Goal: Task Accomplishment & Management: Use online tool/utility

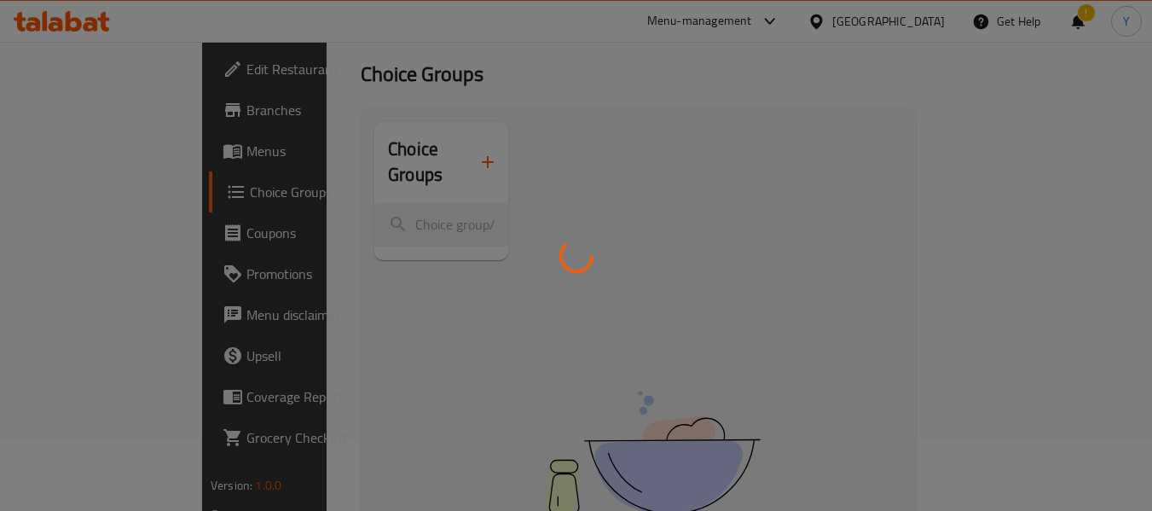
scroll to position [81, 0]
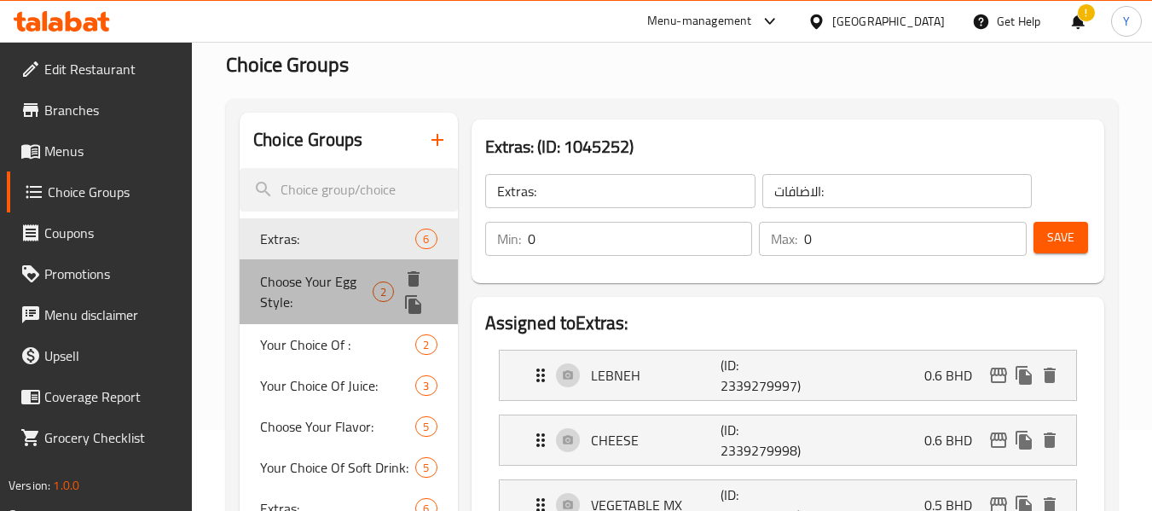
click at [336, 286] on span "Choose Your Egg Style:" at bounding box center [316, 291] width 112 height 41
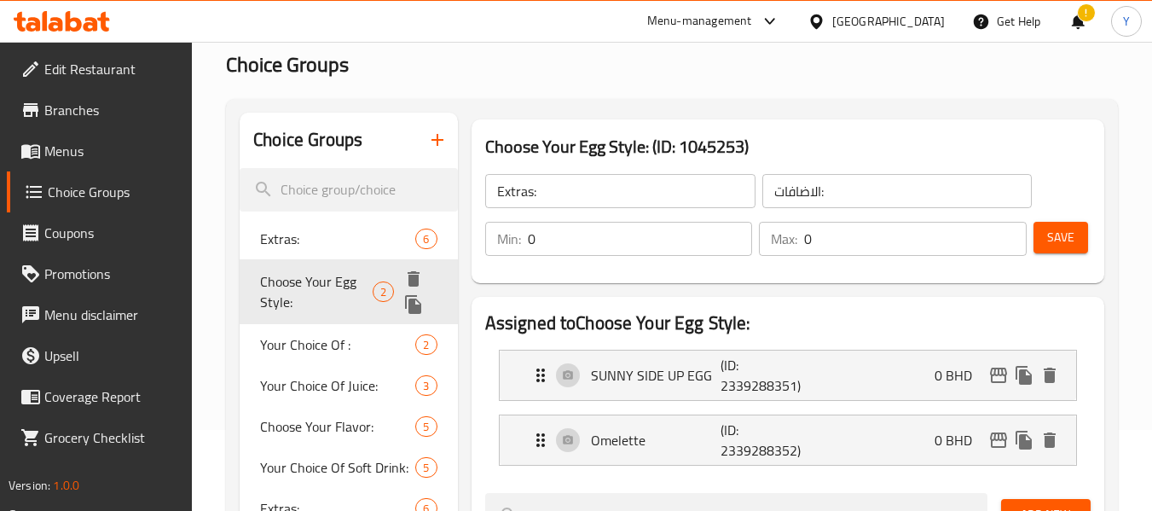
type input "Choose Your Egg Style:"
type input "اختر نوع البيض الخاص بك:"
type input "1"
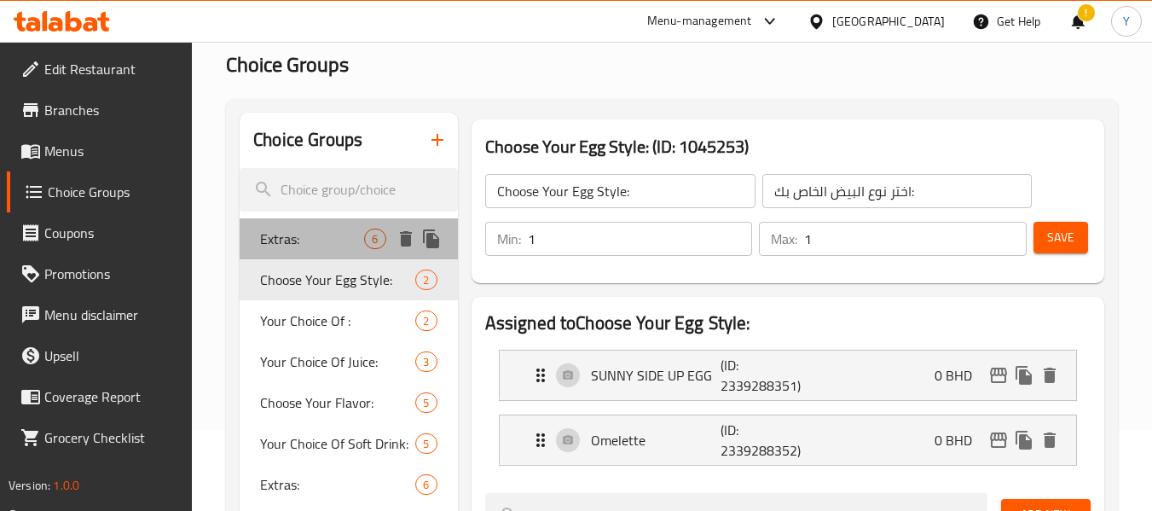
click at [334, 247] on span "Extras:" at bounding box center [312, 239] width 104 height 20
type input "Extras:"
type input "الاضافات:"
type input "0"
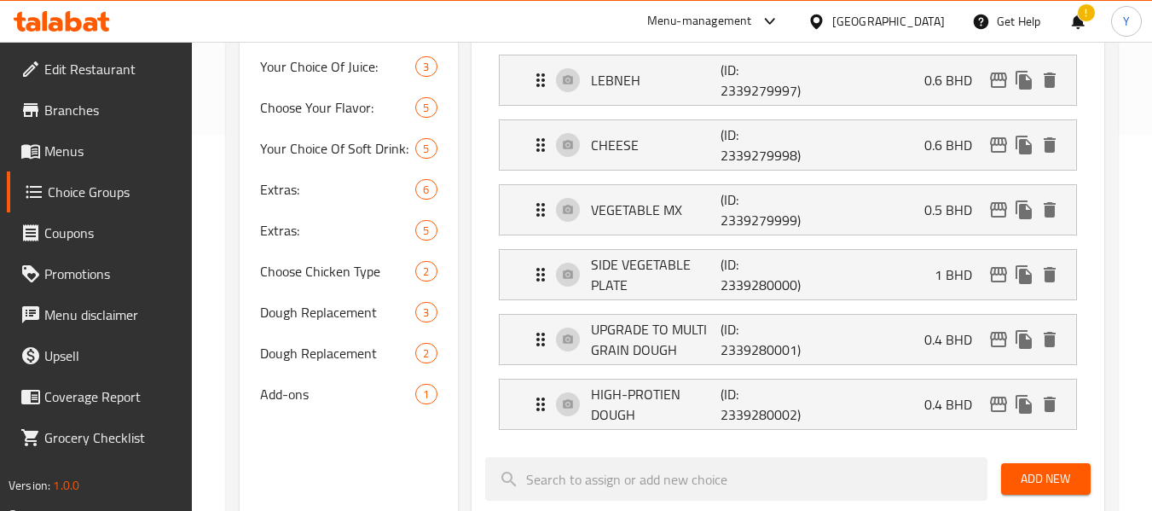
scroll to position [373, 0]
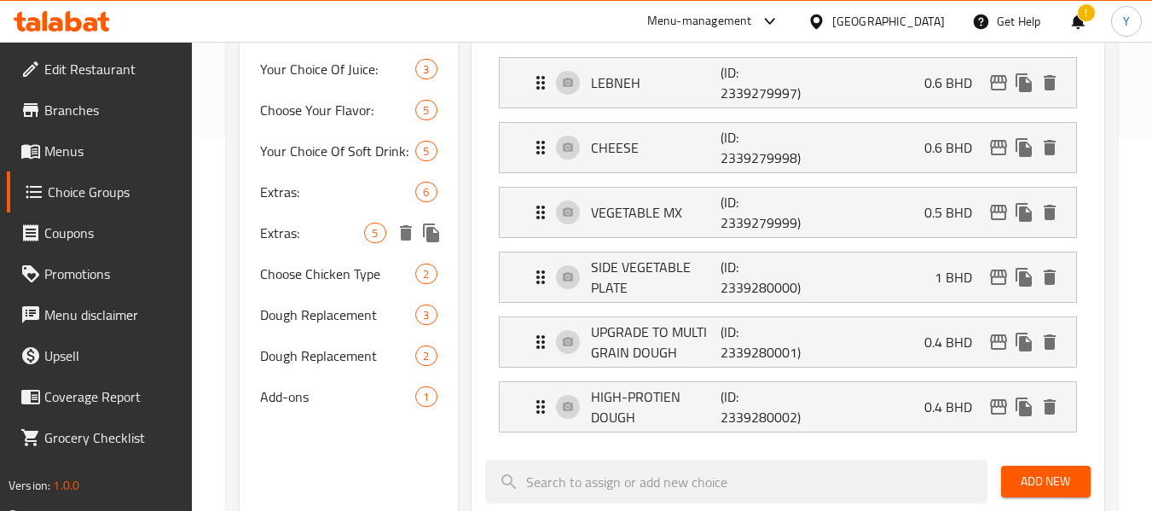
click at [331, 212] on div "Extras: 5" at bounding box center [348, 232] width 217 height 41
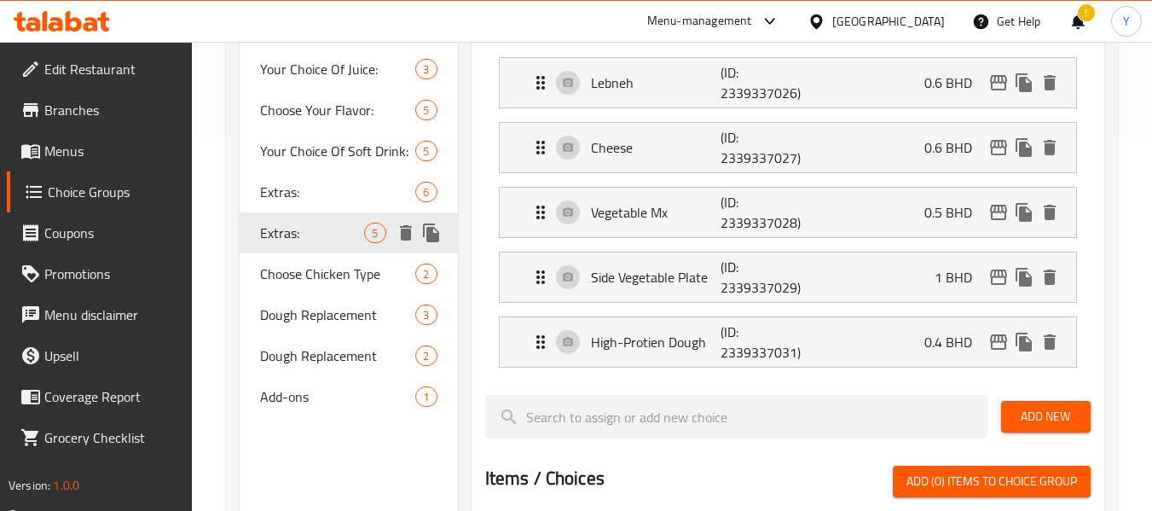
type input "الإضافات:"
click at [477, 286] on div "Assigned to Extras: Lebneh (ID: 2339337026) 0.6 BHD Name (En) Lebneh Name (En) …" at bounding box center [788, 417] width 633 height 826
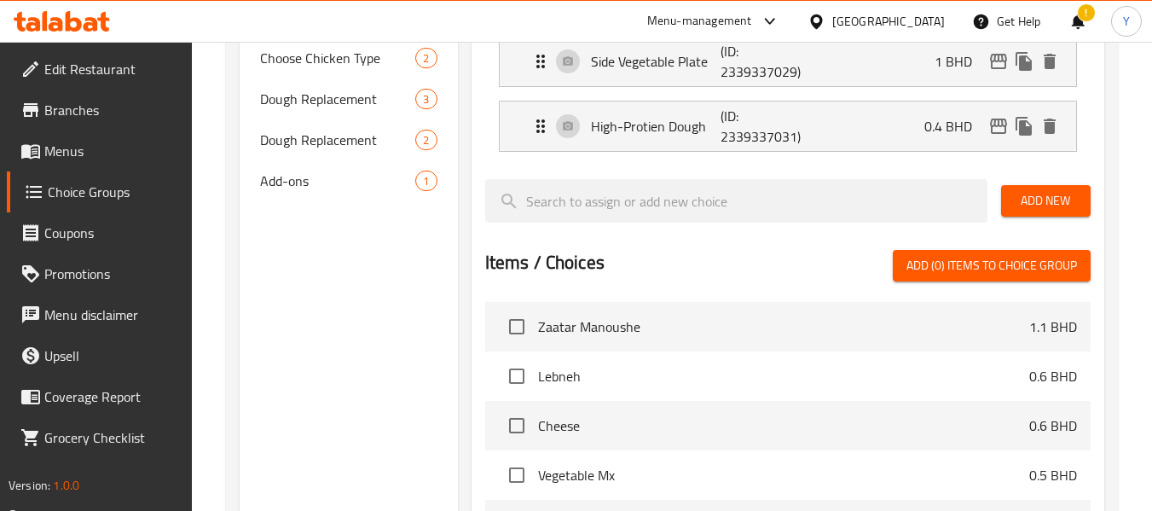
scroll to position [576, 0]
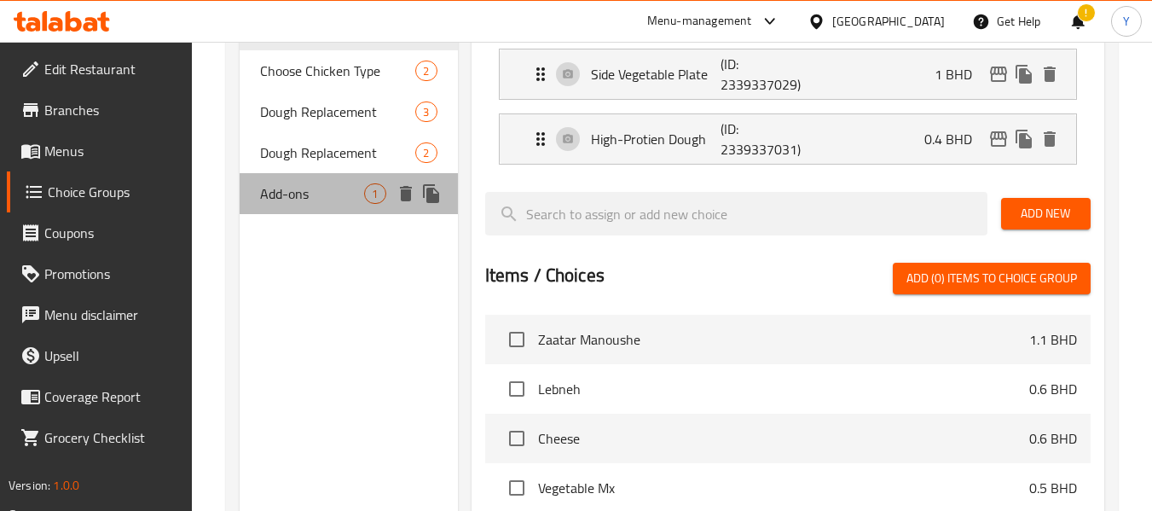
click at [256, 205] on div "Add-ons 1" at bounding box center [348, 193] width 217 height 41
type input "Add-ons"
type input "الإضافات"
type input "4"
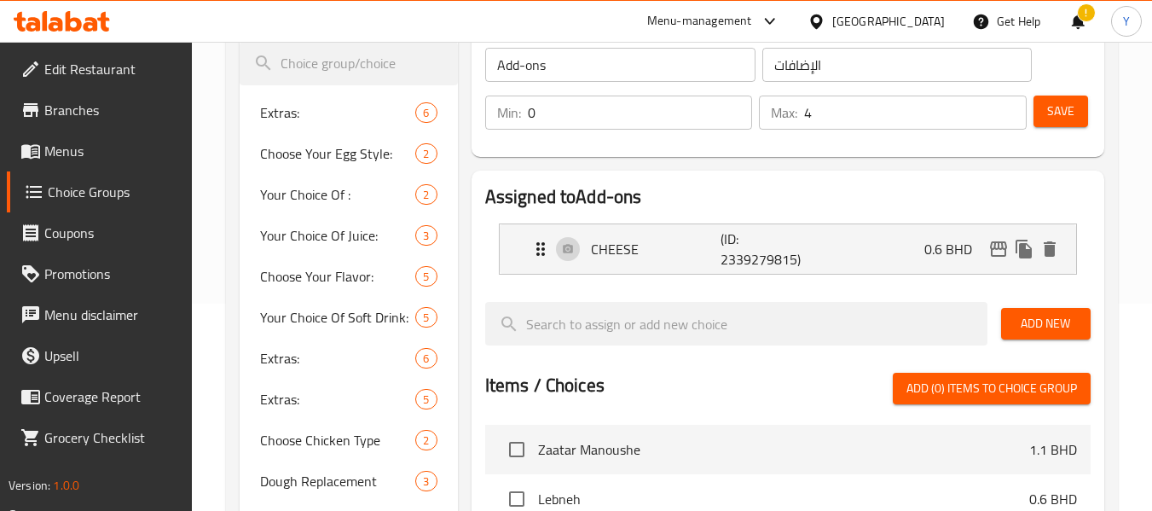
scroll to position [183, 0]
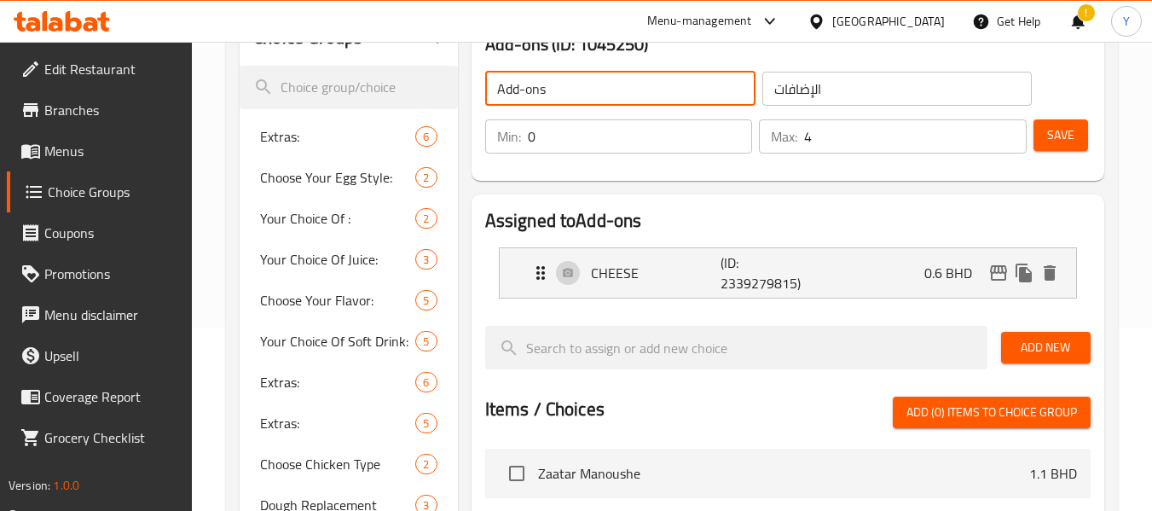
drag, startPoint x: 551, startPoint y: 86, endPoint x: 481, endPoint y: 93, distance: 70.2
click at [482, 93] on div "Add-ons ​" at bounding box center [620, 88] width 277 height 41
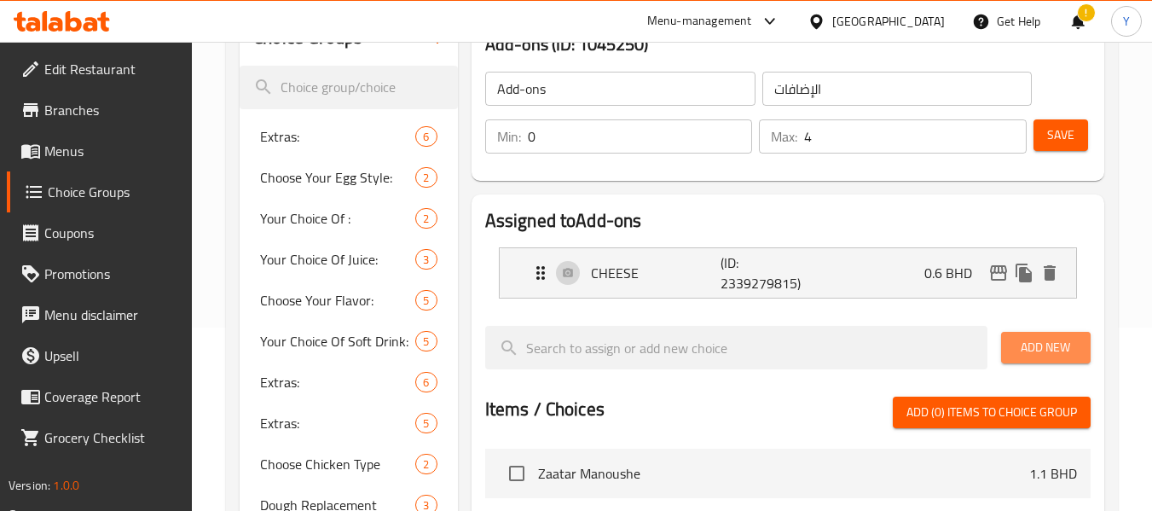
click at [1031, 342] on span "Add New" at bounding box center [1046, 347] width 62 height 21
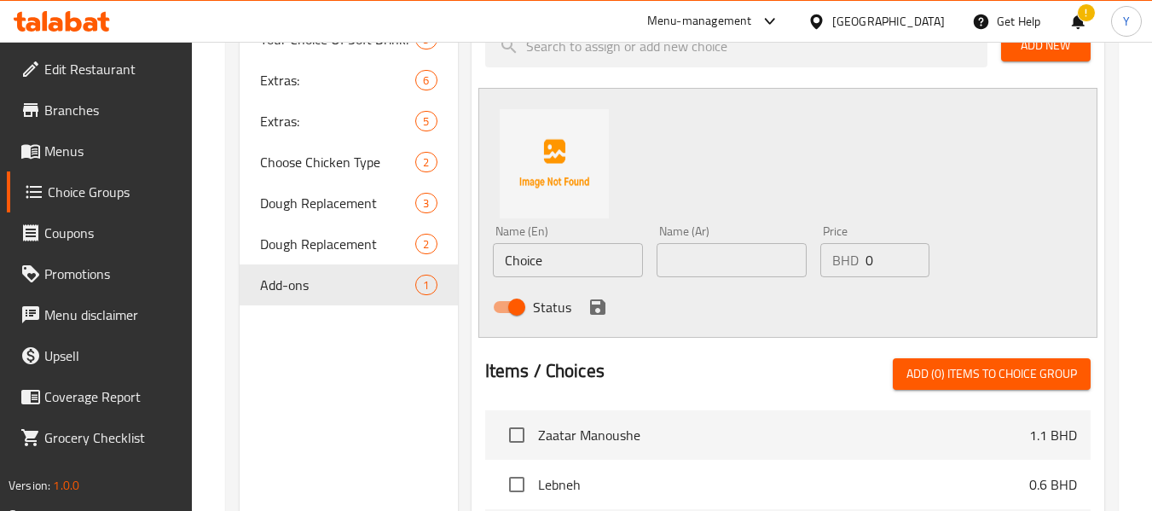
scroll to position [493, 0]
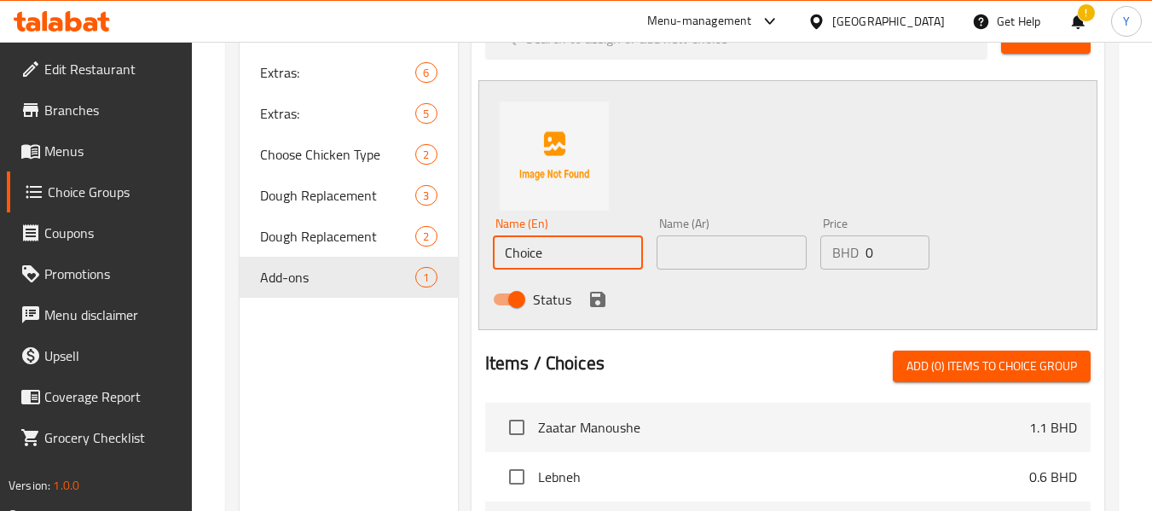
click at [525, 251] on input "Choice" at bounding box center [568, 252] width 150 height 34
paste input "SMOKED [GEOGRAPHIC_DATA]"
type input "SMOKED [GEOGRAPHIC_DATA]"
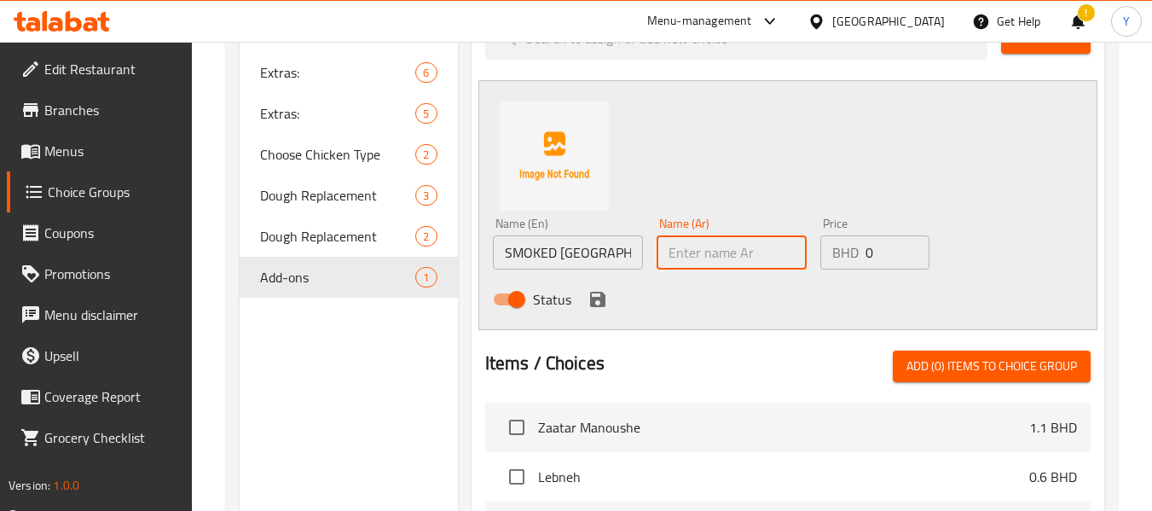
click at [686, 258] on input "text" at bounding box center [732, 252] width 150 height 34
type input "تركي مدخن"
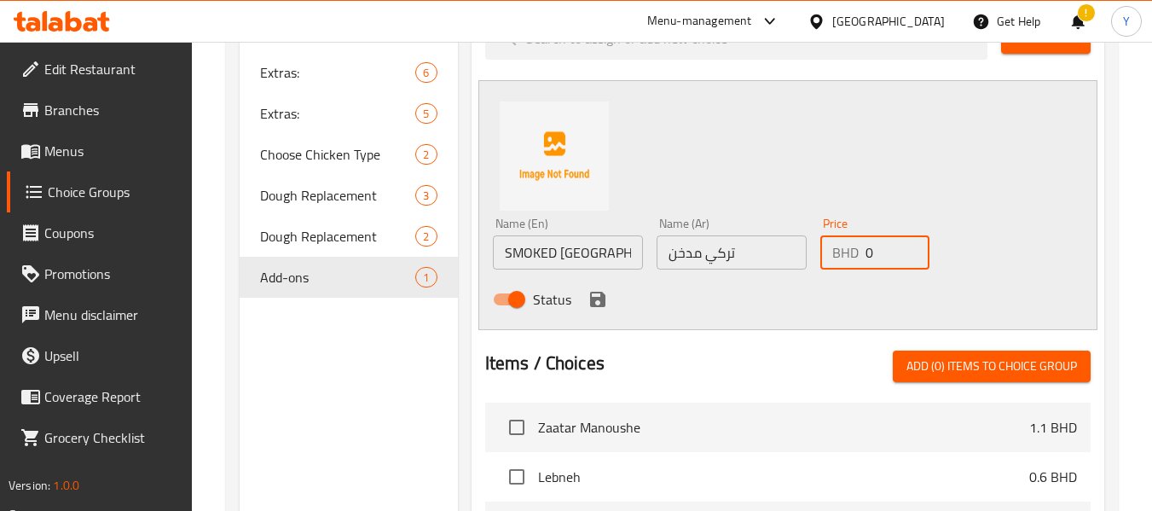
drag, startPoint x: 878, startPoint y: 256, endPoint x: 823, endPoint y: 251, distance: 55.7
click at [823, 251] on div "BHD 0 Price" at bounding box center [874, 252] width 109 height 34
type input ".6"
click at [596, 305] on icon "save" at bounding box center [597, 299] width 15 height 15
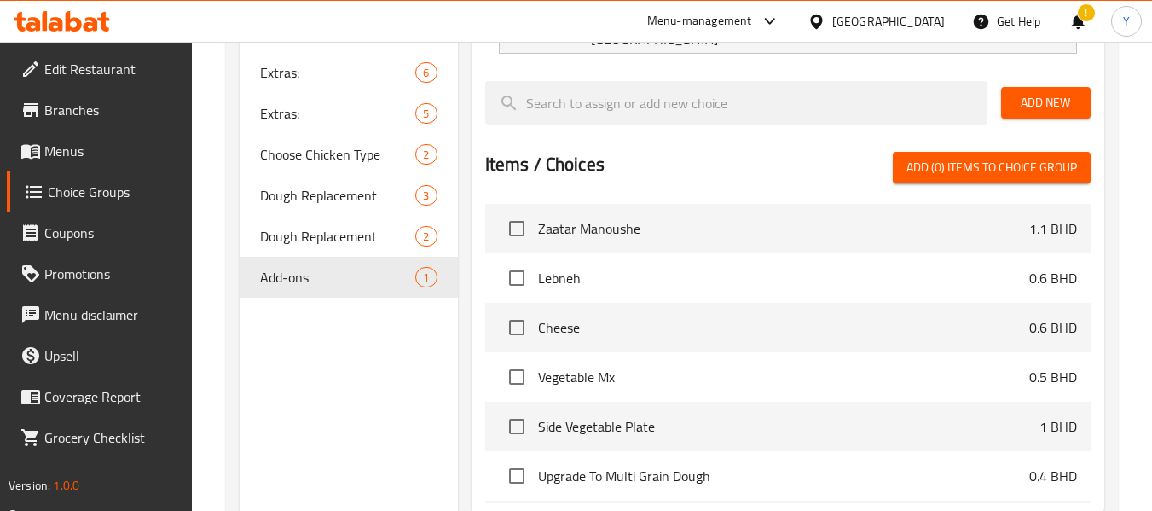
click at [385, 362] on div "Choice Groups Extras: 6 Choose Your Egg Style: 2 Your Choice Of : 2 Your Choice…" at bounding box center [348, 172] width 217 height 942
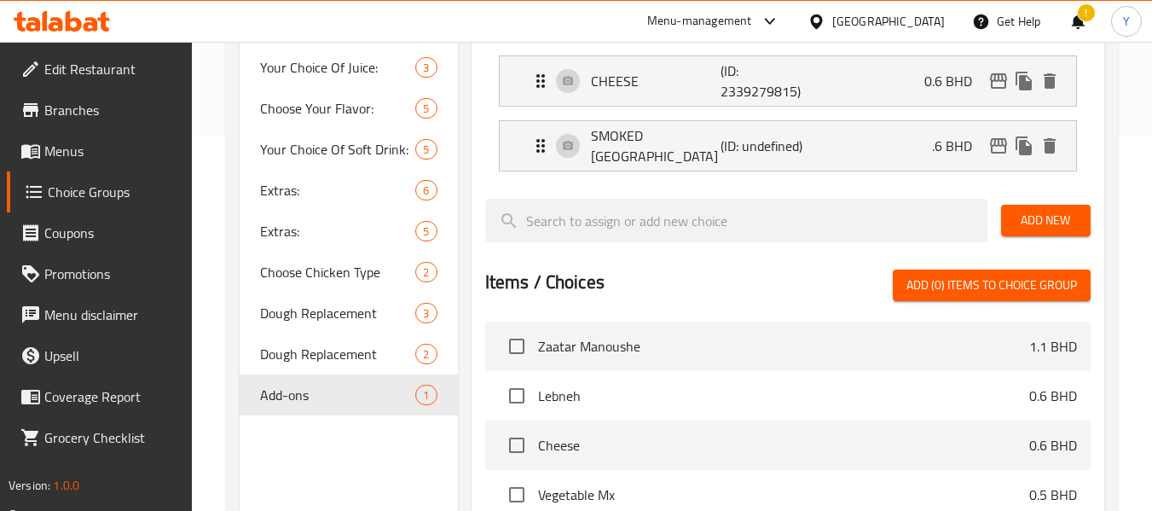
scroll to position [367, 0]
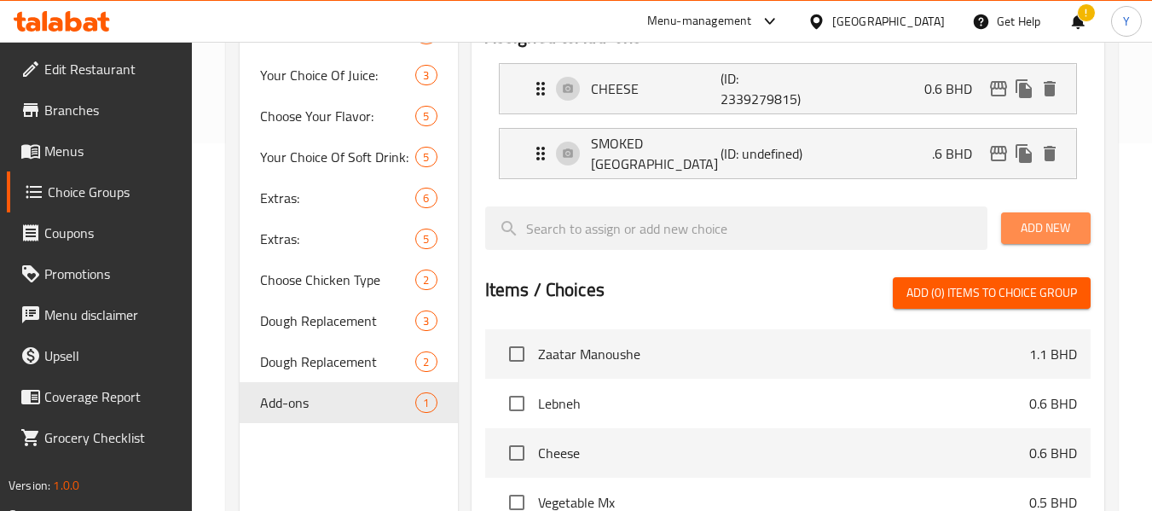
click at [1062, 217] on span "Add New" at bounding box center [1046, 227] width 62 height 21
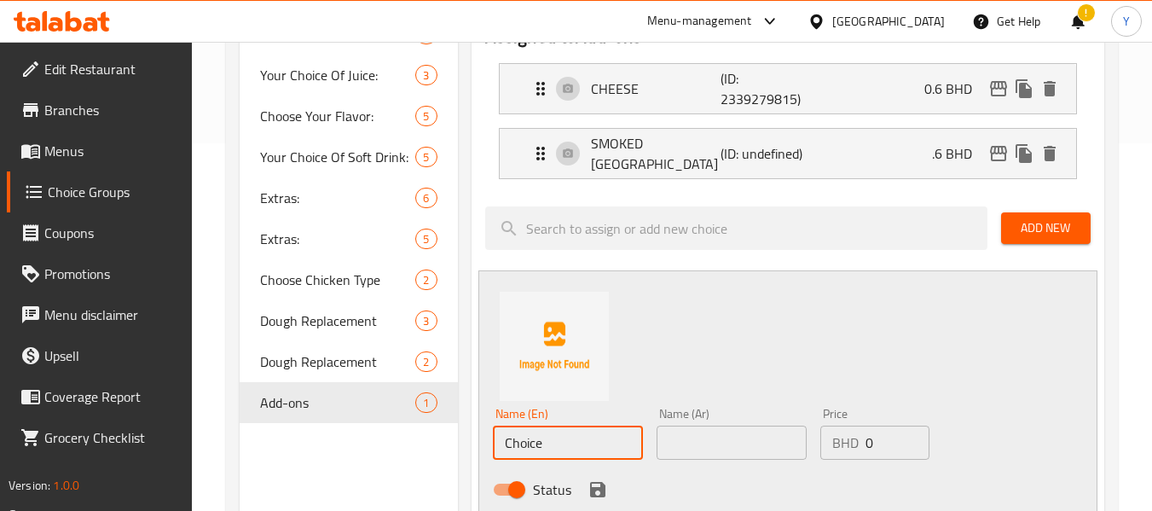
click at [562, 451] on input "Choice" at bounding box center [568, 442] width 150 height 34
paste input "BEEF BACON"
type input "ChoiceBEEF BACON"
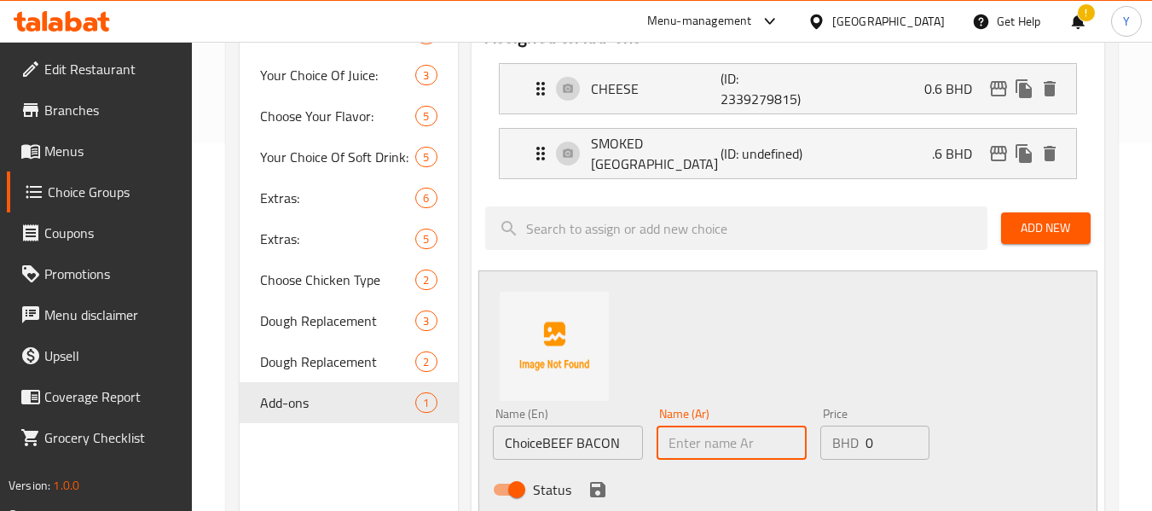
click at [726, 435] on input "text" at bounding box center [732, 442] width 150 height 34
type input "لحم بقري مقدد"
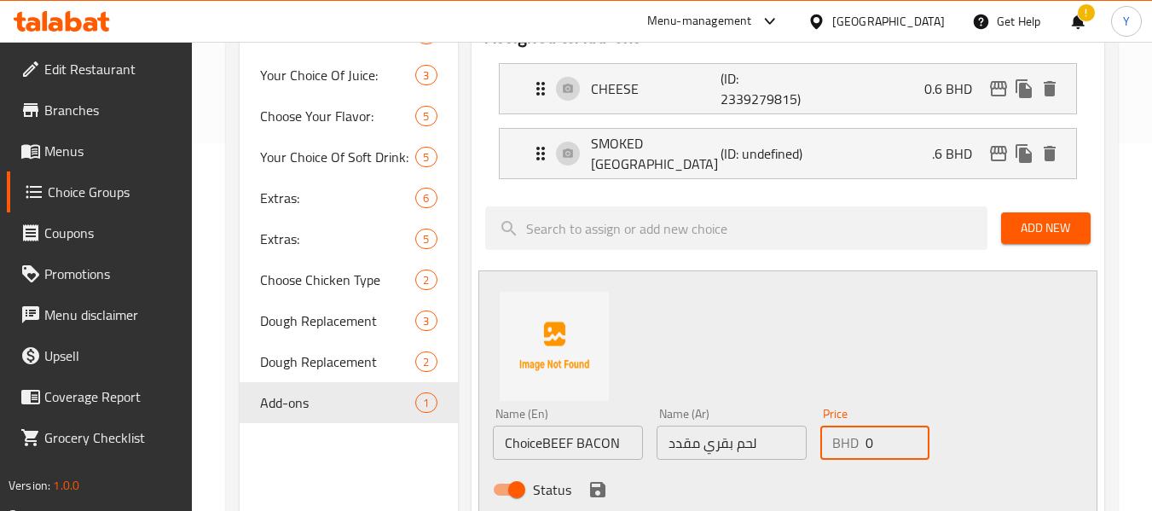
drag, startPoint x: 878, startPoint y: 431, endPoint x: 848, endPoint y: 433, distance: 30.0
click at [848, 433] on div "BHD 0 Price" at bounding box center [874, 442] width 109 height 34
type input ".8"
click at [598, 482] on icon "save" at bounding box center [597, 489] width 15 height 15
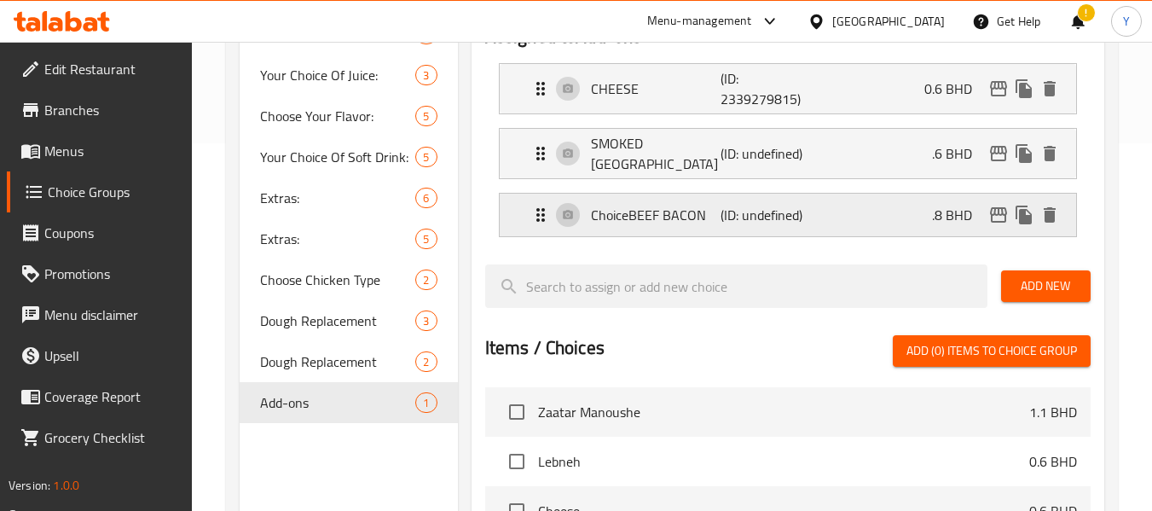
click at [696, 219] on p "ChoiceBEEF BACON" at bounding box center [656, 215] width 130 height 20
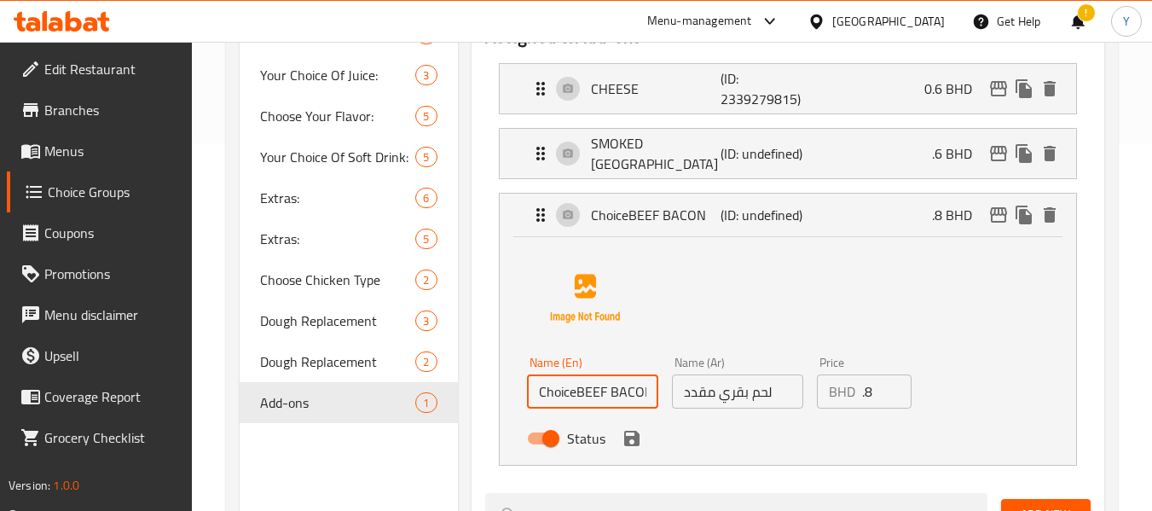
drag, startPoint x: 576, startPoint y: 382, endPoint x: 527, endPoint y: 382, distance: 49.5
click at [527, 382] on input "ChoiceBEEF BACON" at bounding box center [592, 391] width 131 height 34
click at [628, 436] on icon "save" at bounding box center [632, 438] width 20 height 20
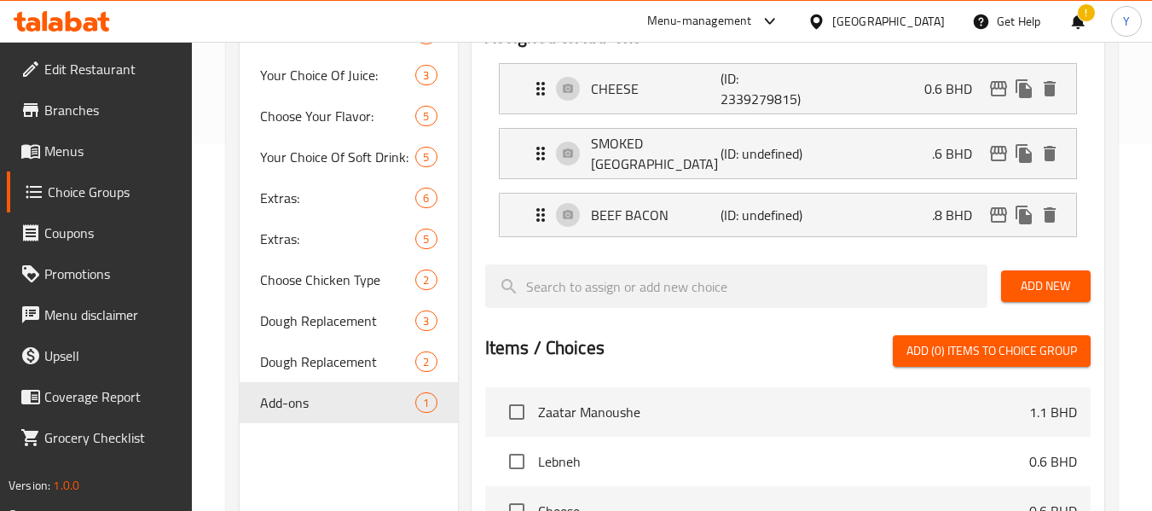
type input "BEEF BACON"
click at [738, 207] on p "(ID: undefined)" at bounding box center [763, 215] width 87 height 20
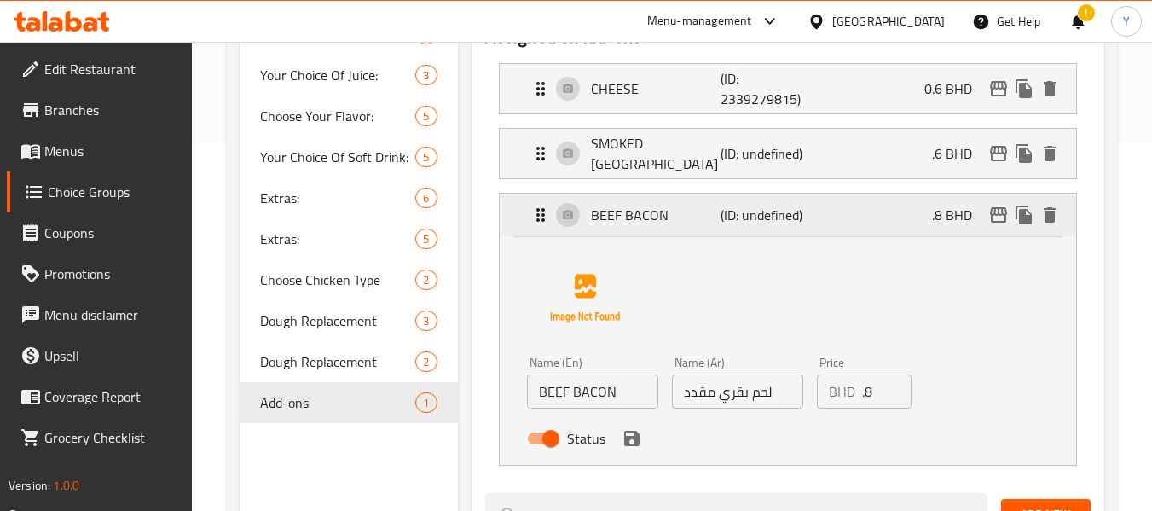
click at [738, 207] on p "(ID: undefined)" at bounding box center [763, 215] width 87 height 20
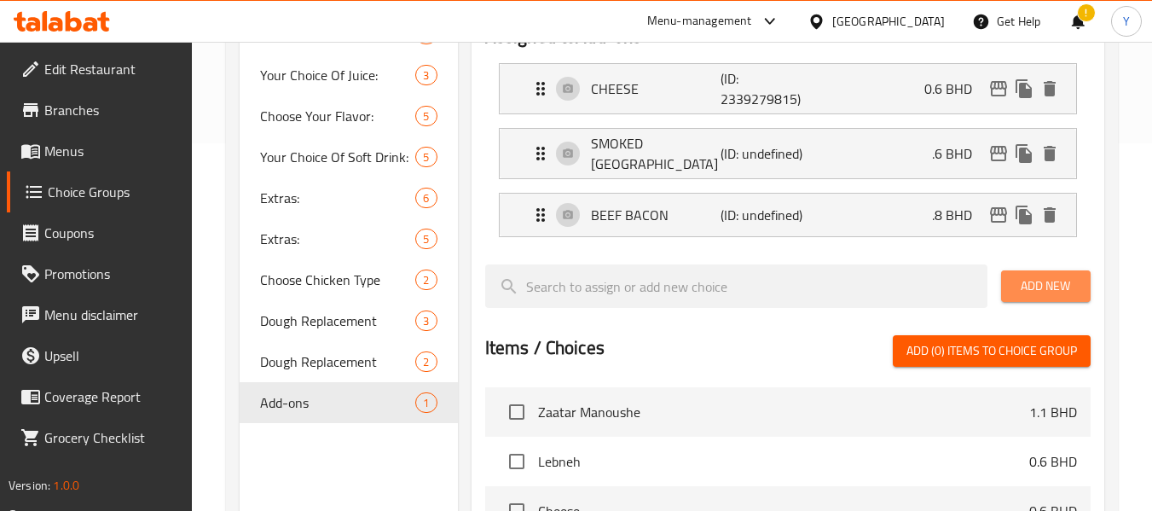
click at [1054, 281] on span "Add New" at bounding box center [1046, 285] width 62 height 21
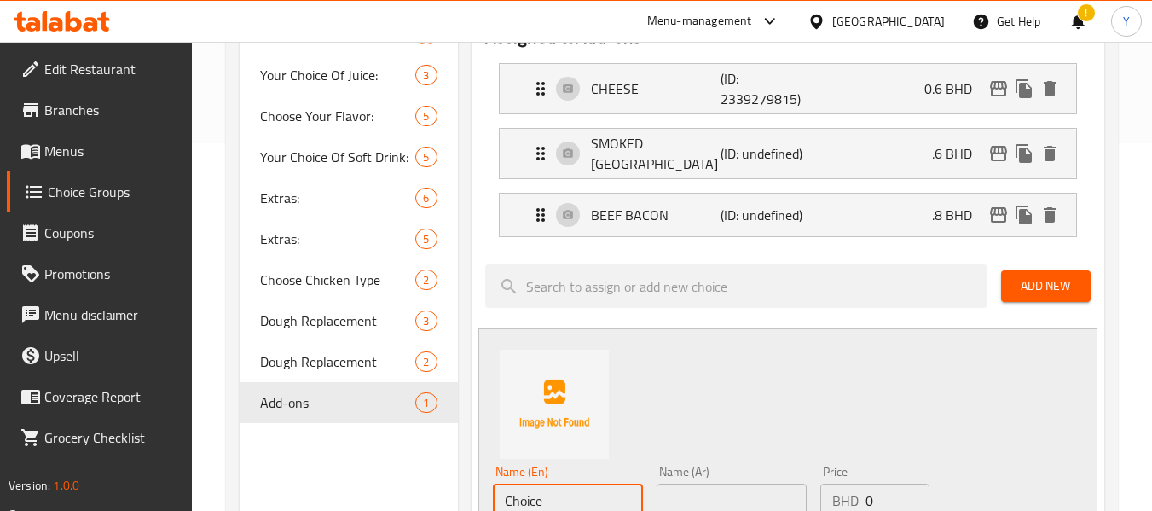
click at [605, 487] on input "Choice" at bounding box center [568, 500] width 150 height 34
paste input "BEEF BACON"
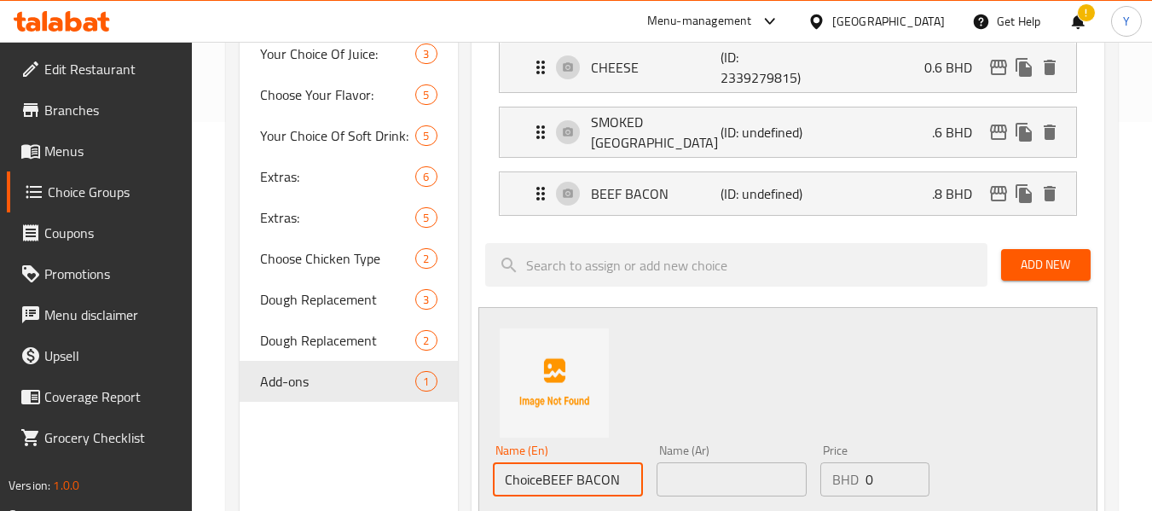
drag, startPoint x: 542, startPoint y: 494, endPoint x: 445, endPoint y: 493, distance: 97.2
click at [445, 493] on div "Choice Groups Extras: 6 Choose Your Egg Style: 2 Your Choice Of : 2 Your Choice…" at bounding box center [675, 437] width 871 height 1264
click at [553, 478] on input "BEEF BACON" at bounding box center [568, 477] width 150 height 34
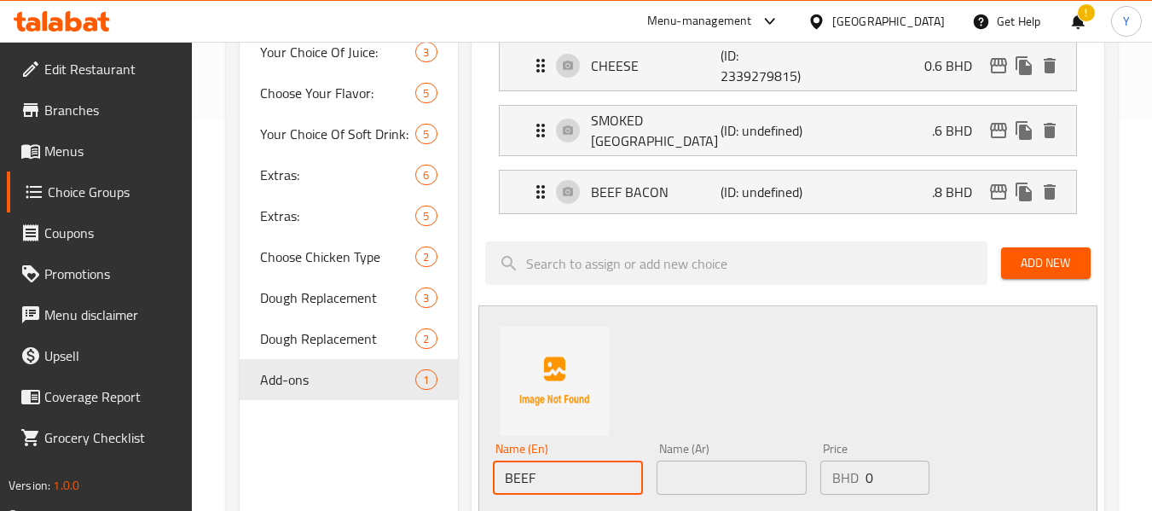
type input "BEEF"
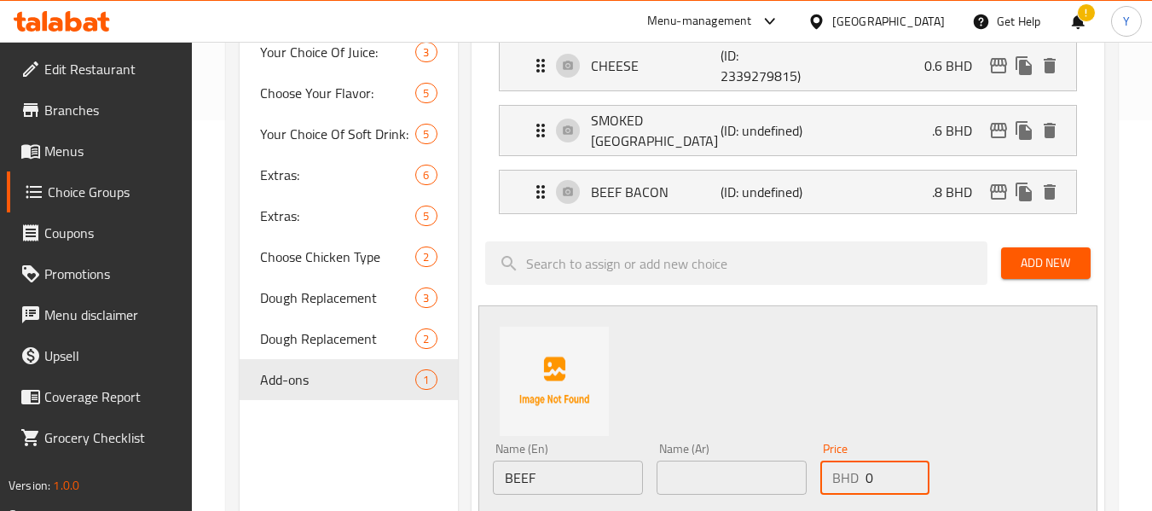
drag, startPoint x: 880, startPoint y: 468, endPoint x: 841, endPoint y: 462, distance: 39.7
click at [841, 462] on div "BHD 0 Price" at bounding box center [874, 477] width 109 height 34
type input ".7"
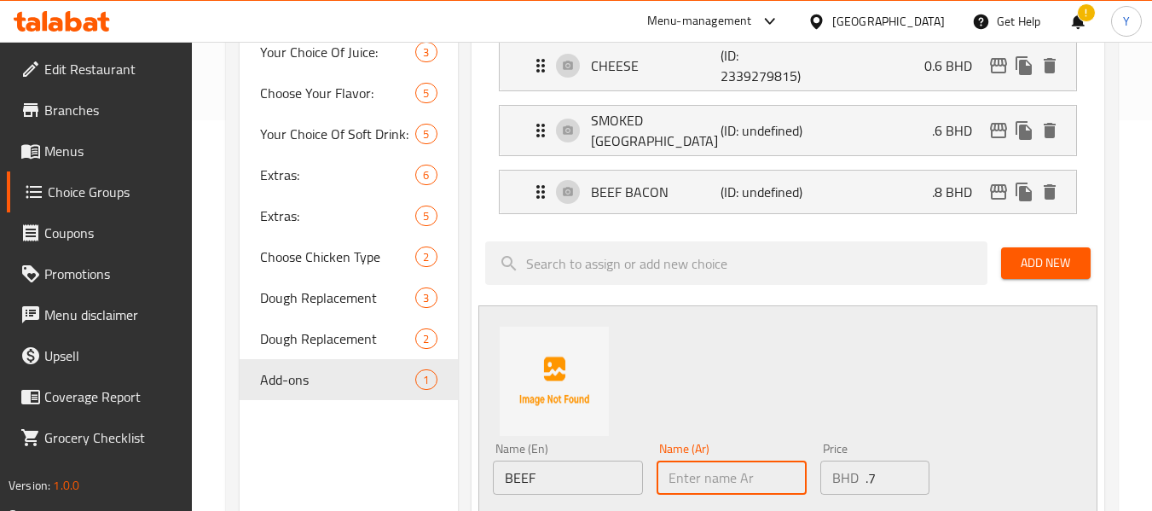
click at [726, 468] on input "text" at bounding box center [732, 477] width 150 height 34
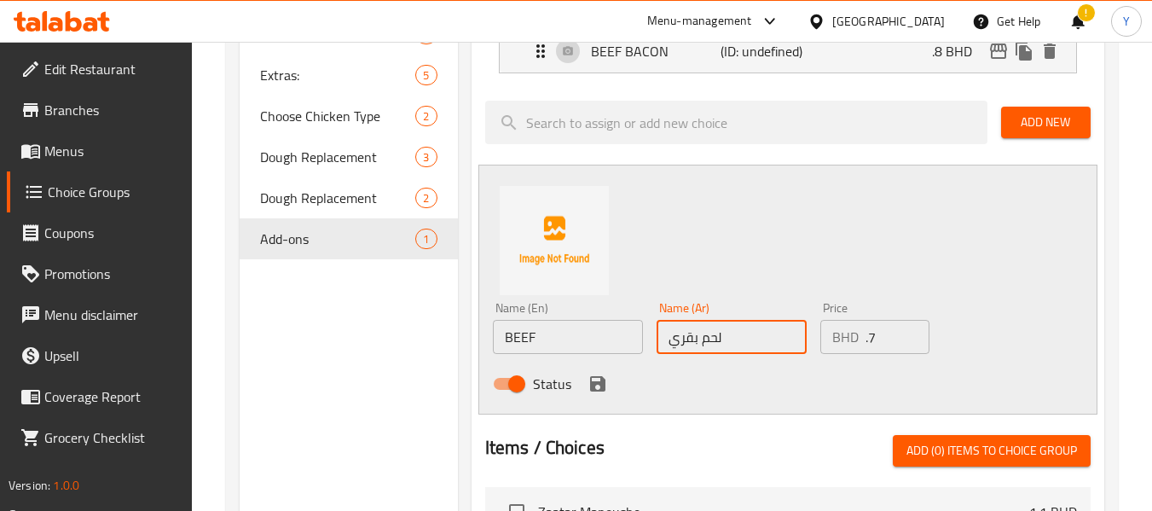
scroll to position [558, 0]
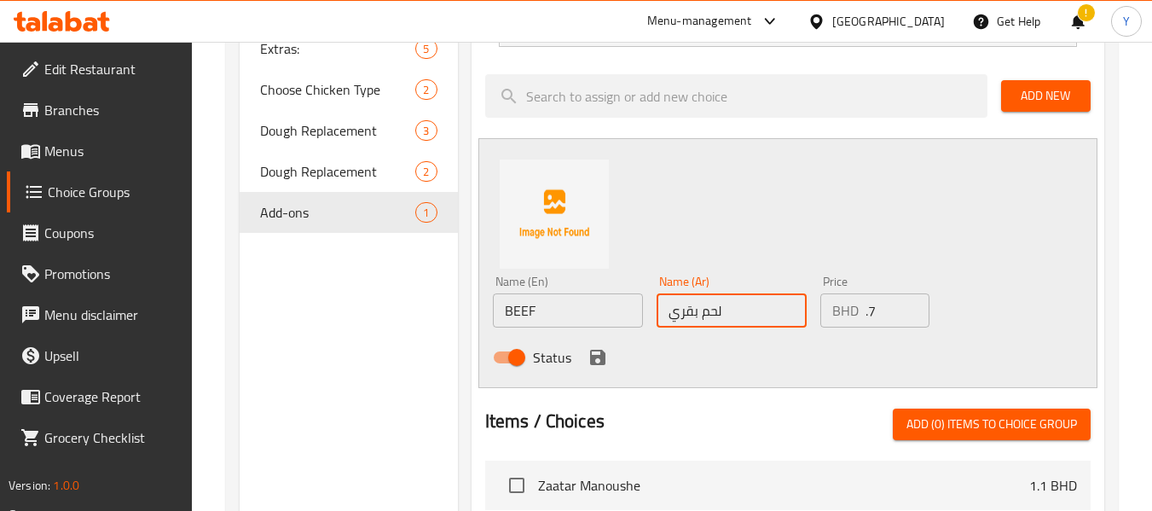
type input "لحم بقري"
click at [594, 351] on icon "save" at bounding box center [597, 357] width 15 height 15
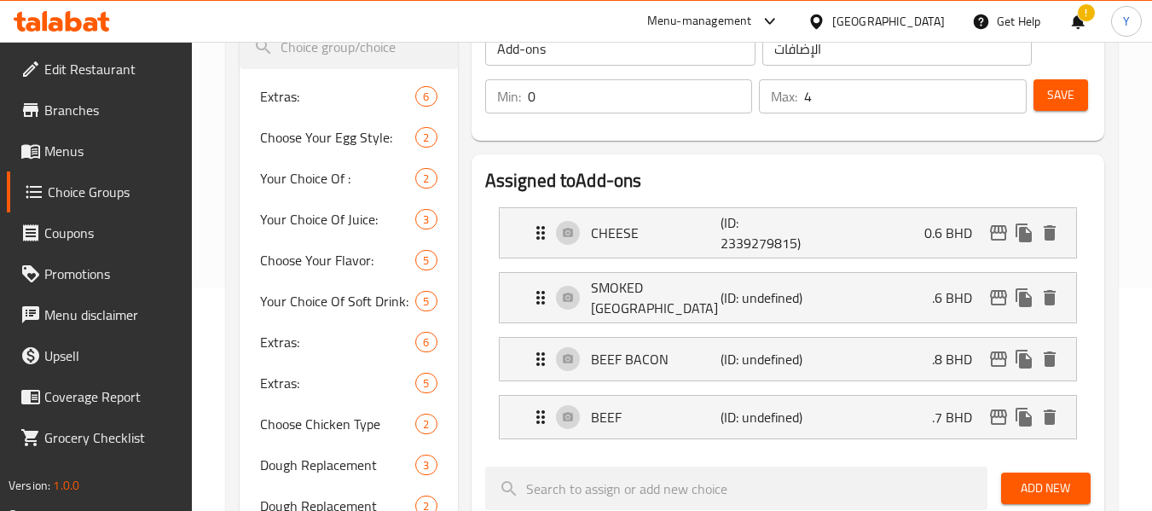
scroll to position [221, 0]
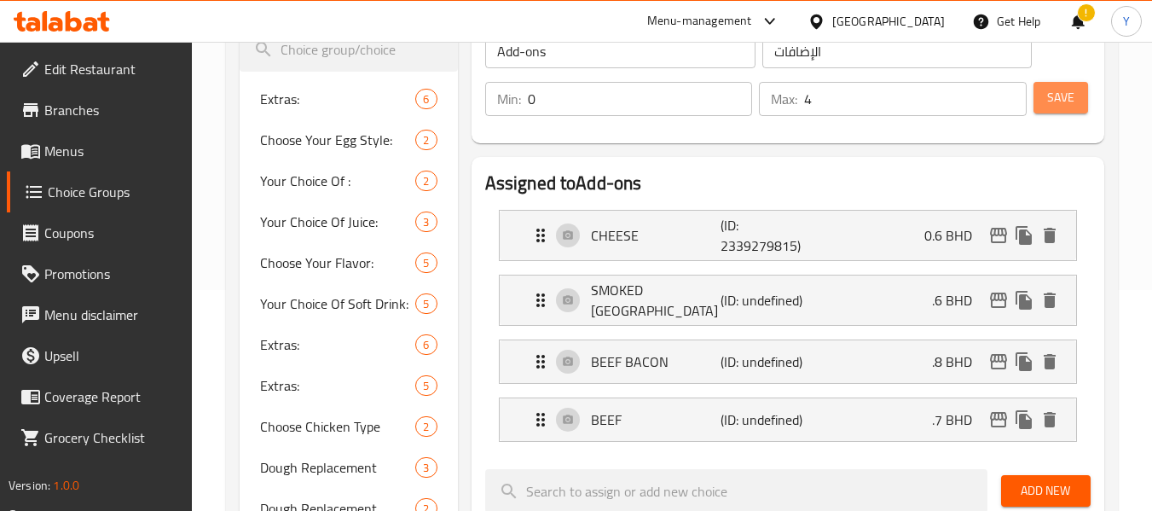
click at [1056, 96] on span "Save" at bounding box center [1060, 97] width 27 height 21
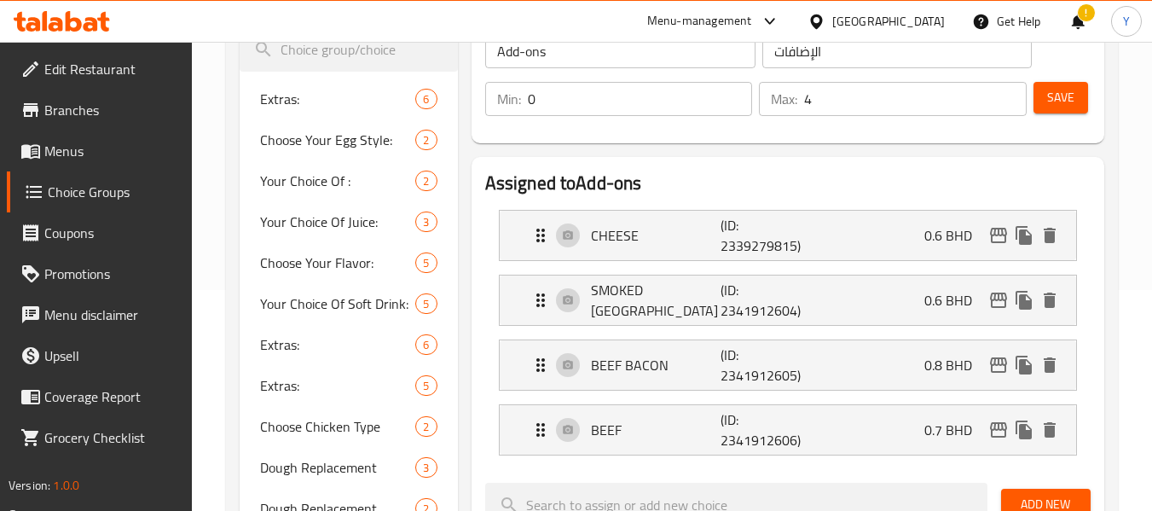
click at [1060, 101] on span "Save" at bounding box center [1060, 97] width 27 height 21
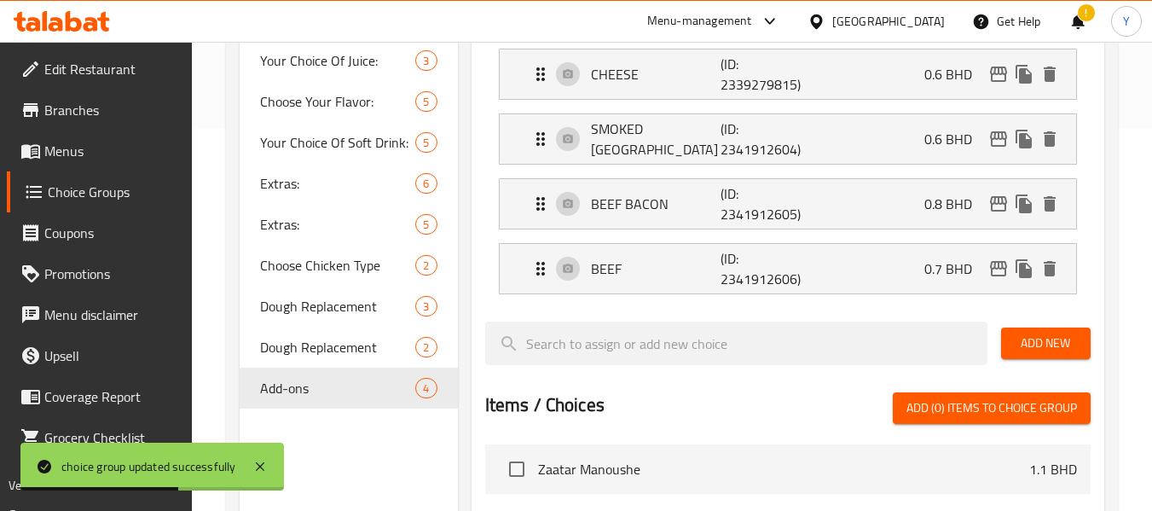
scroll to position [449, 0]
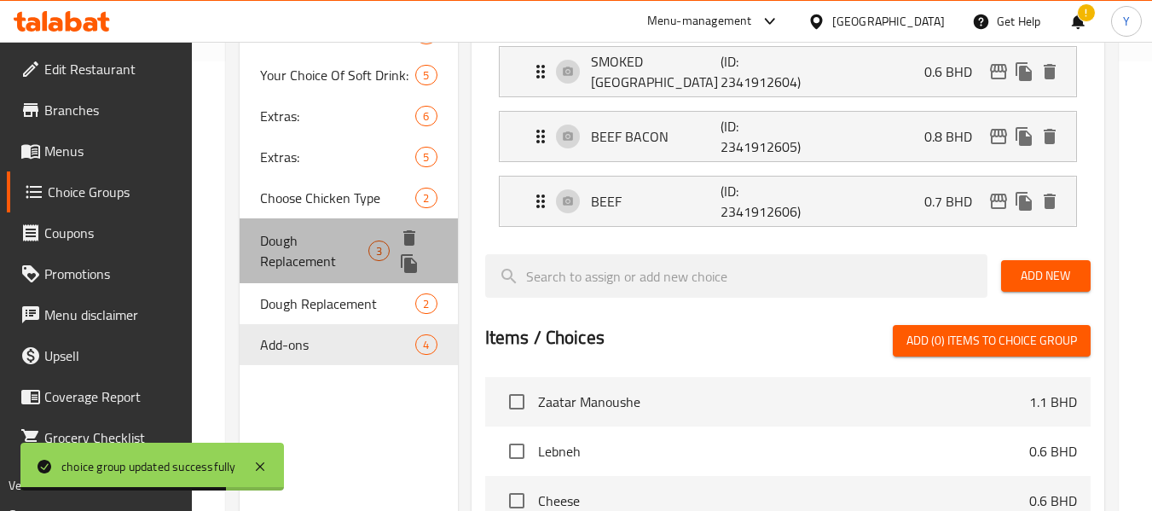
click at [310, 231] on span "Dough Replacement" at bounding box center [314, 250] width 108 height 41
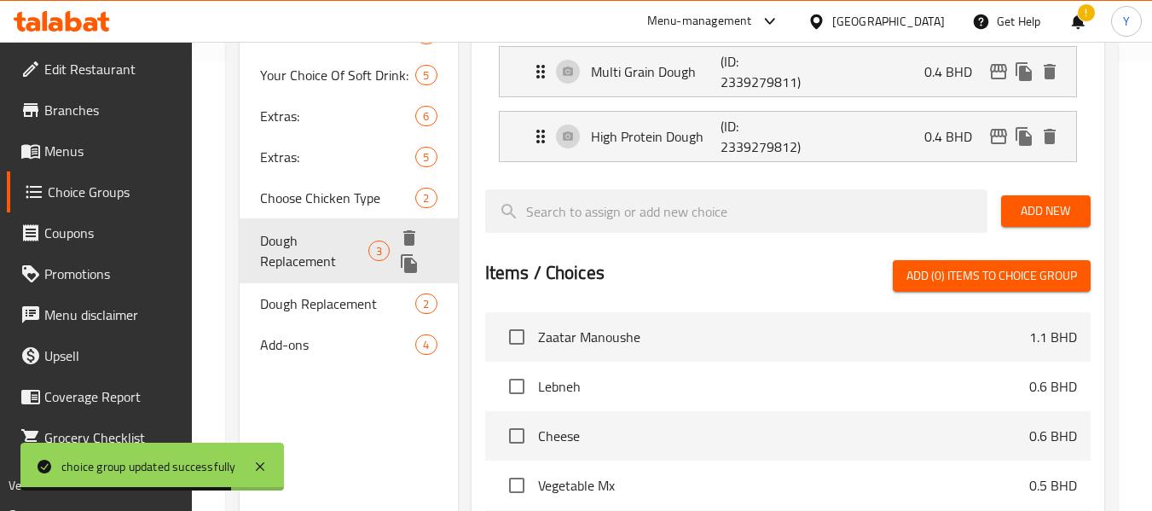
type input "Dough Replacement"
type input "بديل العجين"
type input "1"
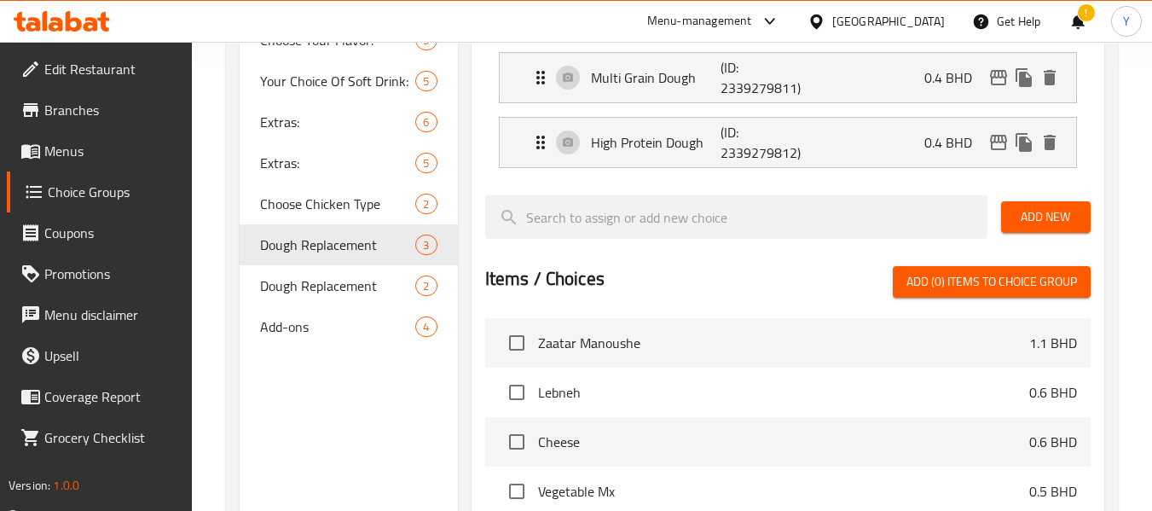
scroll to position [503, 0]
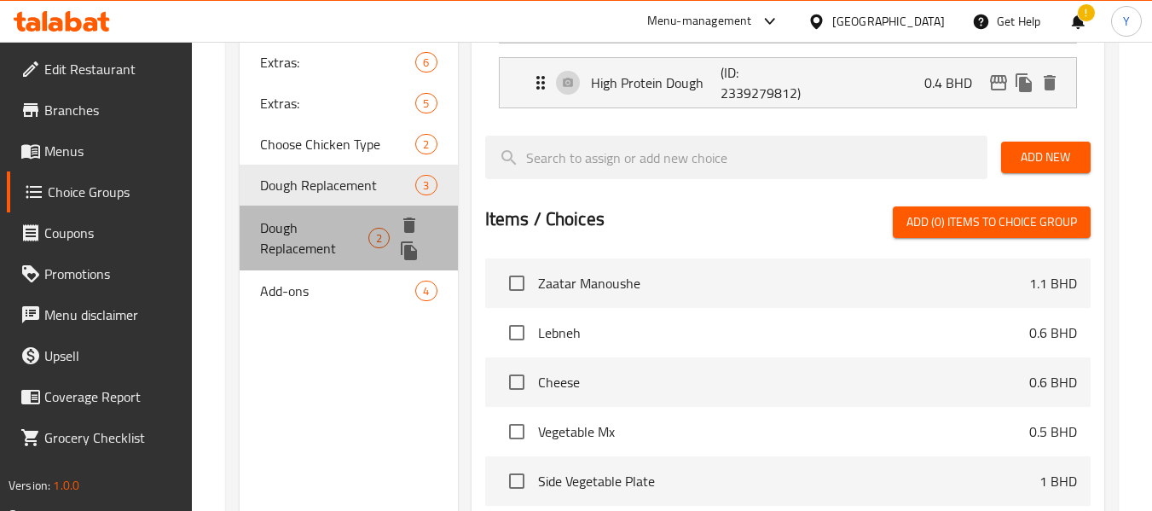
click at [296, 225] on span "Dough Replacement" at bounding box center [314, 237] width 108 height 41
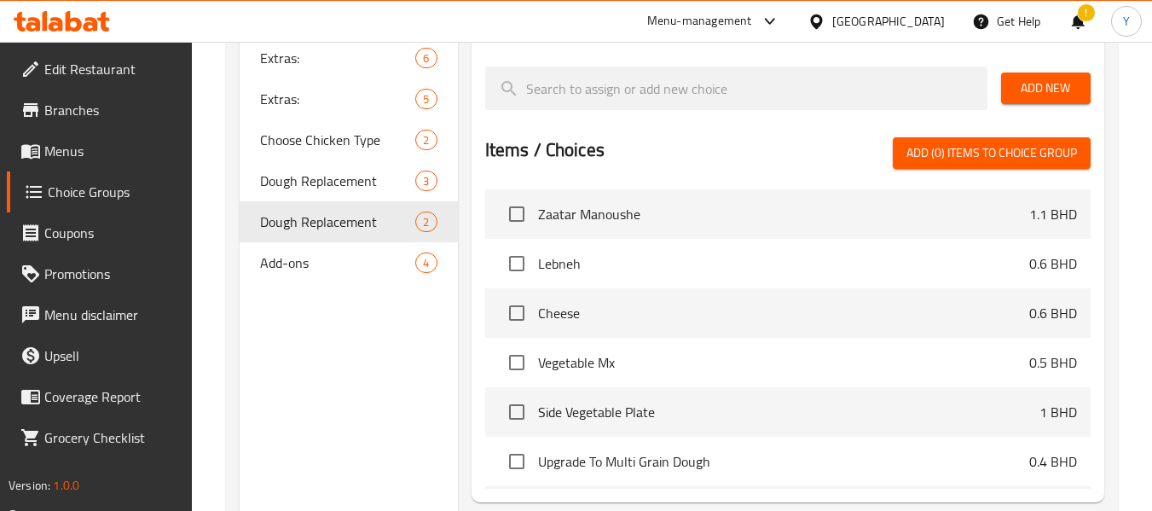
scroll to position [509, 0]
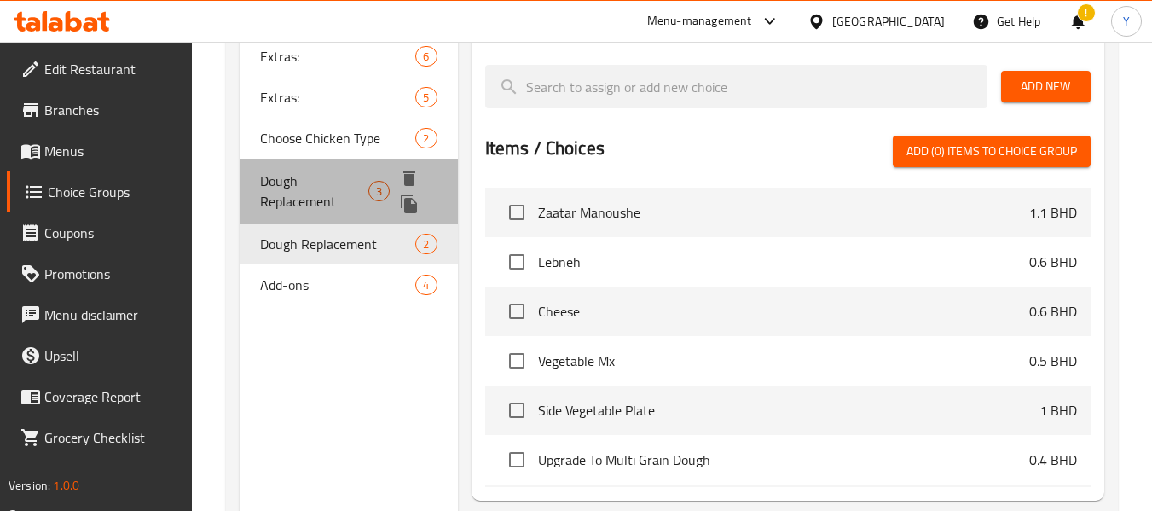
click at [316, 176] on span "Dough Replacement" at bounding box center [314, 191] width 108 height 41
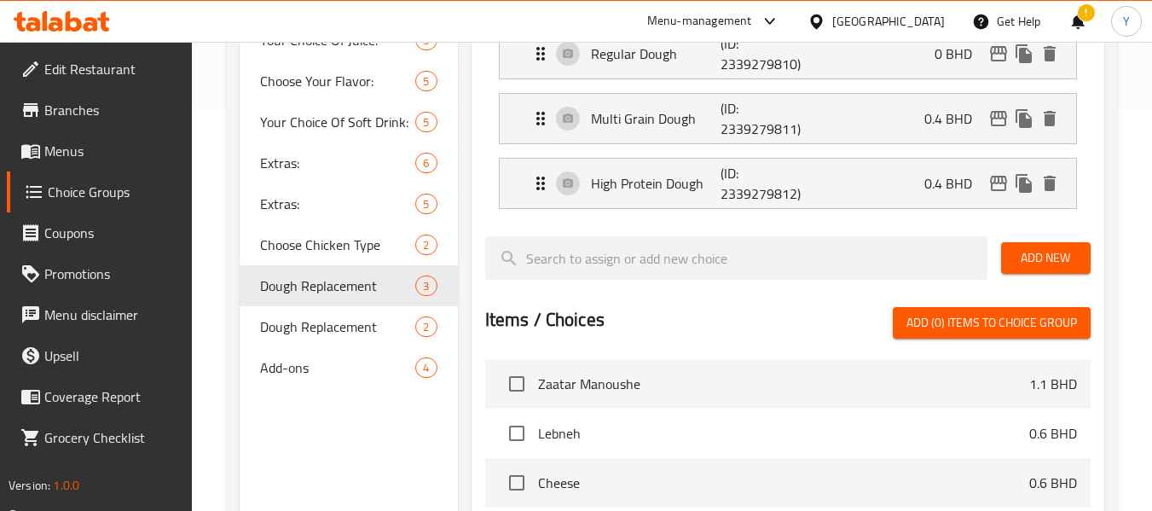
scroll to position [420, 0]
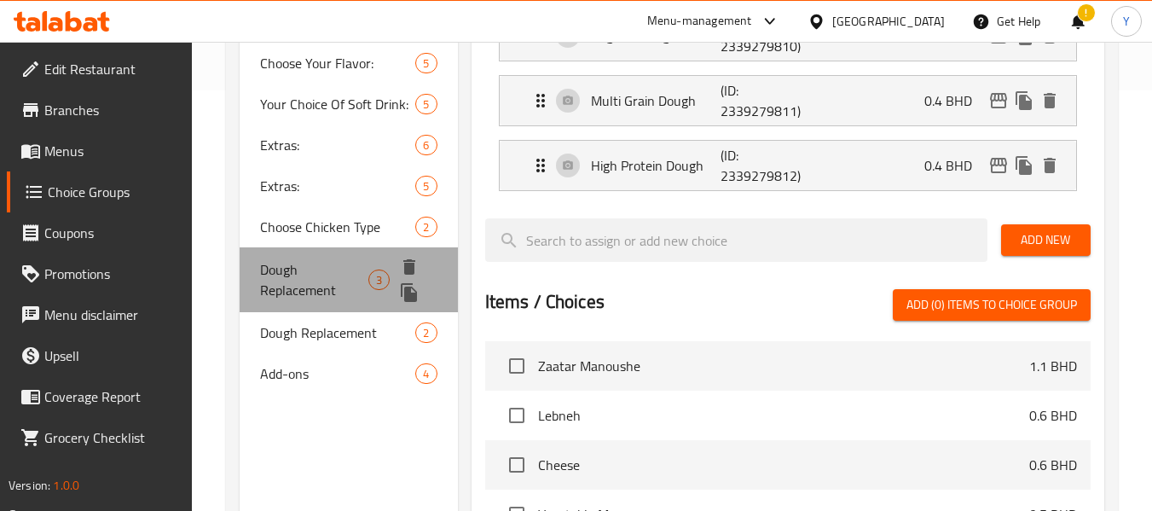
click at [297, 309] on div "Dough Replacement 3" at bounding box center [348, 279] width 217 height 65
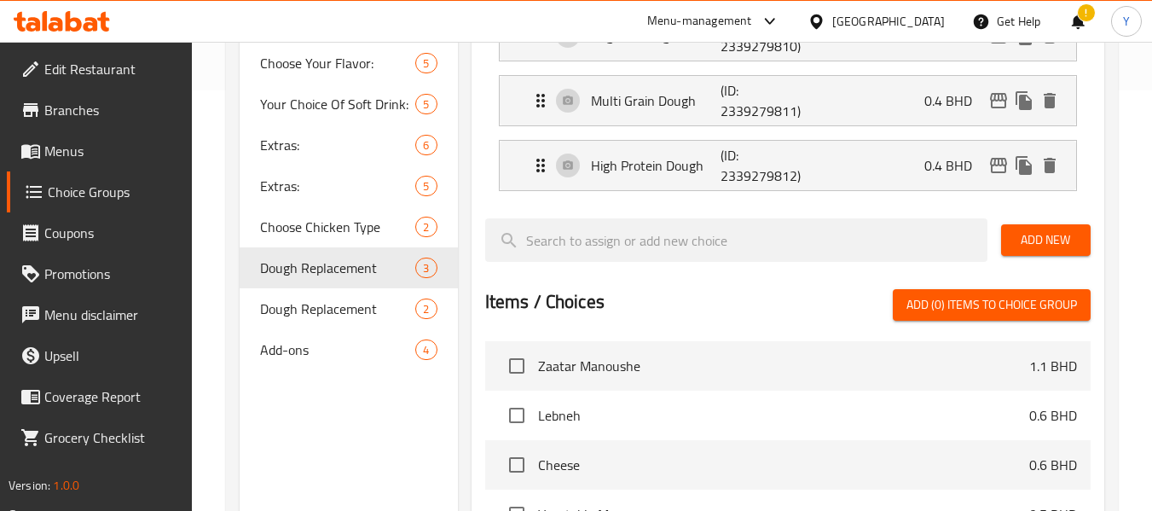
click at [922, 26] on div "Bahrain" at bounding box center [888, 21] width 113 height 19
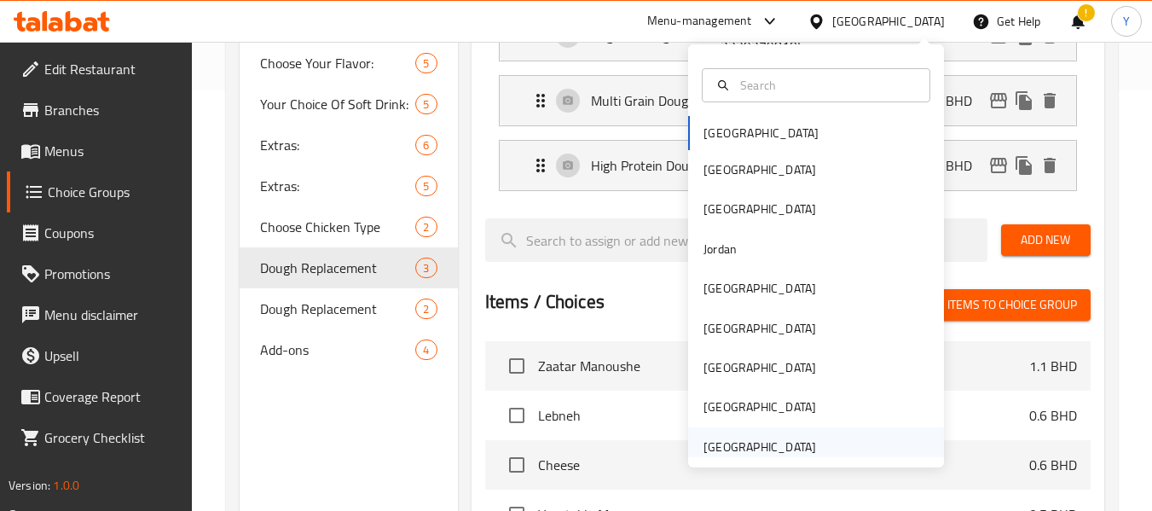
click at [769, 450] on div "[GEOGRAPHIC_DATA]" at bounding box center [759, 446] width 113 height 19
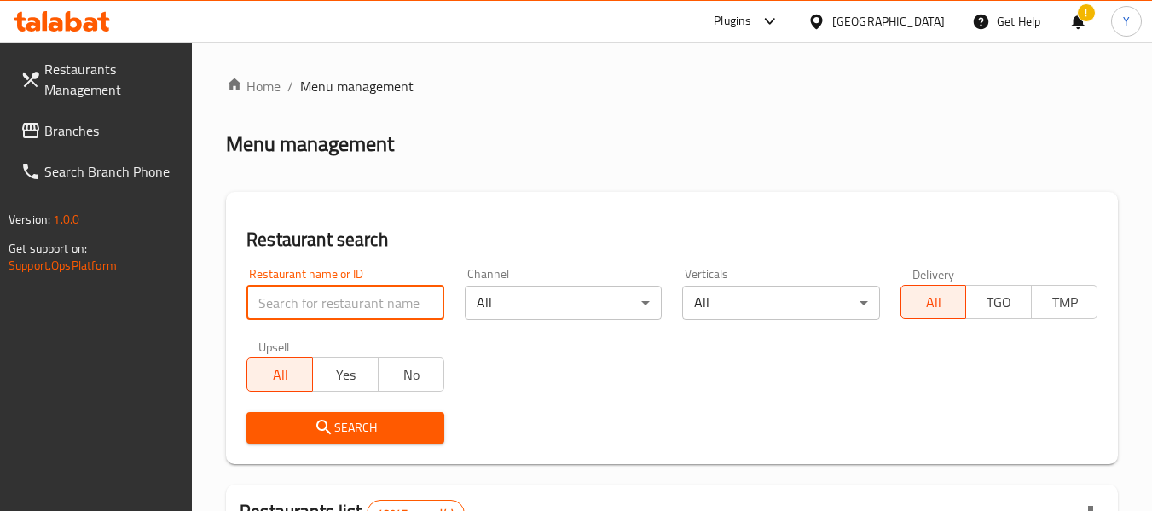
click at [327, 302] on input "search" at bounding box center [344, 303] width 197 height 34
paste input "District bites"
type input "District bites"
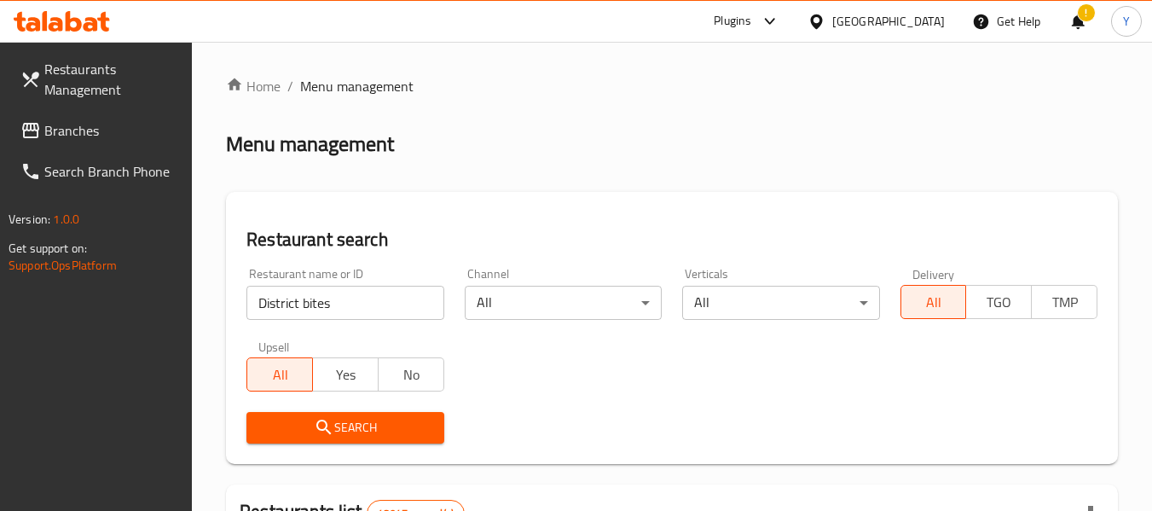
click at [444, 264] on div "Restaurant name or ID District bites Restaurant name or ID" at bounding box center [344, 293] width 217 height 72
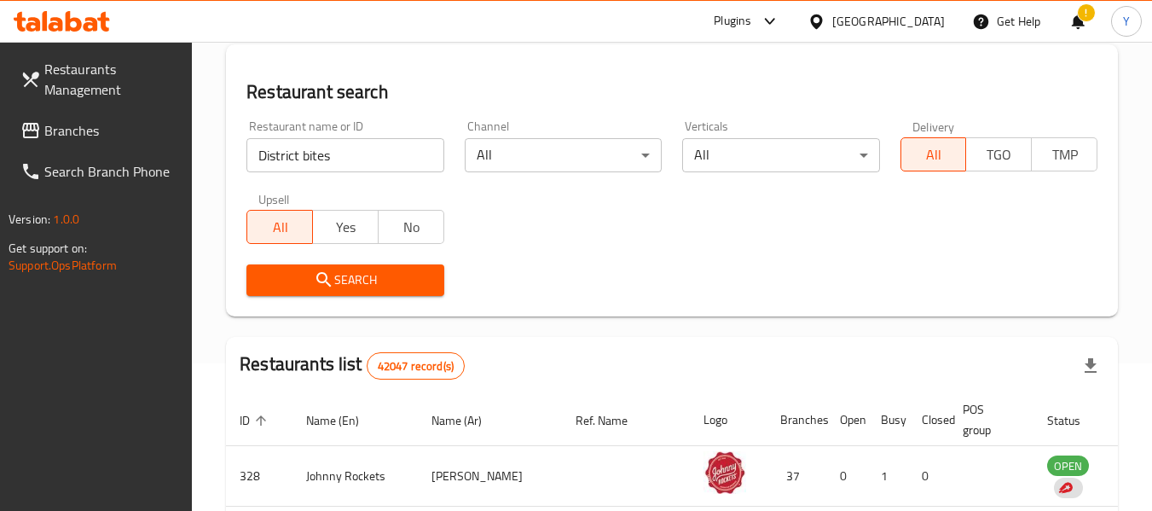
scroll to position [171, 0]
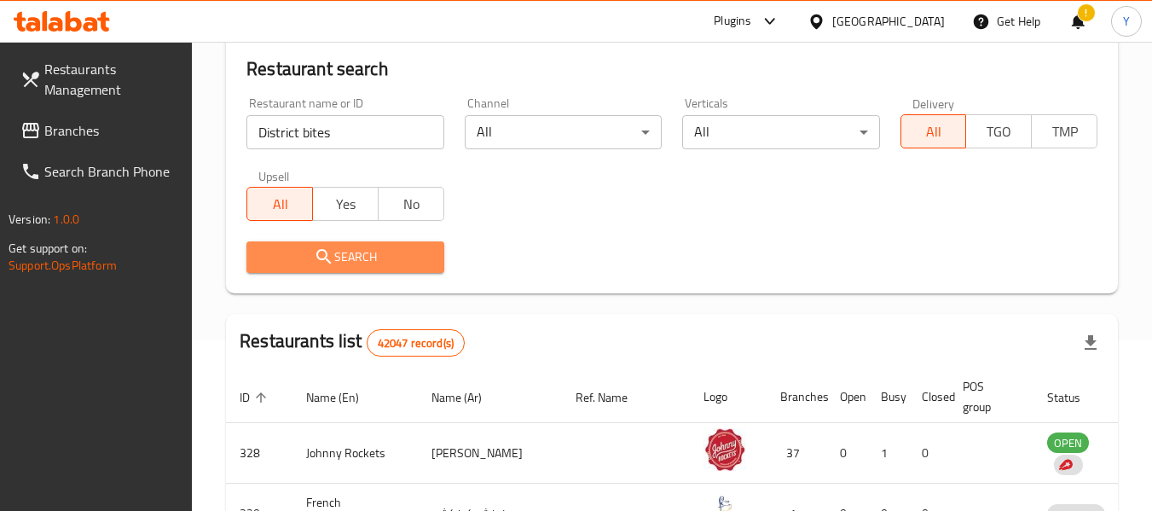
click at [425, 256] on span "Search" at bounding box center [345, 256] width 170 height 21
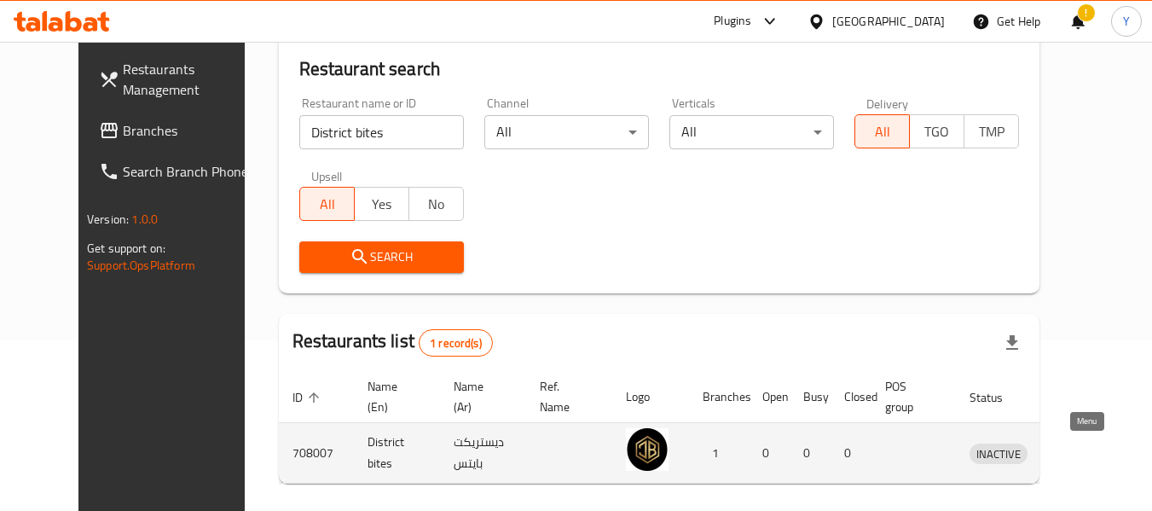
click at [1081, 449] on icon "enhanced table" at bounding box center [1071, 454] width 19 height 14
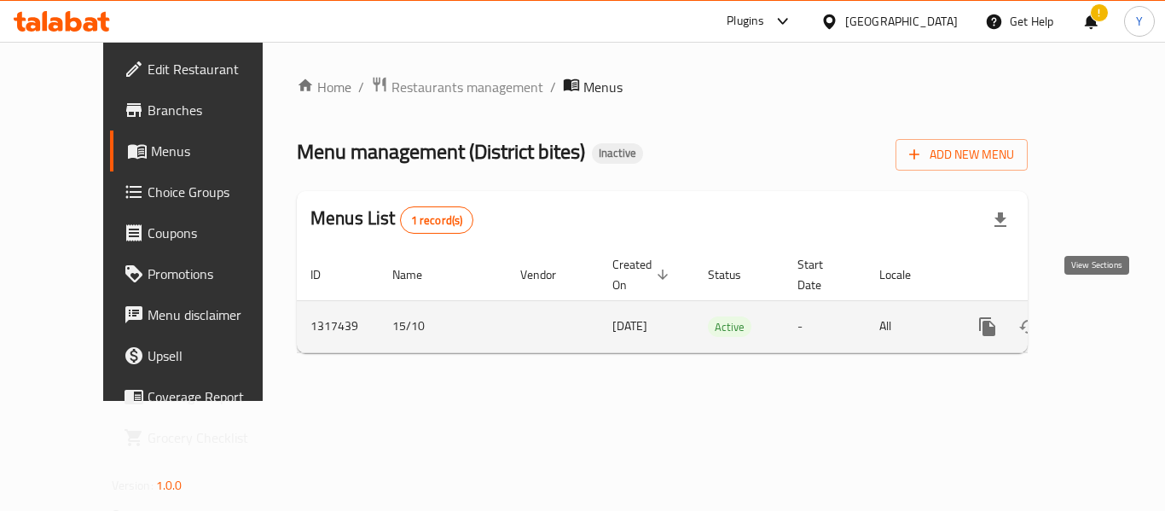
click at [1100, 316] on icon "enhanced table" at bounding box center [1110, 326] width 20 height 20
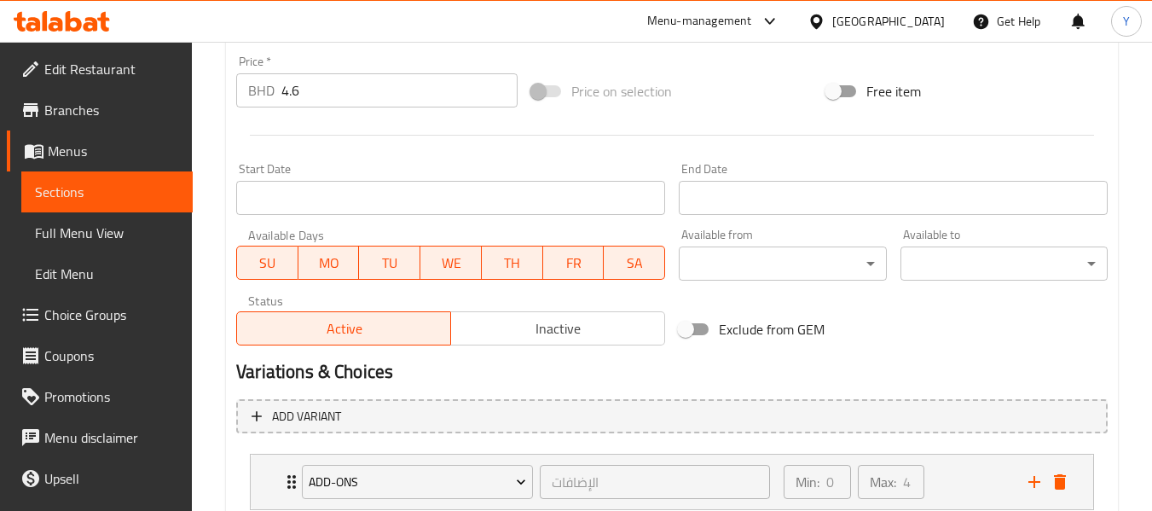
scroll to position [747, 0]
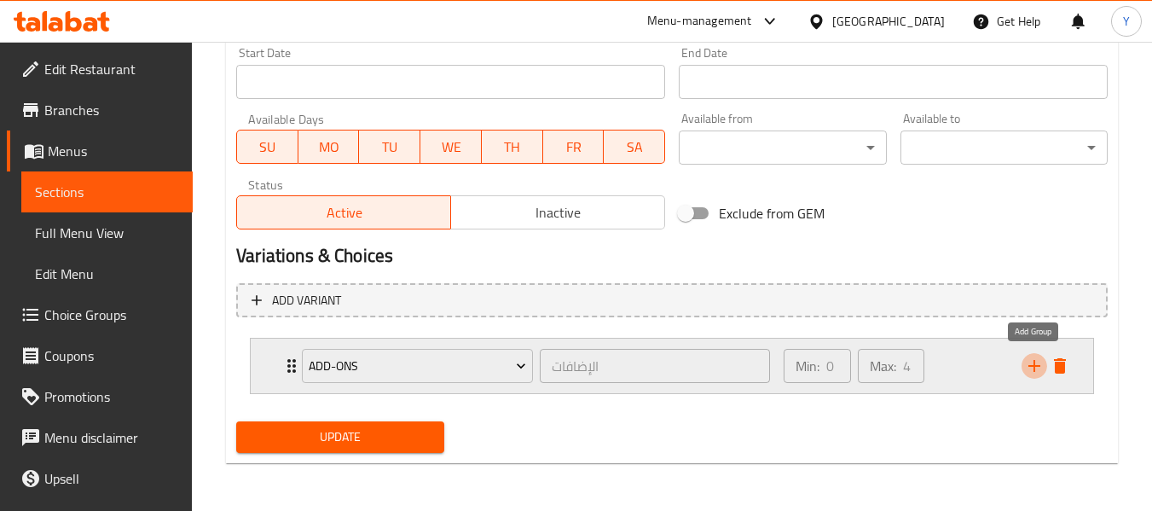
click at [1034, 373] on icon "add" at bounding box center [1034, 366] width 20 height 20
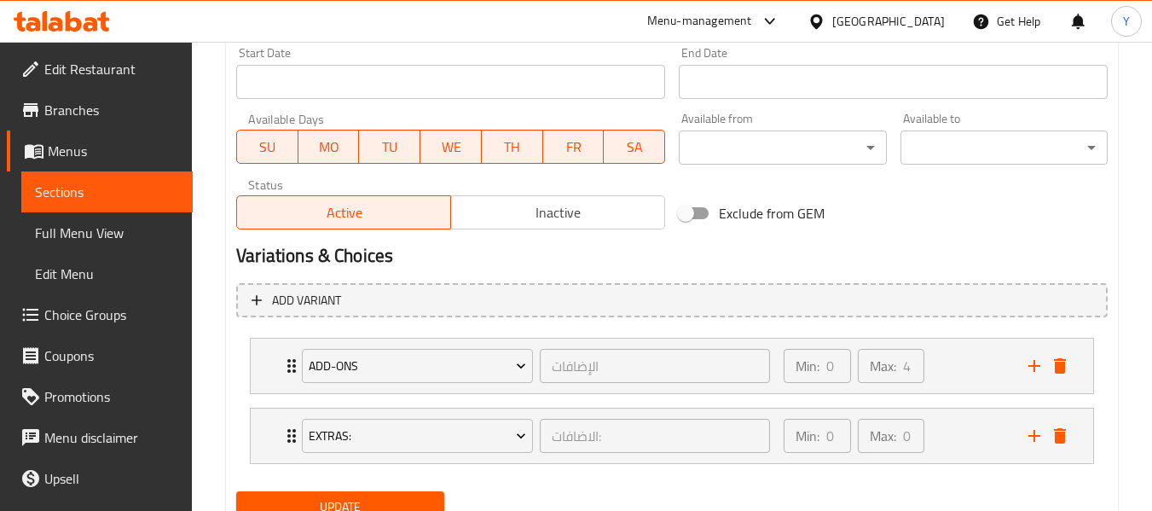
scroll to position [817, 0]
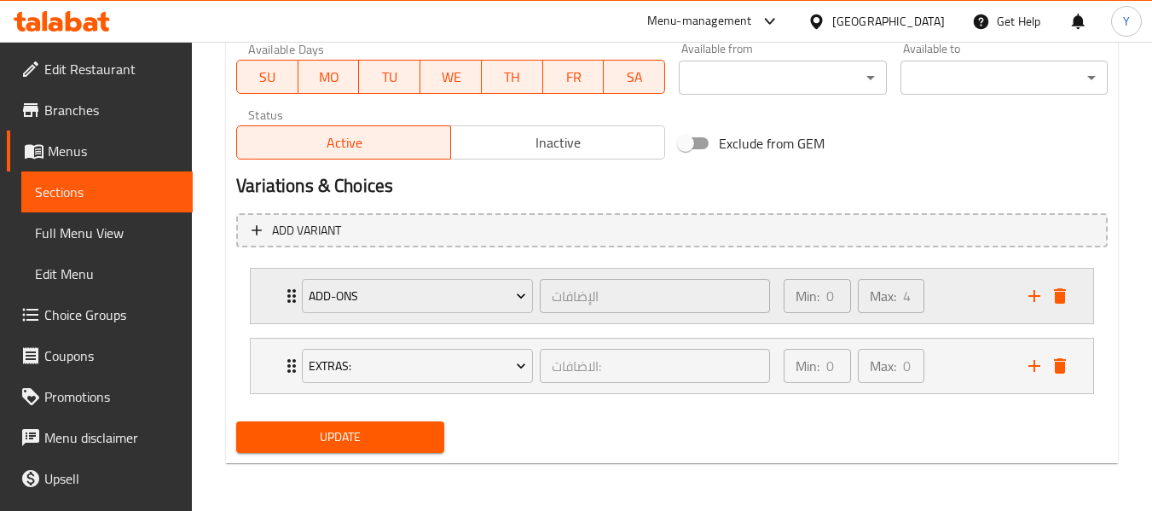
click at [298, 288] on div "Add-ons الإضافات ​" at bounding box center [536, 296] width 489 height 55
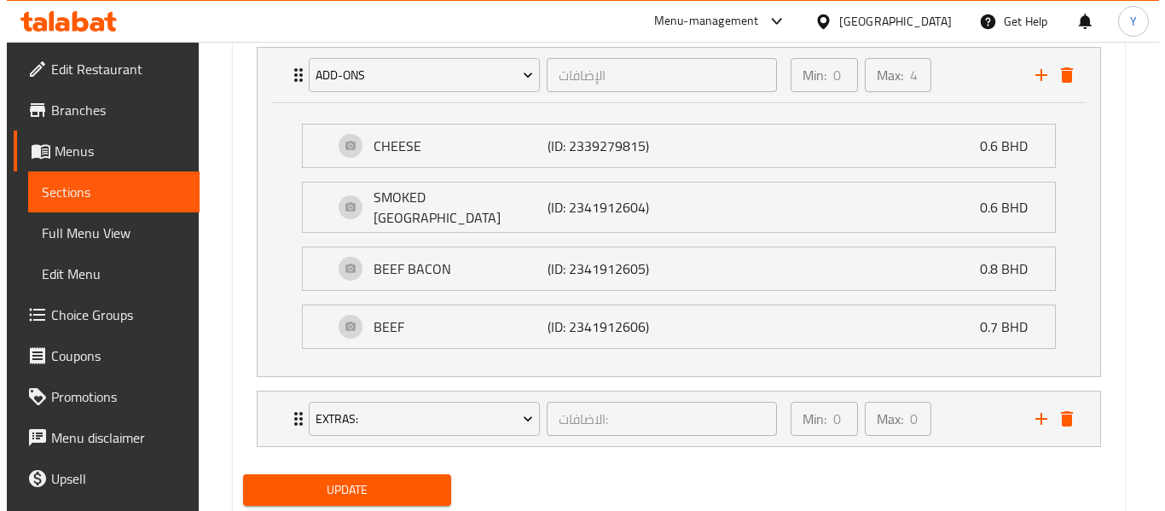
scroll to position [1084, 0]
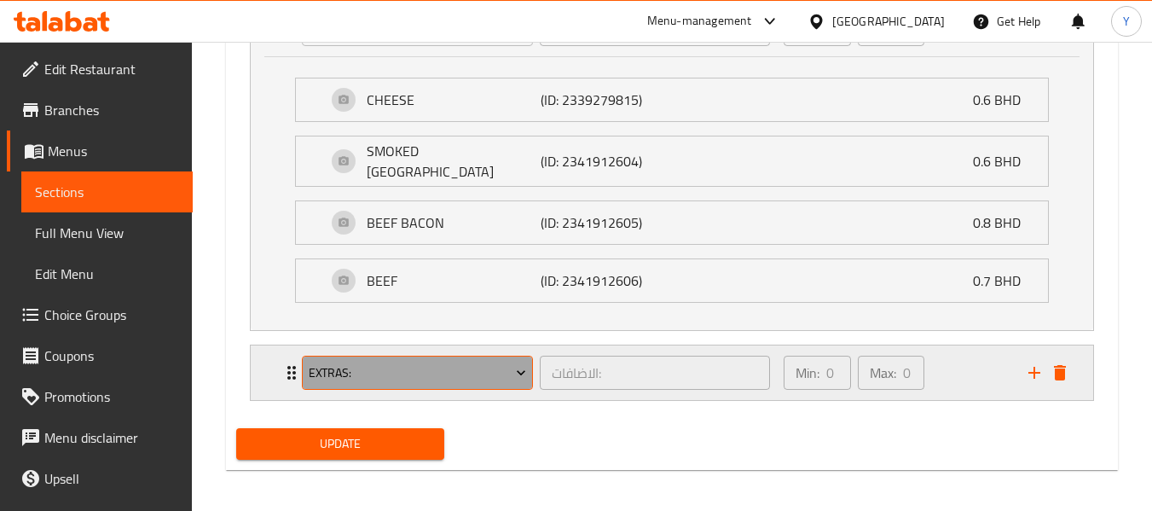
click at [496, 373] on span "Extras:" at bounding box center [418, 372] width 218 height 21
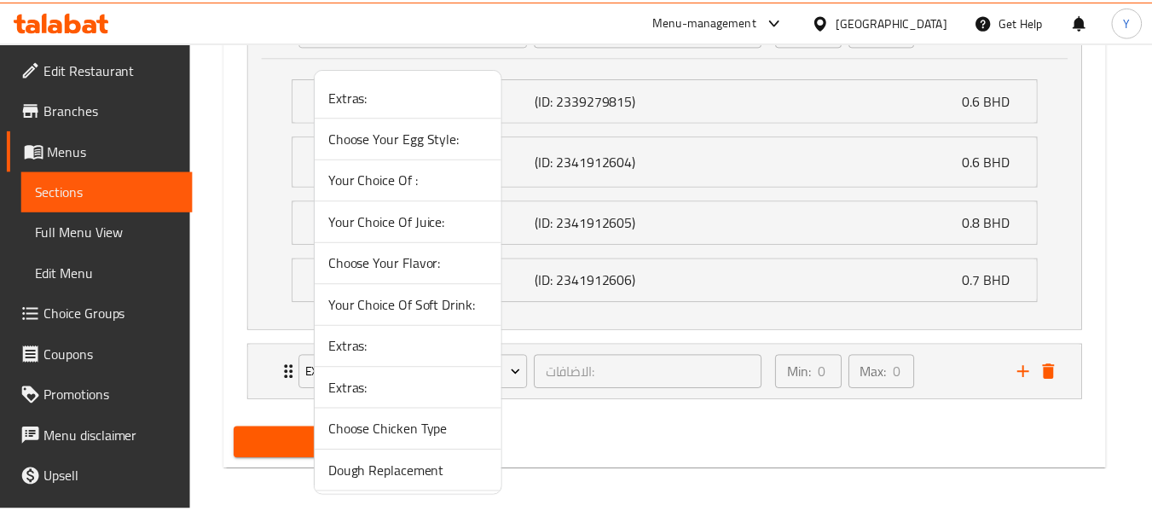
scroll to position [87, 0]
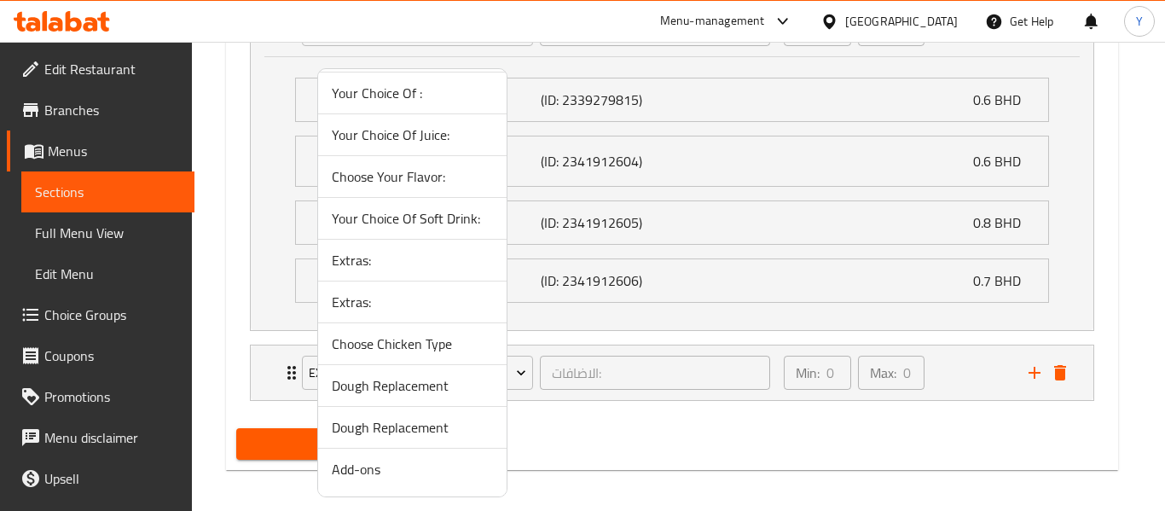
click at [446, 421] on span "Dough Replacement" at bounding box center [412, 427] width 161 height 20
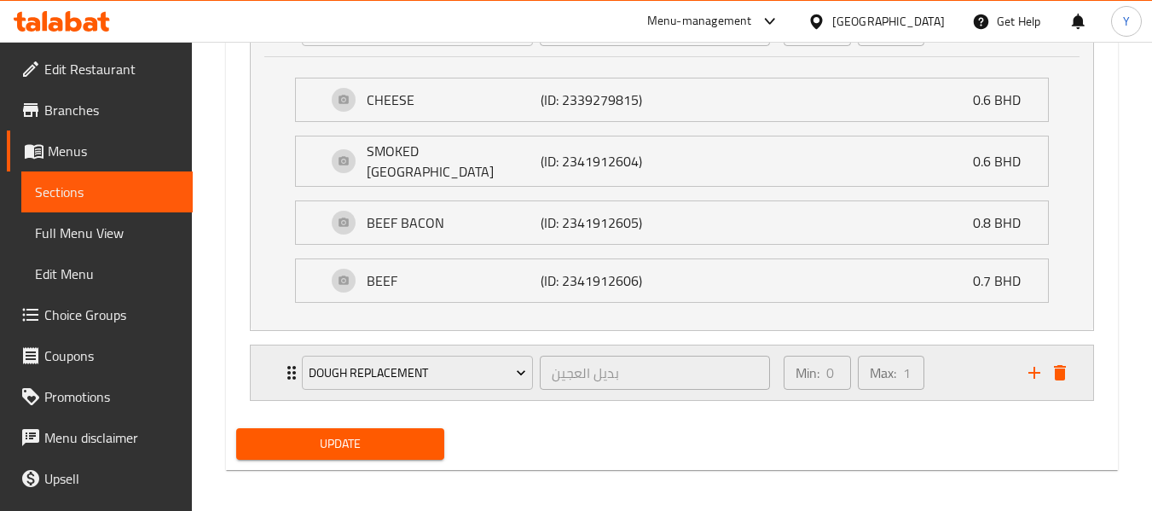
click at [284, 362] on icon "Expand" at bounding box center [291, 372] width 20 height 20
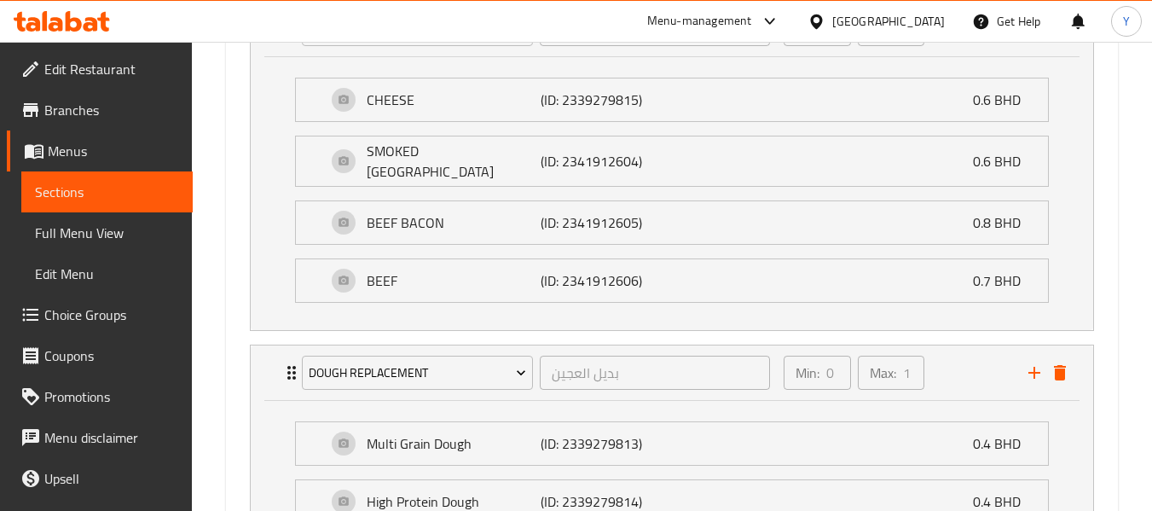
scroll to position [1235, 0]
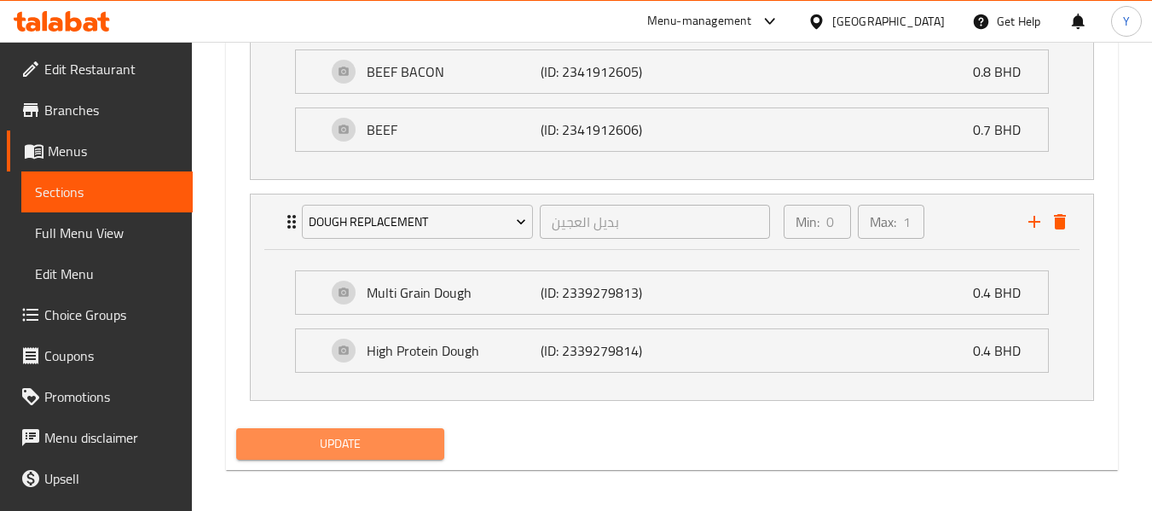
click at [373, 439] on span "Update" at bounding box center [340, 443] width 180 height 21
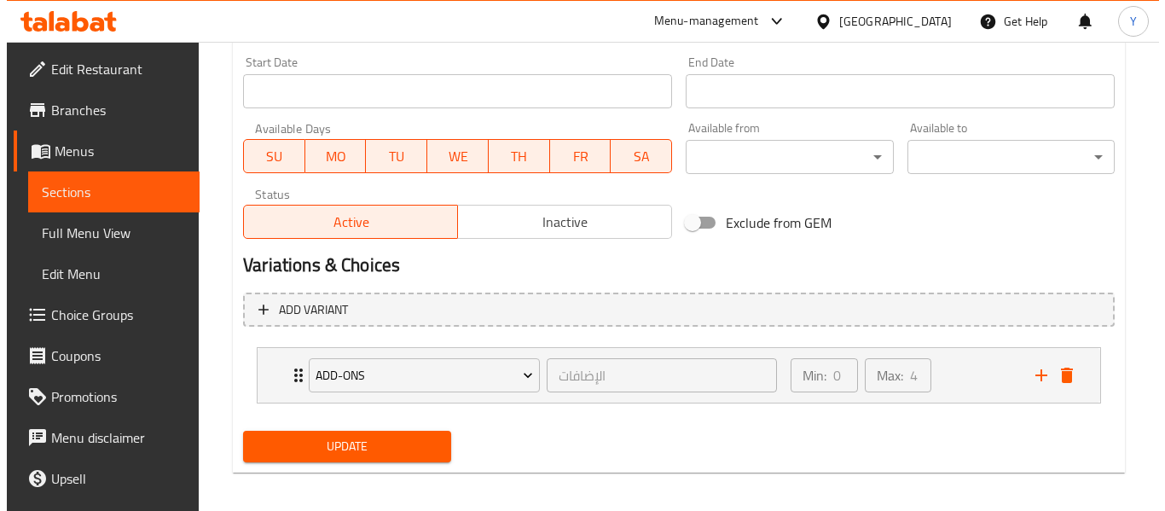
scroll to position [747, 0]
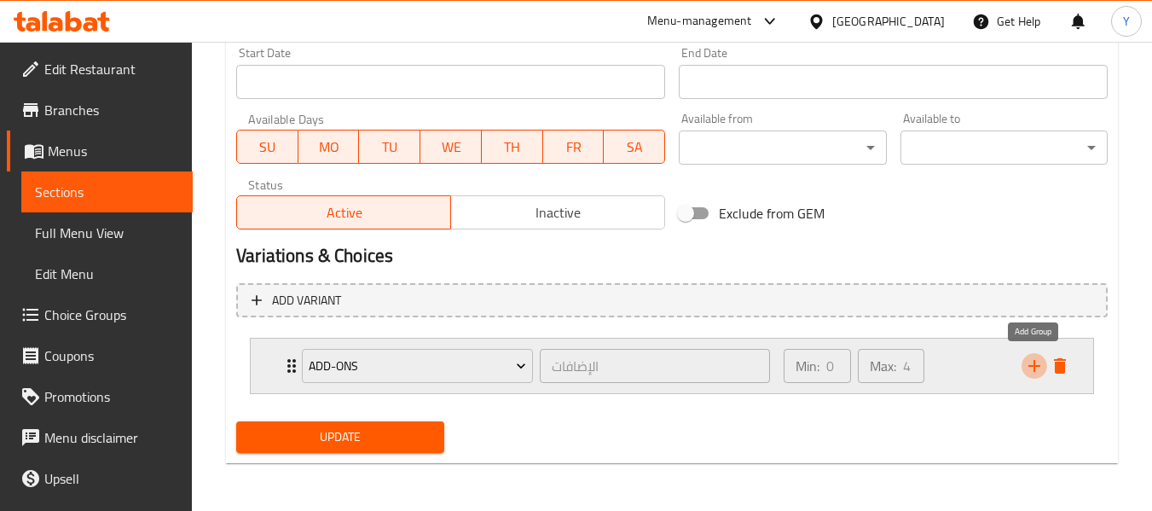
click at [1027, 366] on icon "add" at bounding box center [1034, 366] width 20 height 20
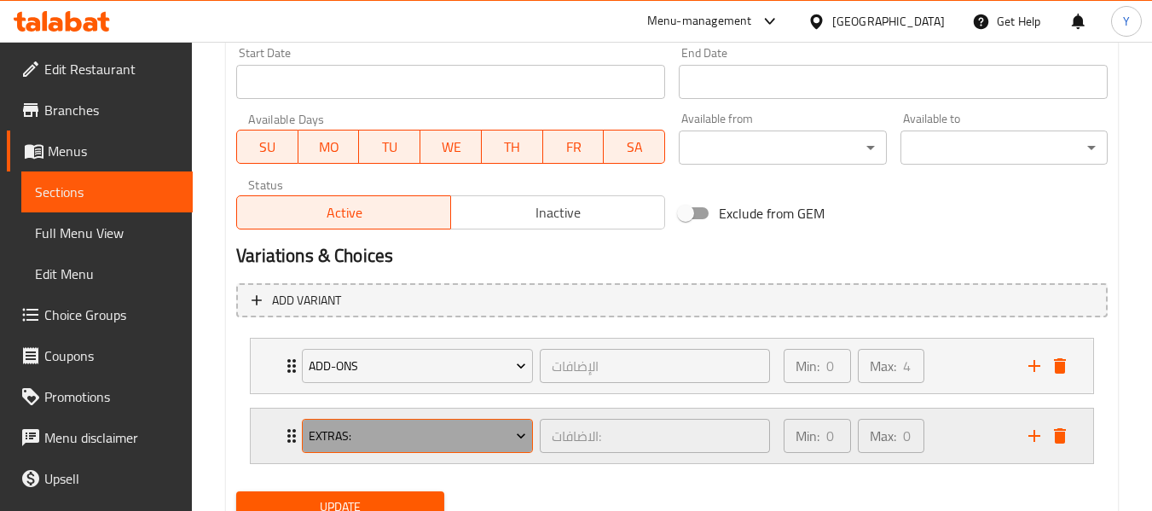
click at [333, 437] on span "Extras:" at bounding box center [418, 435] width 218 height 21
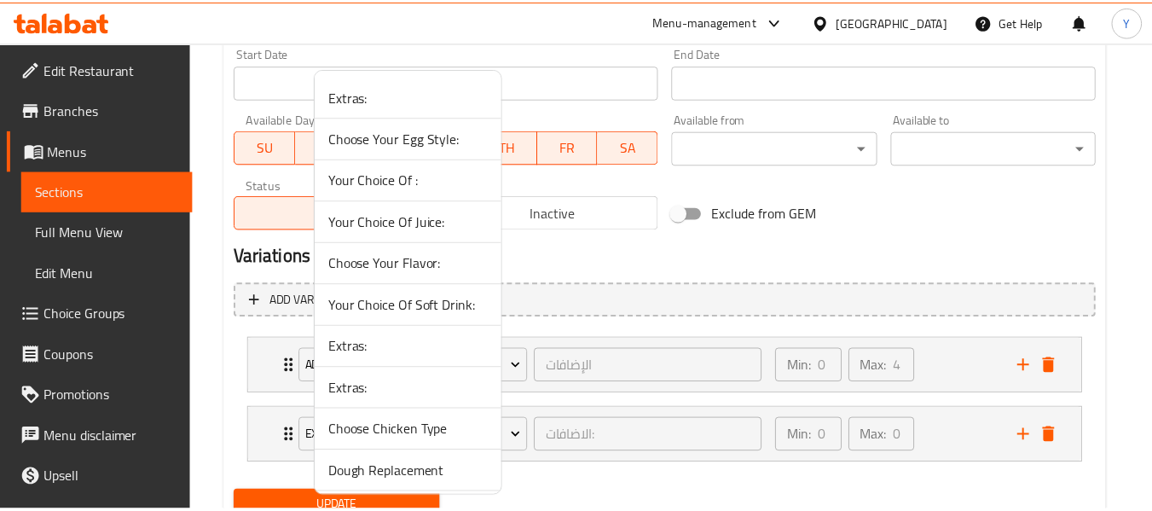
scroll to position [87, 0]
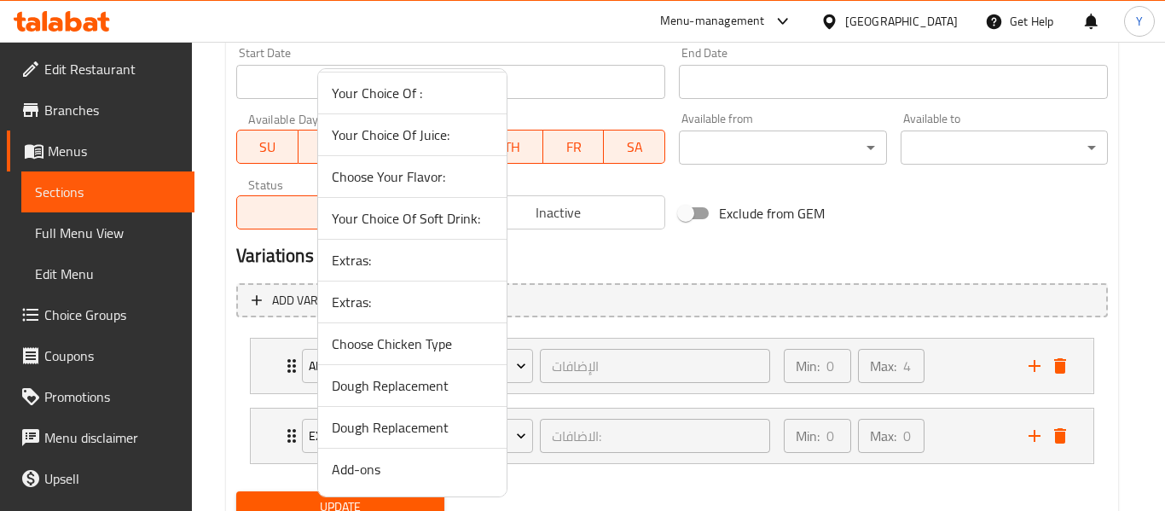
click at [425, 426] on span "Dough Replacement" at bounding box center [412, 427] width 161 height 20
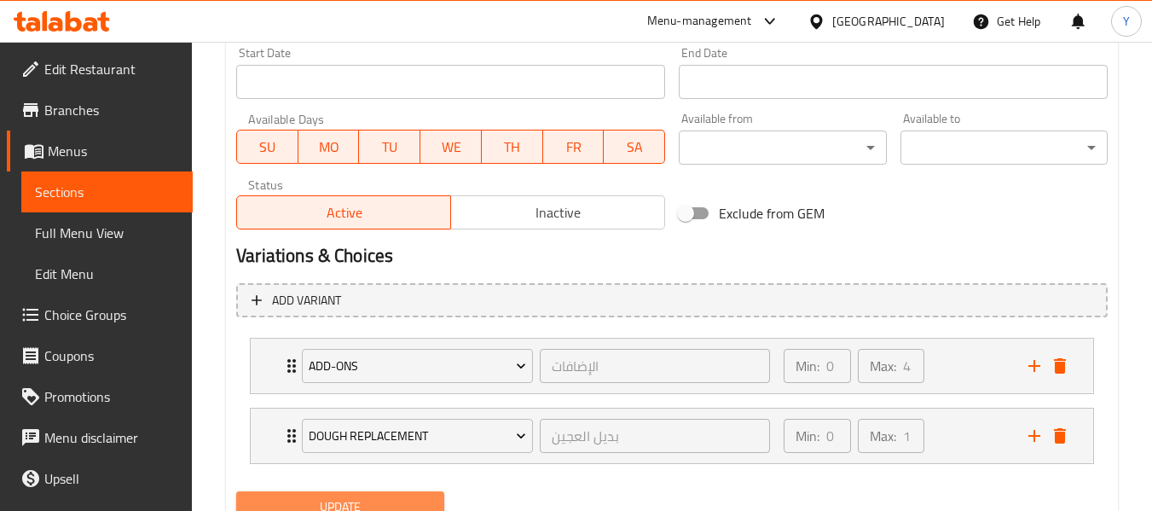
click at [395, 495] on button "Update" at bounding box center [339, 507] width 207 height 32
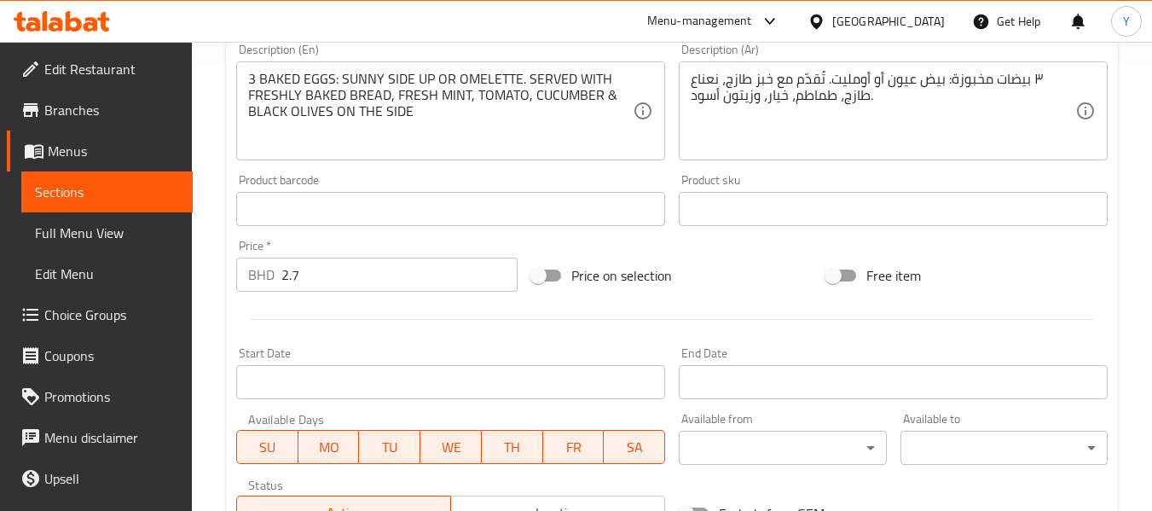
scroll to position [817, 0]
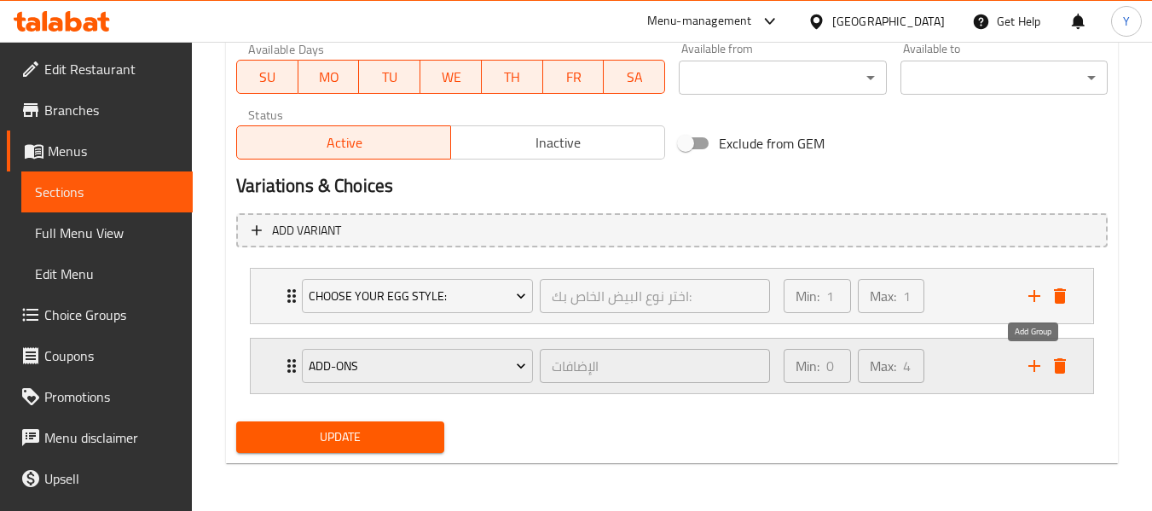
click at [1027, 361] on icon "add" at bounding box center [1034, 366] width 20 height 20
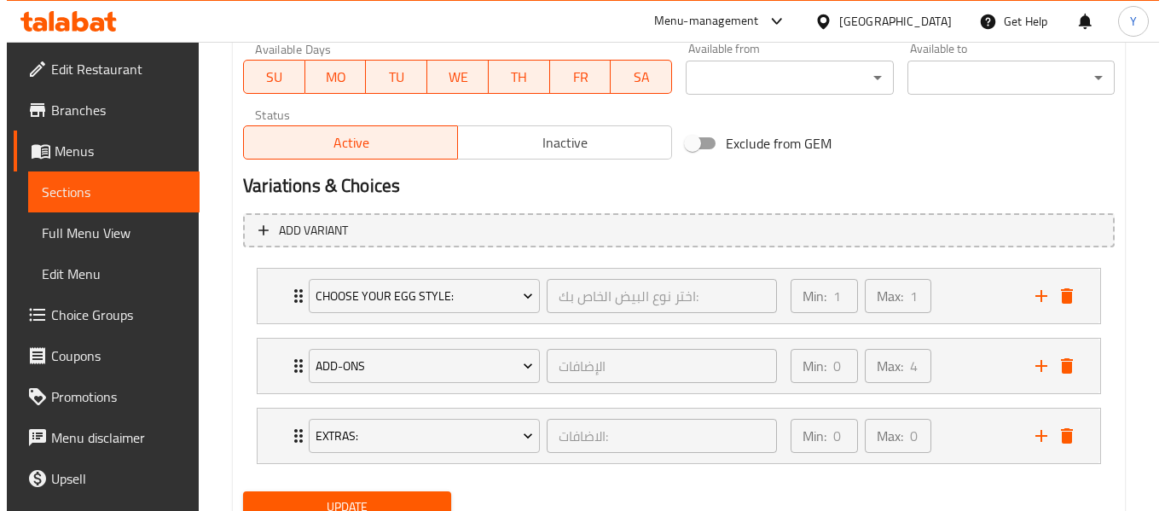
scroll to position [887, 0]
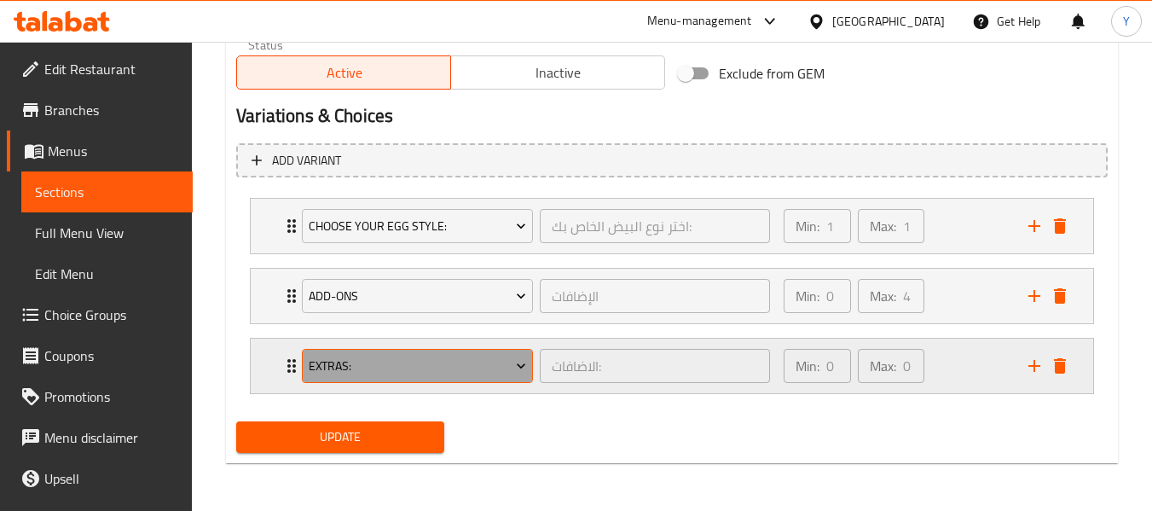
click at [496, 362] on span "Extras:" at bounding box center [418, 366] width 218 height 21
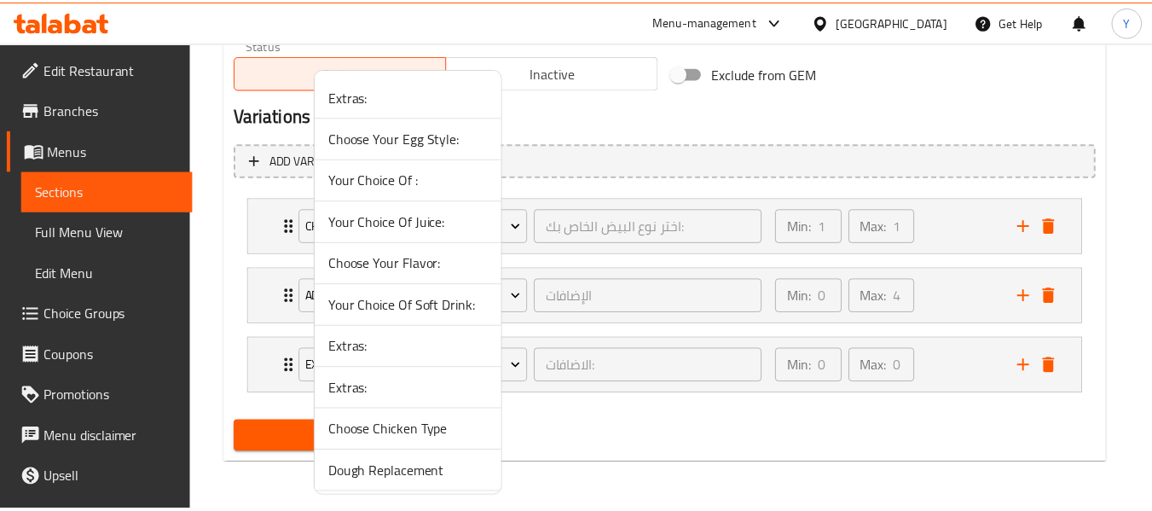
scroll to position [87, 0]
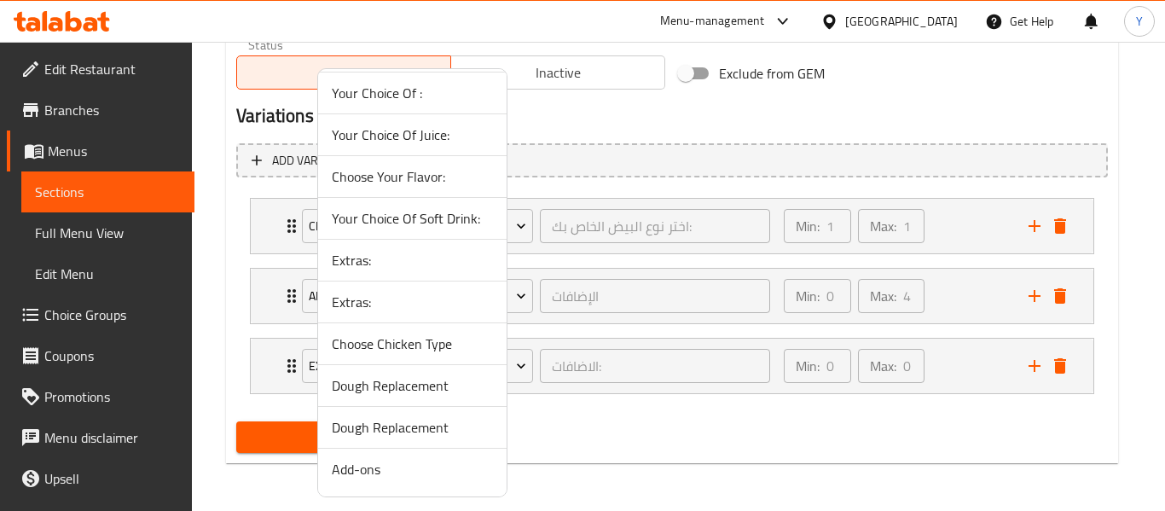
click at [457, 431] on span "Dough Replacement" at bounding box center [412, 427] width 161 height 20
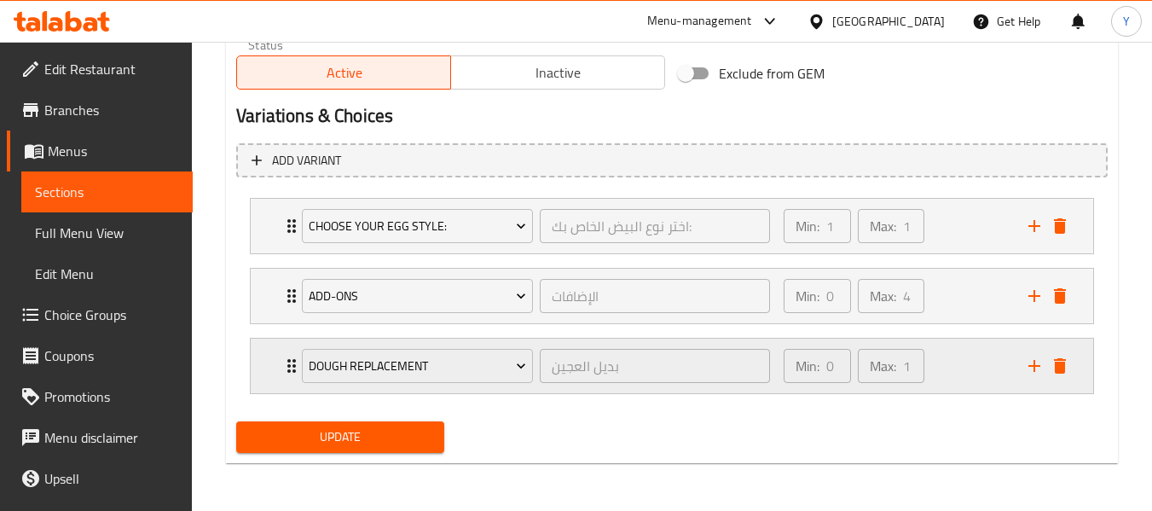
click at [284, 356] on icon "Expand" at bounding box center [291, 366] width 20 height 20
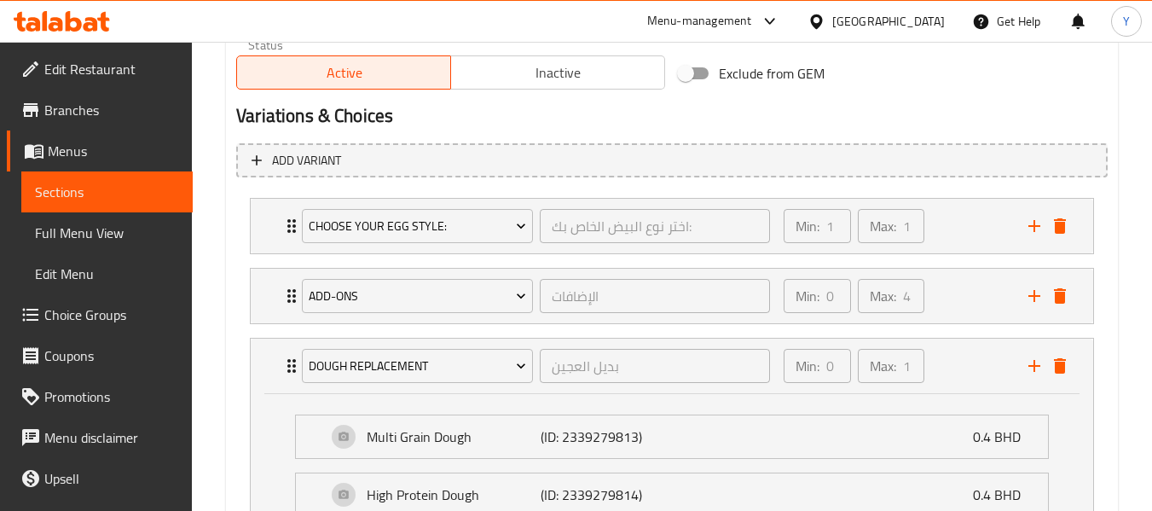
scroll to position [1038, 0]
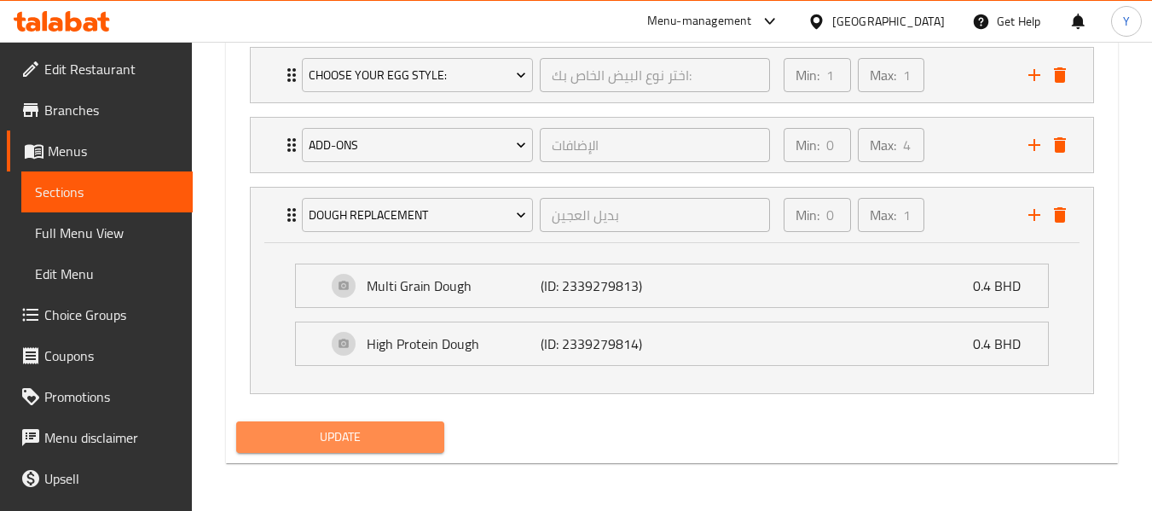
click at [431, 440] on button "Update" at bounding box center [339, 437] width 207 height 32
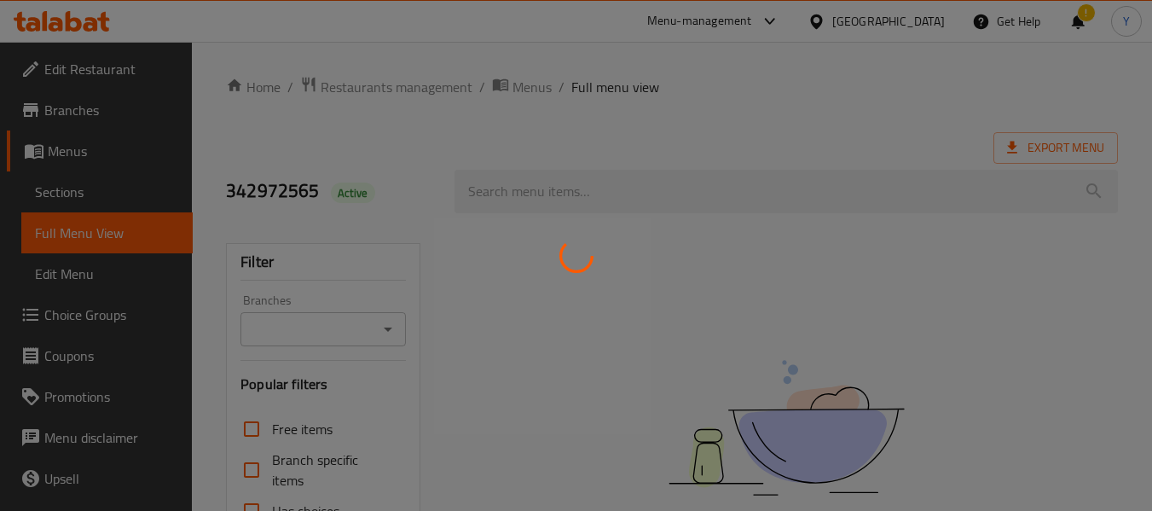
click at [1039, 463] on div at bounding box center [576, 255] width 1152 height 511
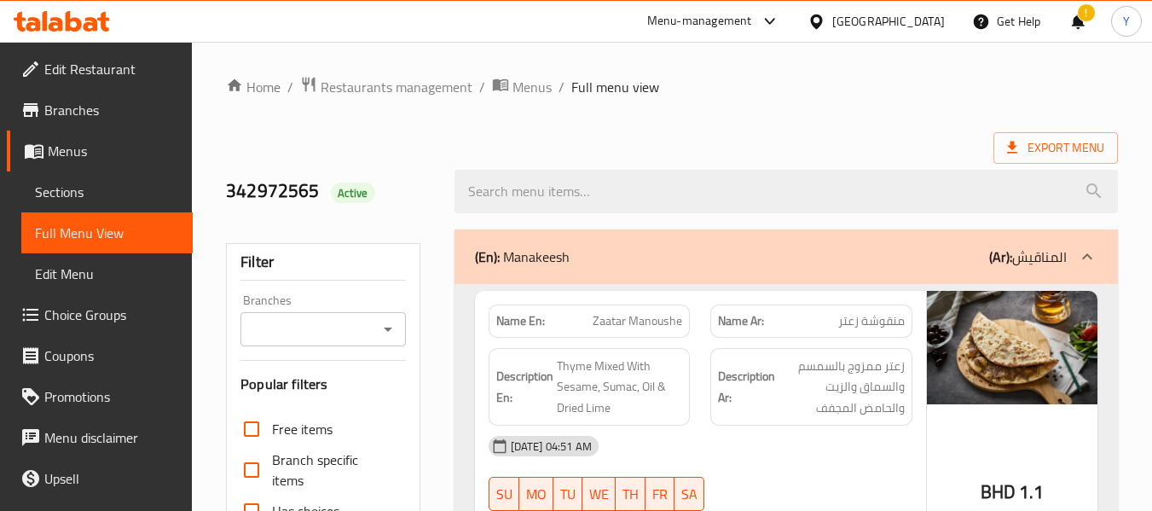
click at [797, 267] on div "(En): Manakeesh (Ar): المناقيش" at bounding box center [785, 256] width 663 height 55
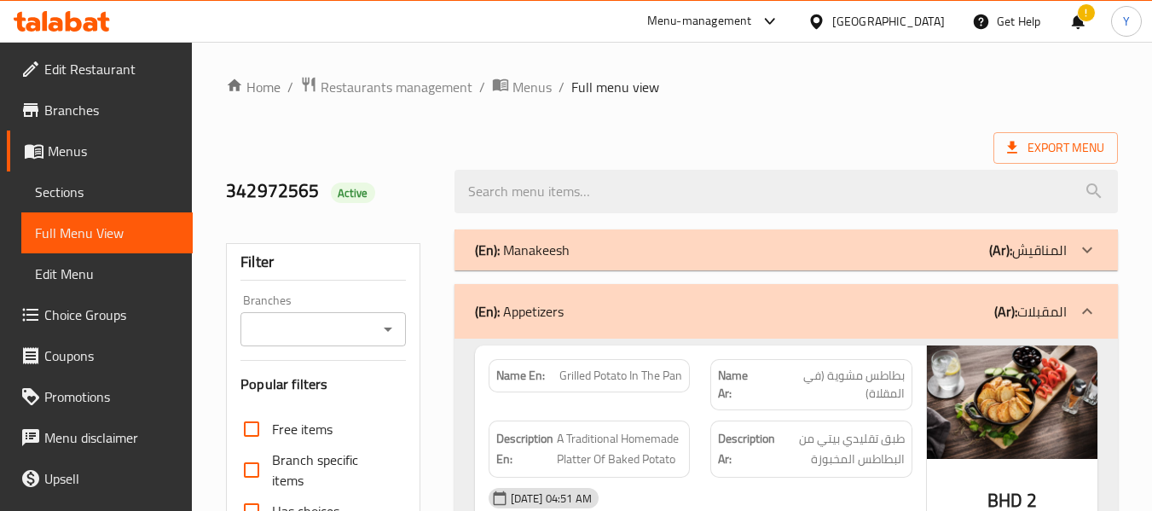
click at [732, 324] on div "(En): Appetizers (Ar): المقبلات" at bounding box center [785, 311] width 663 height 55
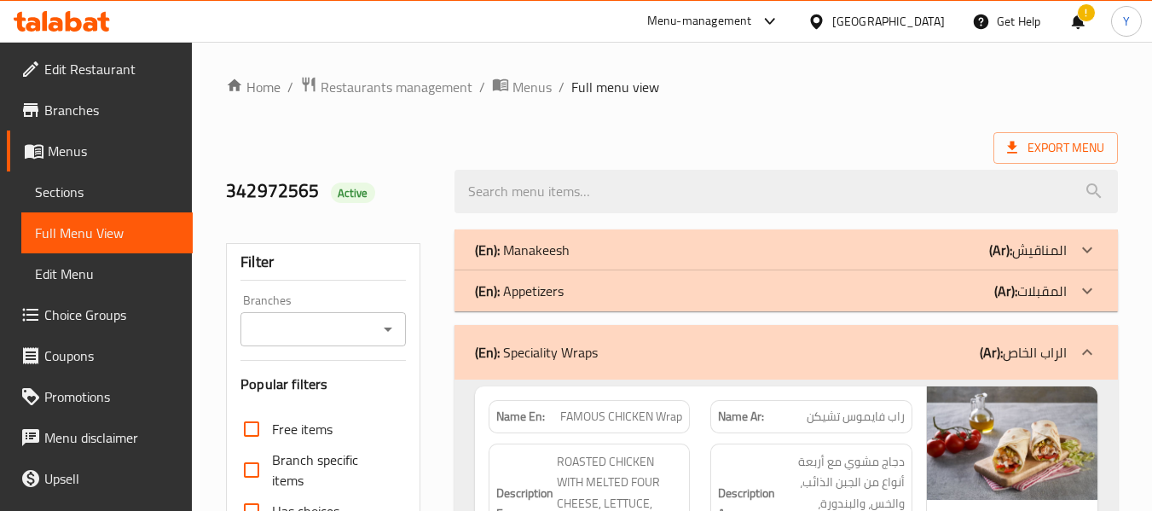
click at [720, 347] on div "(En): Speciality Wraps (Ar): الراب الخاص" at bounding box center [771, 352] width 592 height 20
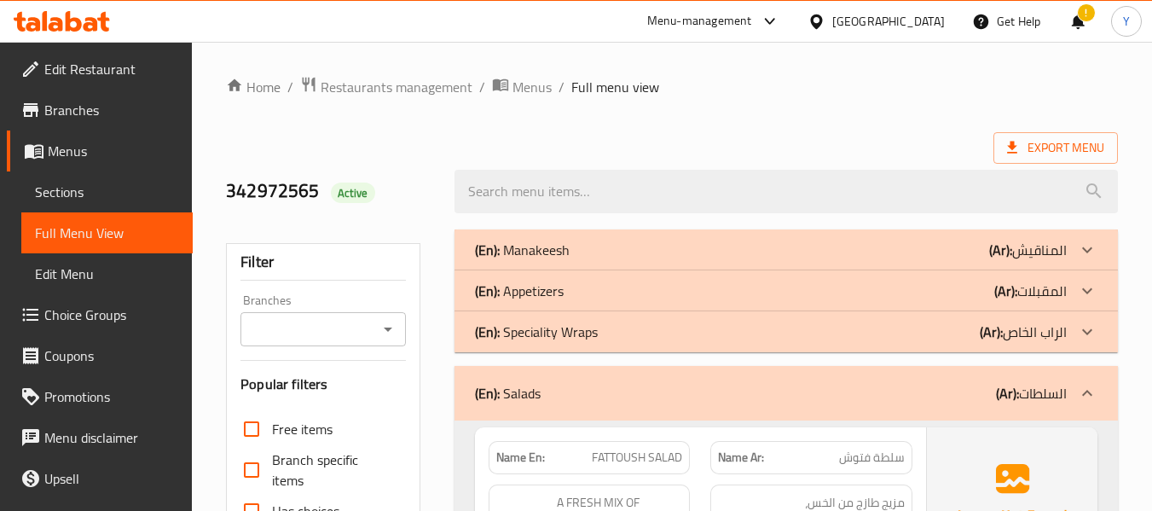
click at [701, 383] on div "(En): Salads (Ar): السلطات" at bounding box center [771, 393] width 592 height 20
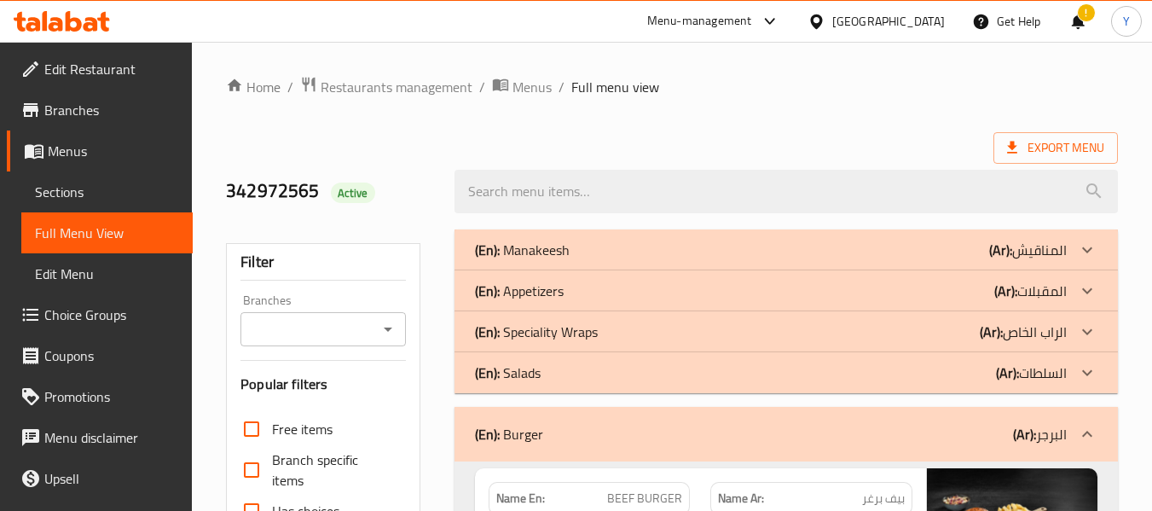
scroll to position [447, 0]
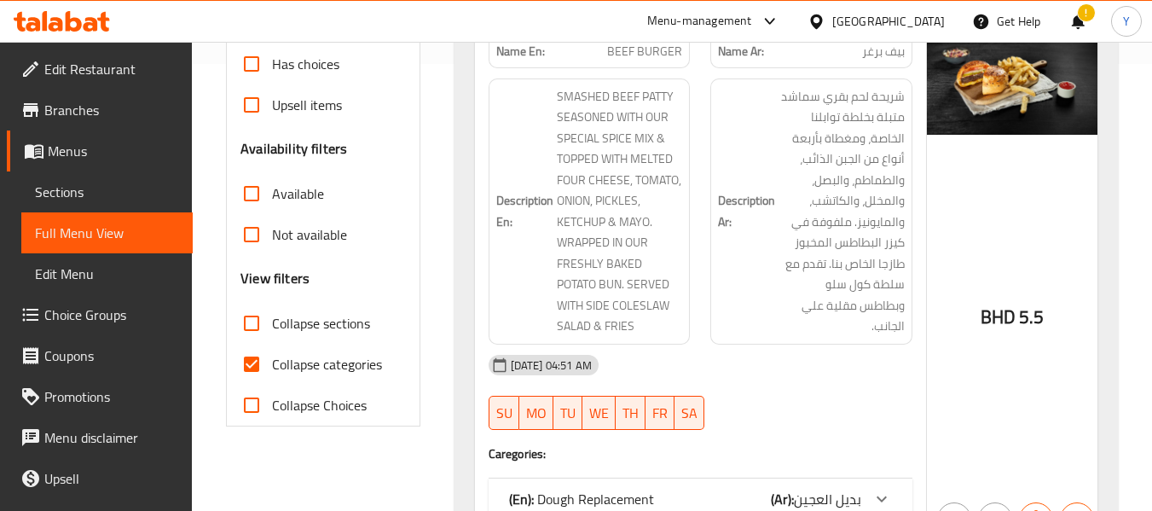
click at [716, 331] on div "Description Ar: شريحة لحم بقري سماشد متبلة بخلطة توابلنا الخاصة، ومغطاة بأربعة …" at bounding box center [811, 211] width 223 height 286
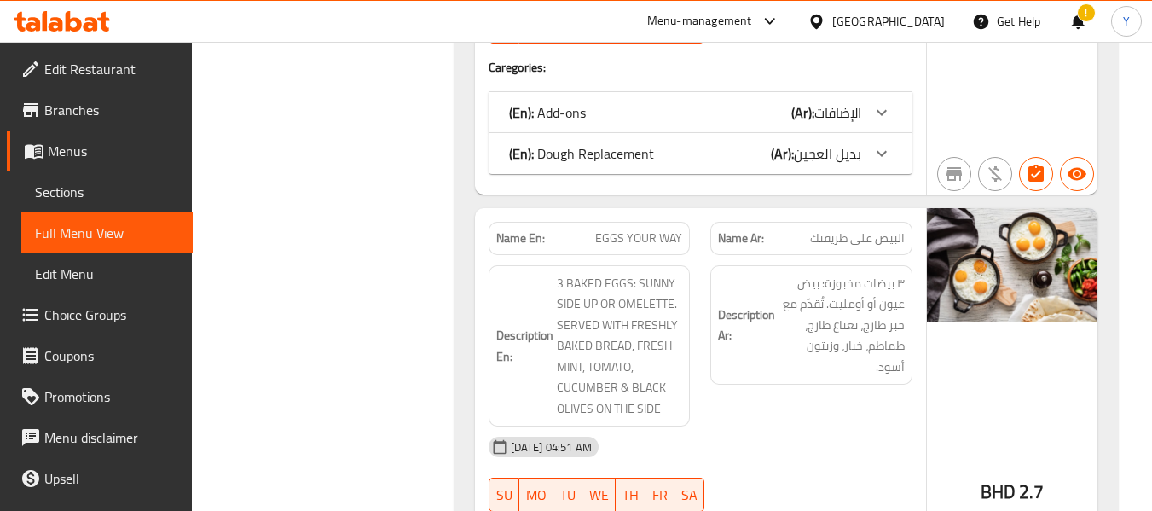
click at [716, 331] on div "Description Ar: ٣ بيضات مخبوزة: بيض عيون أو أومليت. تُقدّم مع خبز طازج، نعناع ط…" at bounding box center [811, 325] width 202 height 120
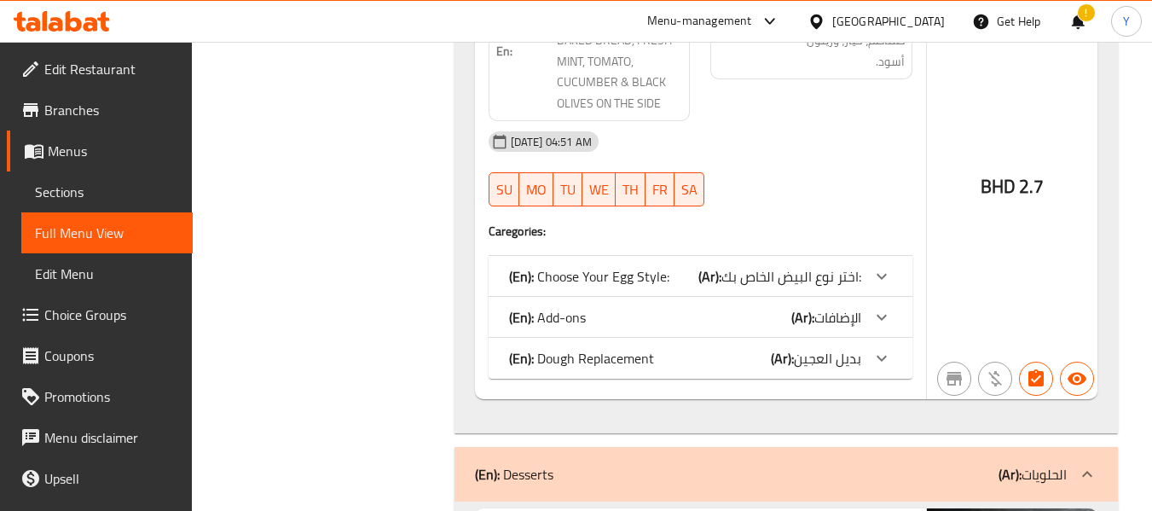
scroll to position [5671, 0]
click at [716, 326] on div "(En): Add-ons (Ar): الإضافات" at bounding box center [685, 315] width 352 height 20
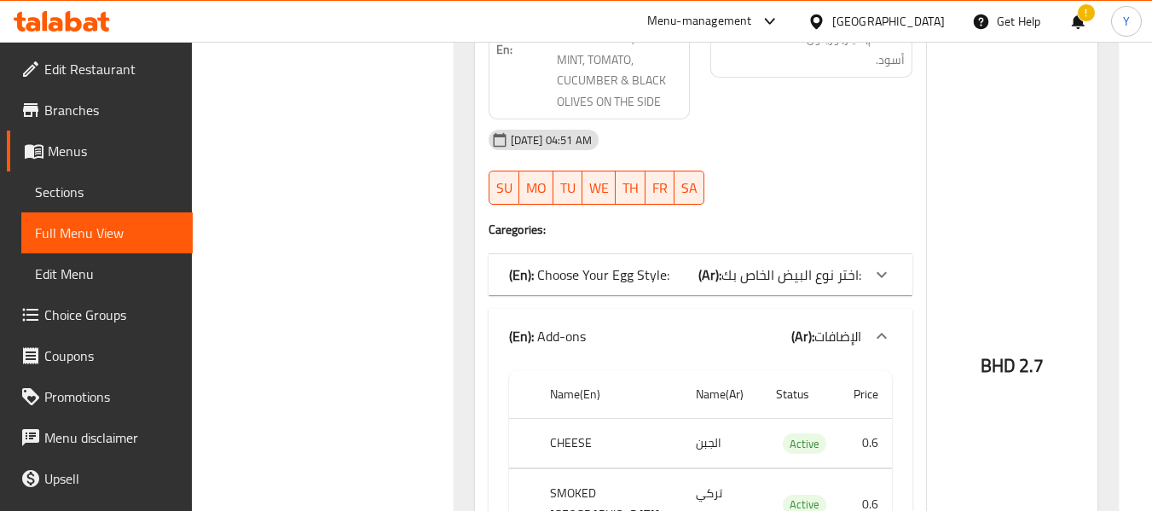
click at [1014, 257] on div "BHD 2.7" at bounding box center [1012, 330] width 171 height 858
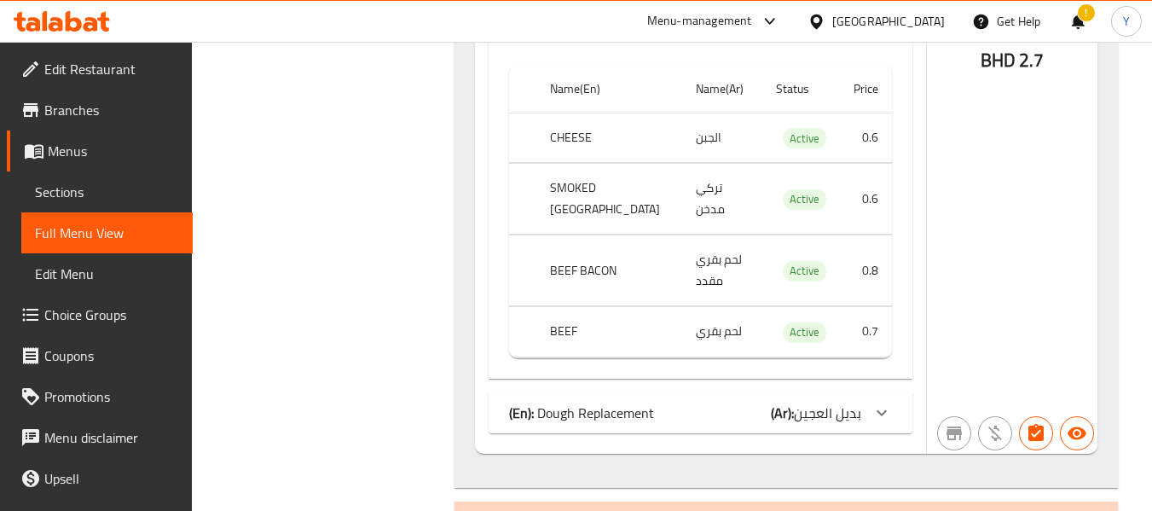
scroll to position [5978, 0]
click at [815, 398] on span "بديل العجين" at bounding box center [827, 411] width 67 height 26
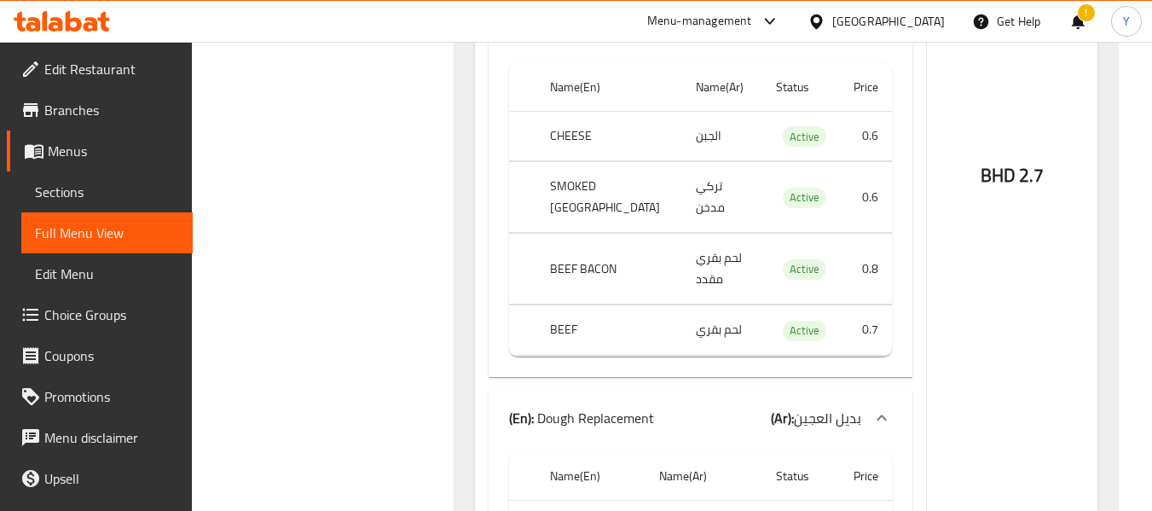
click at [996, 326] on div "BHD 2.7" at bounding box center [1012, 139] width 171 height 1091
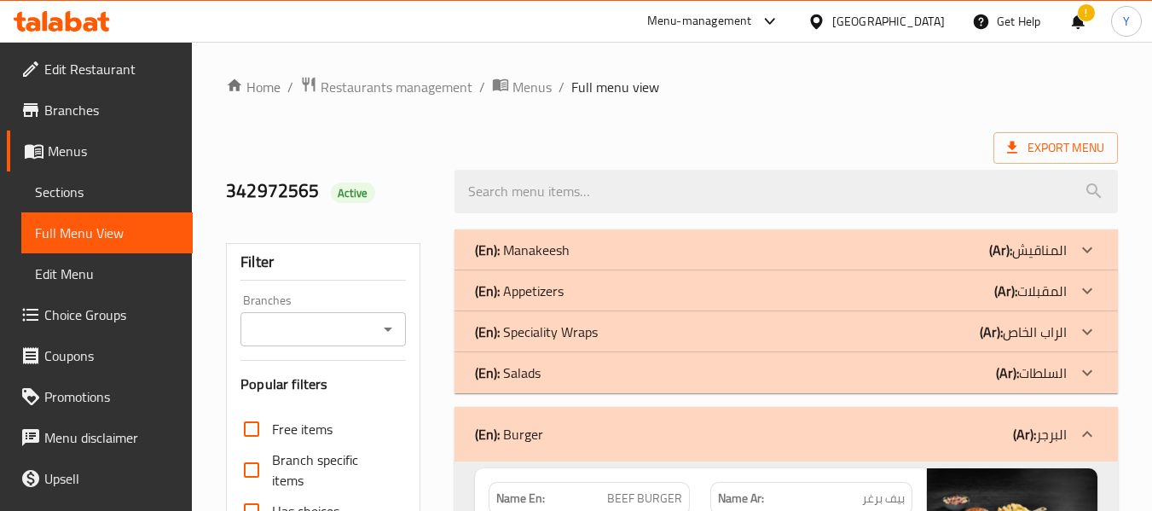
scroll to position [504, 0]
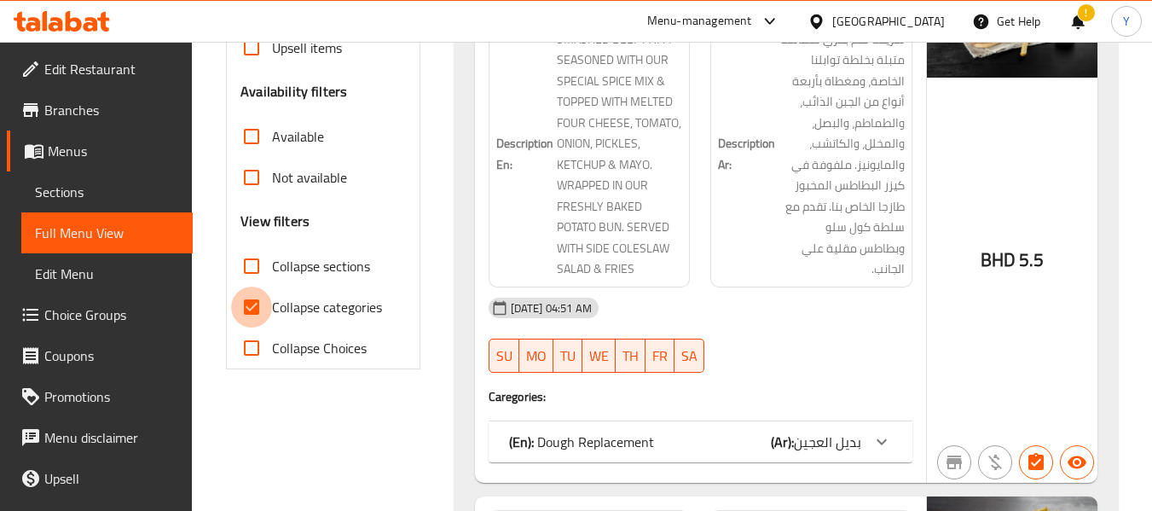
click at [257, 318] on input "Collapse categories" at bounding box center [251, 306] width 41 height 41
checkbox input "false"
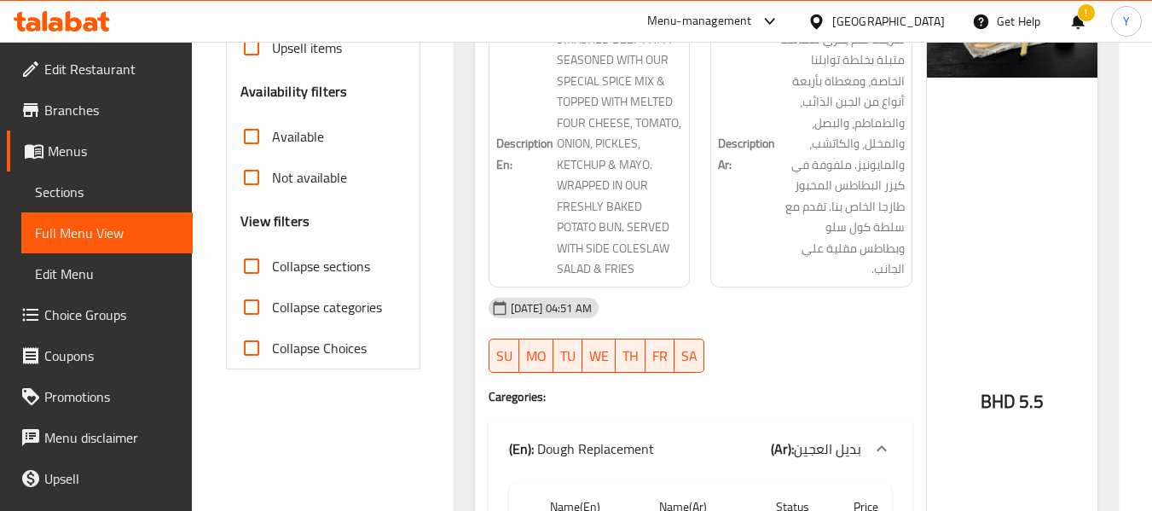
click at [691, 216] on div "Description En: SMASHED BEEF PATTY SEASONED WITH OUR SPECIAL SPICE MIX & TOPPED…" at bounding box center [589, 154] width 223 height 286
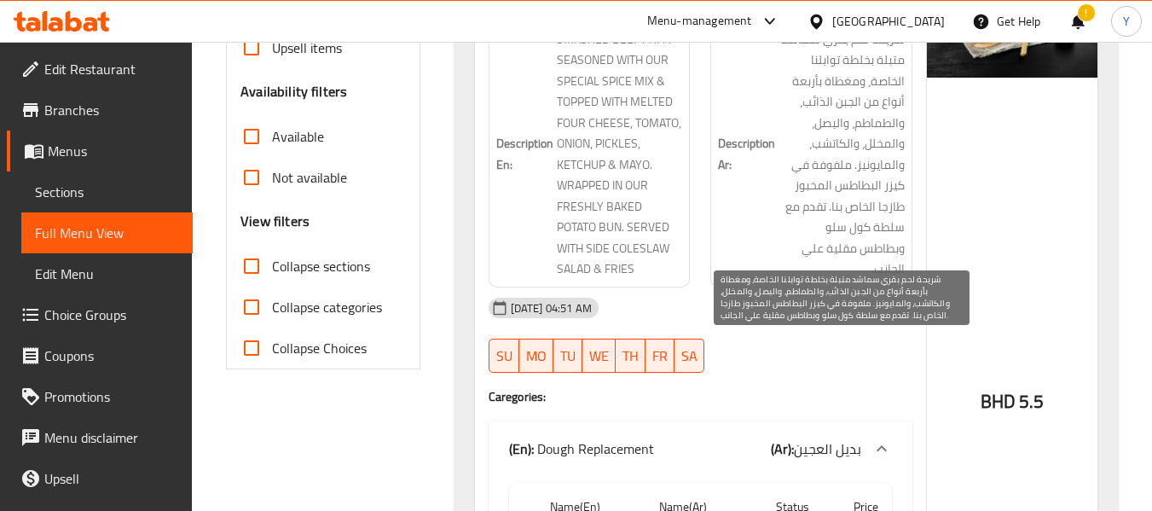
click at [797, 173] on span "شريحة لحم بقري سماشد متبلة بخلطة توابلنا الخاصة، ومغطاة بأربعة أنواع من الجبن ا…" at bounding box center [841, 154] width 126 height 251
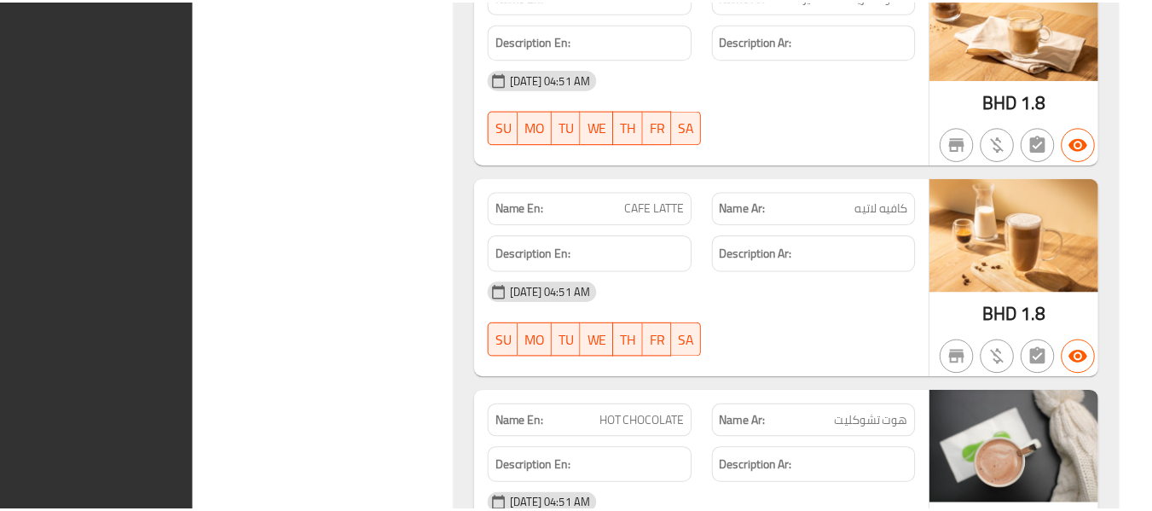
scroll to position [18368, 0]
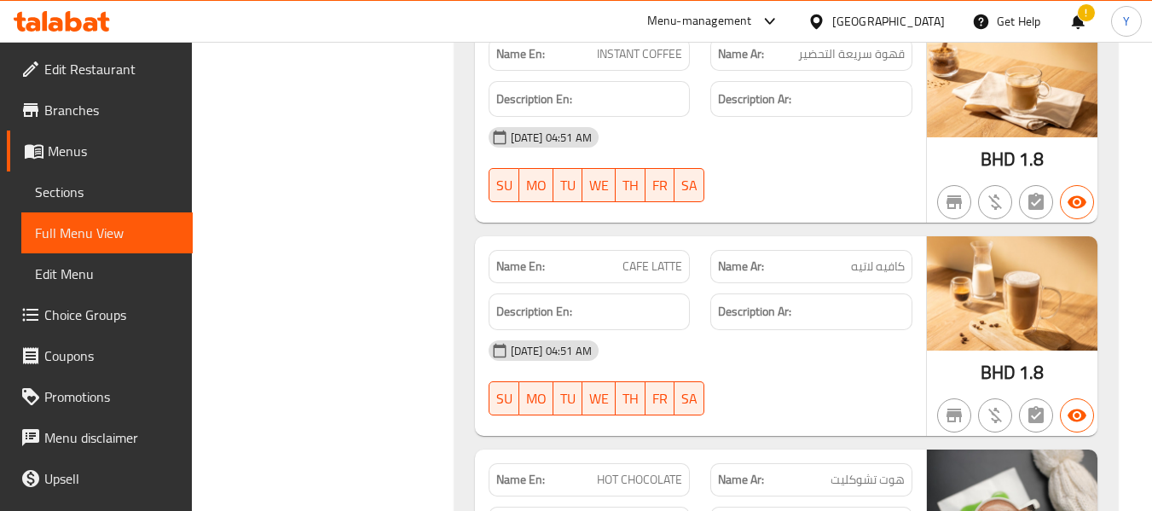
click at [683, 330] on div "14-10-2025 04:51 AM" at bounding box center [700, 350] width 444 height 41
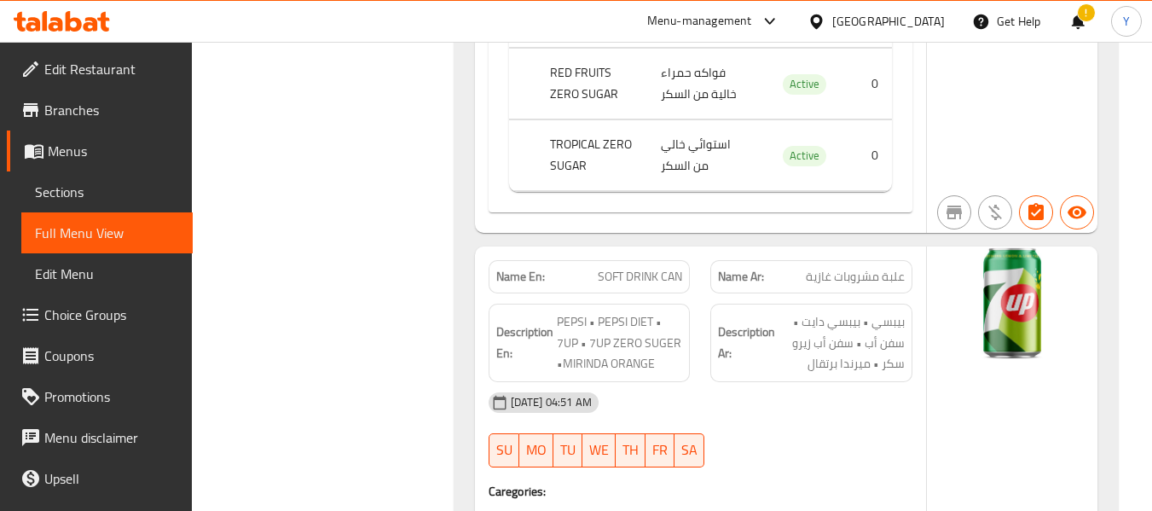
click at [786, 382] on div "14-10-2025 04:51 AM SU MO TU WE TH FR SA" at bounding box center [700, 429] width 444 height 95
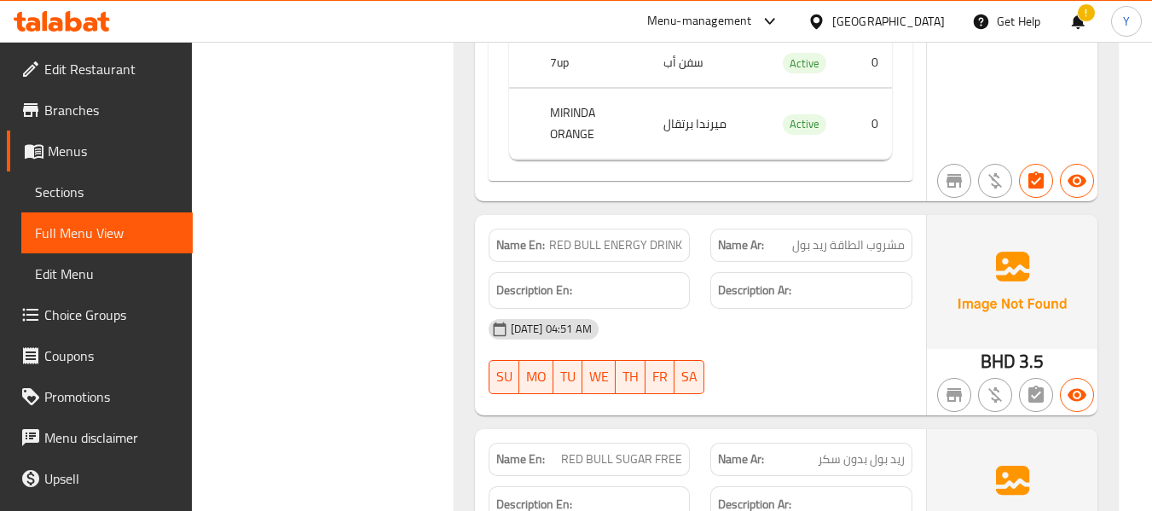
scroll to position [16302, 0]
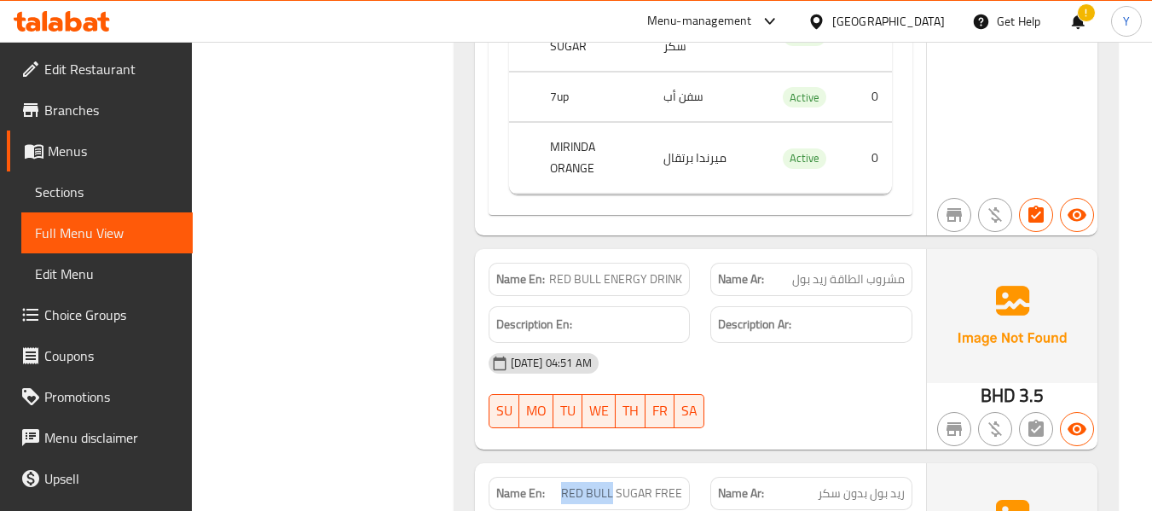
drag, startPoint x: 613, startPoint y: 391, endPoint x: 558, endPoint y: 385, distance: 55.7
click at [558, 484] on p "Name En: RED BULL SUGAR FREE" at bounding box center [589, 493] width 187 height 18
copy span "RED BULL"
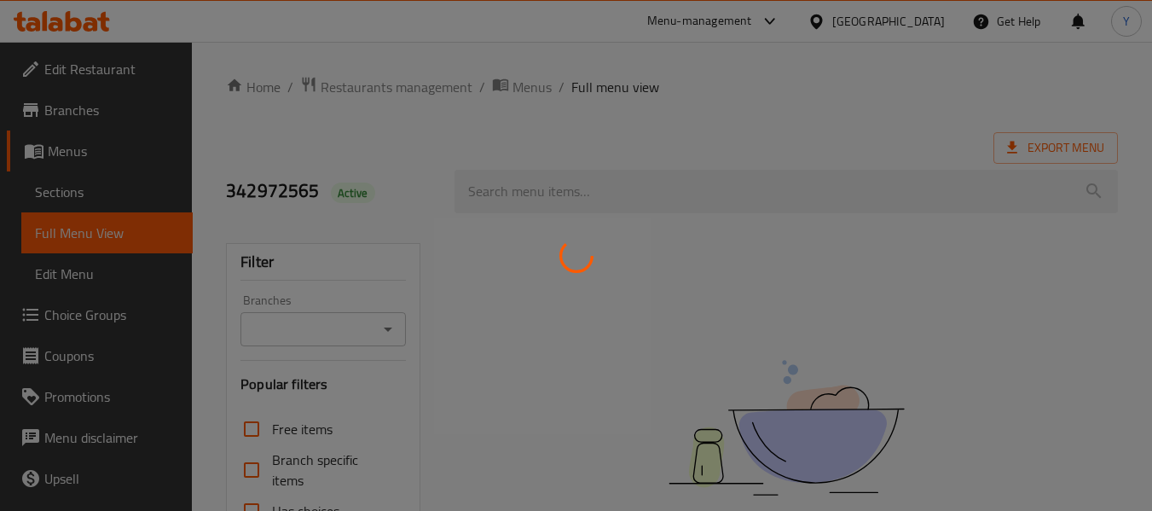
click at [1040, 403] on div at bounding box center [576, 255] width 1152 height 511
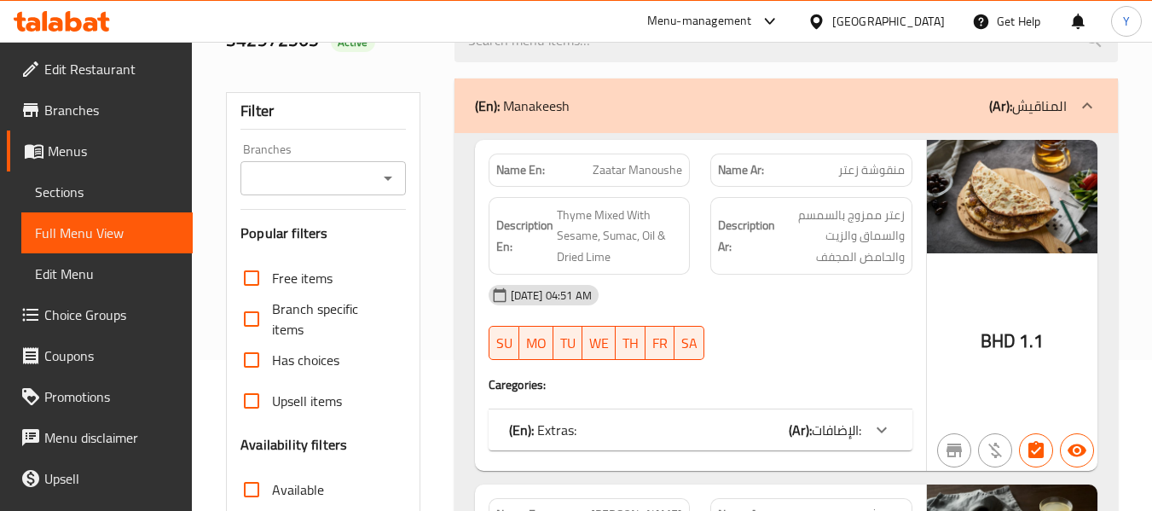
scroll to position [14, 0]
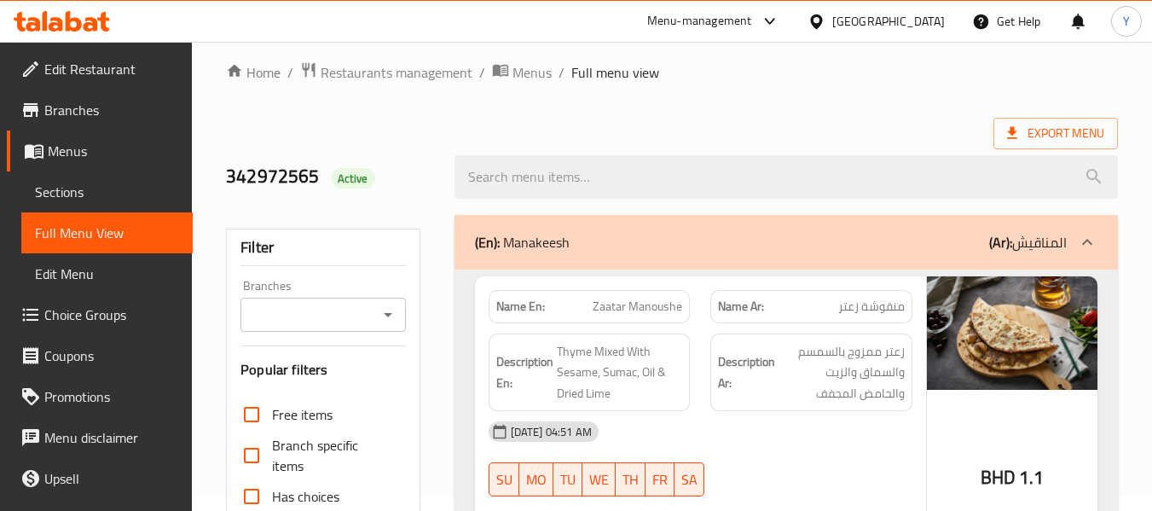
click at [979, 245] on div "(En): Manakeesh (Ar): المناقيش" at bounding box center [771, 242] width 592 height 20
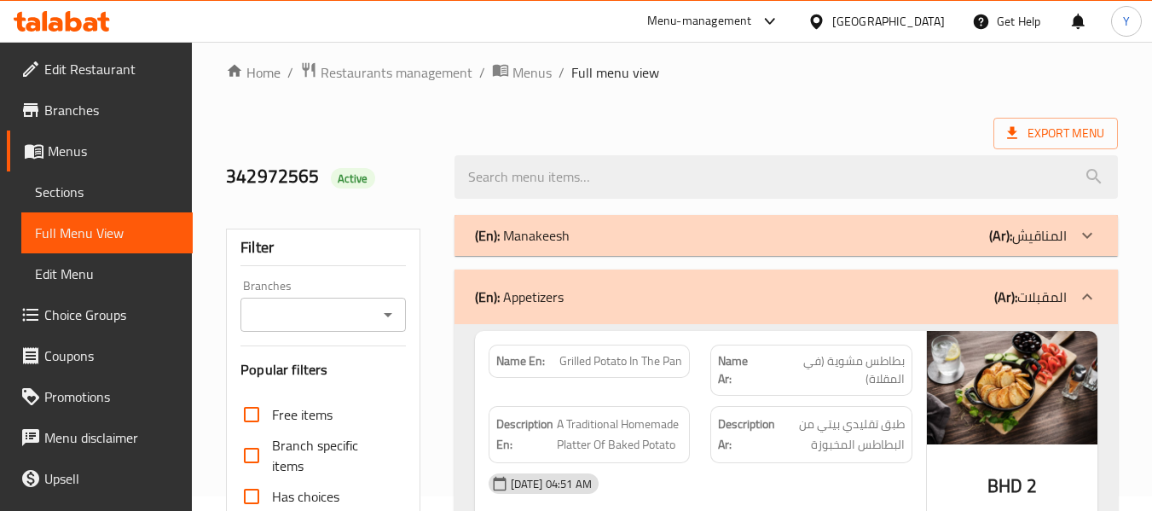
click at [974, 290] on div "(En): Appetizers (Ar): المقبلات" at bounding box center [771, 296] width 592 height 20
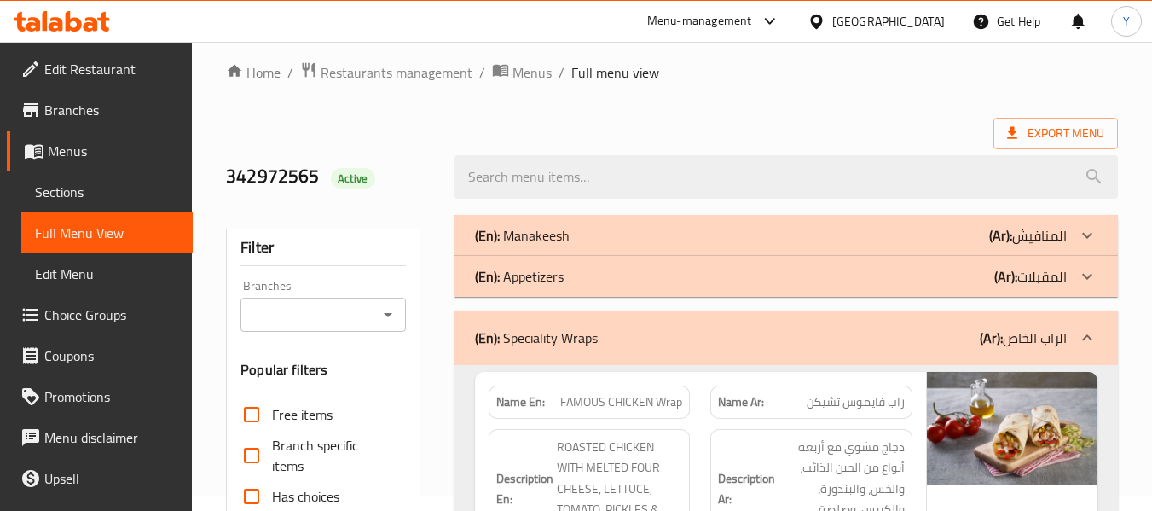
click at [980, 329] on b "(Ar):" at bounding box center [991, 338] width 23 height 26
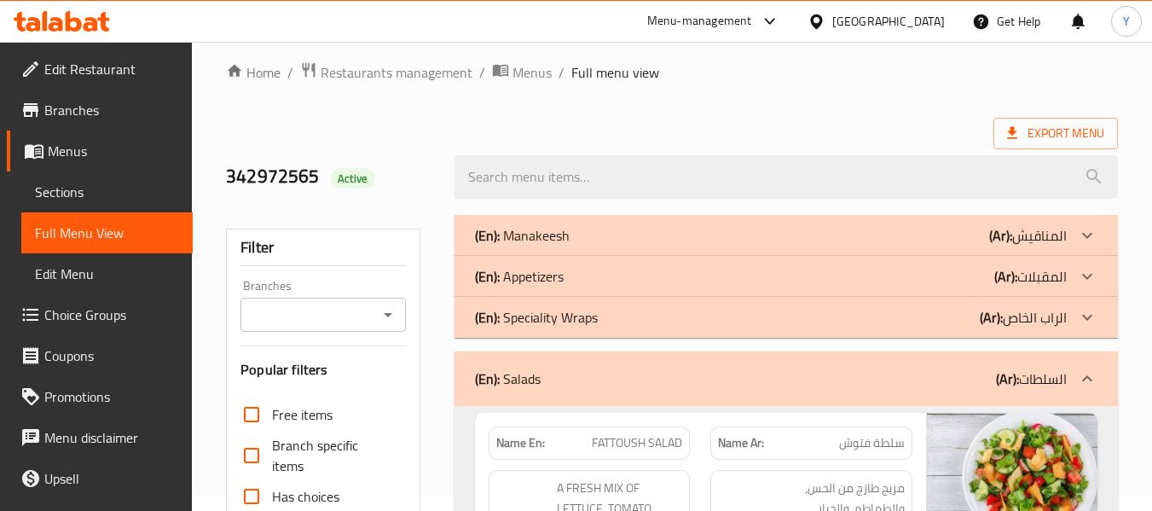
click at [912, 393] on div "(En): Salads (Ar): السلطات" at bounding box center [785, 378] width 663 height 55
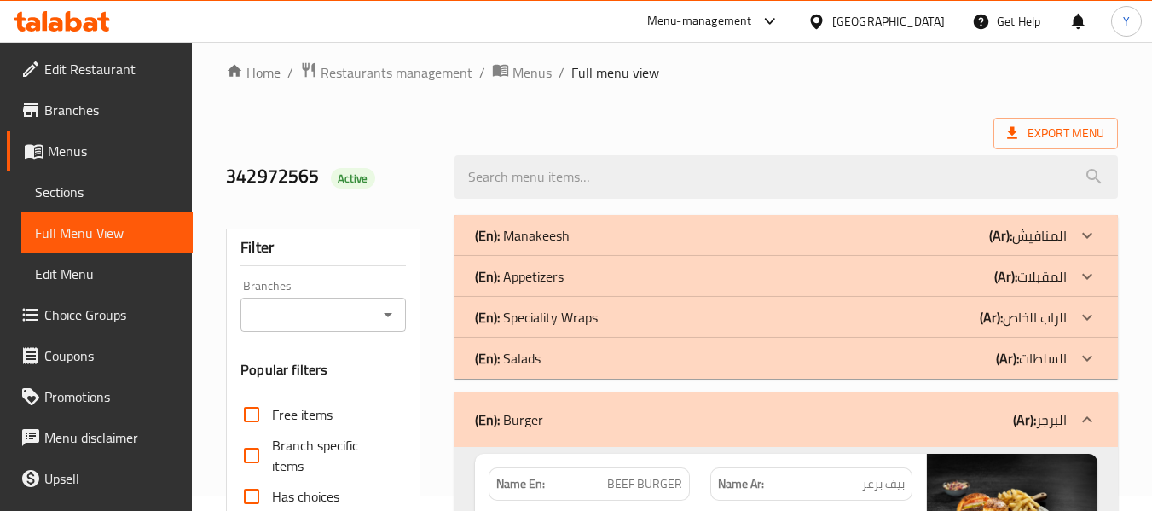
scroll to position [461, 0]
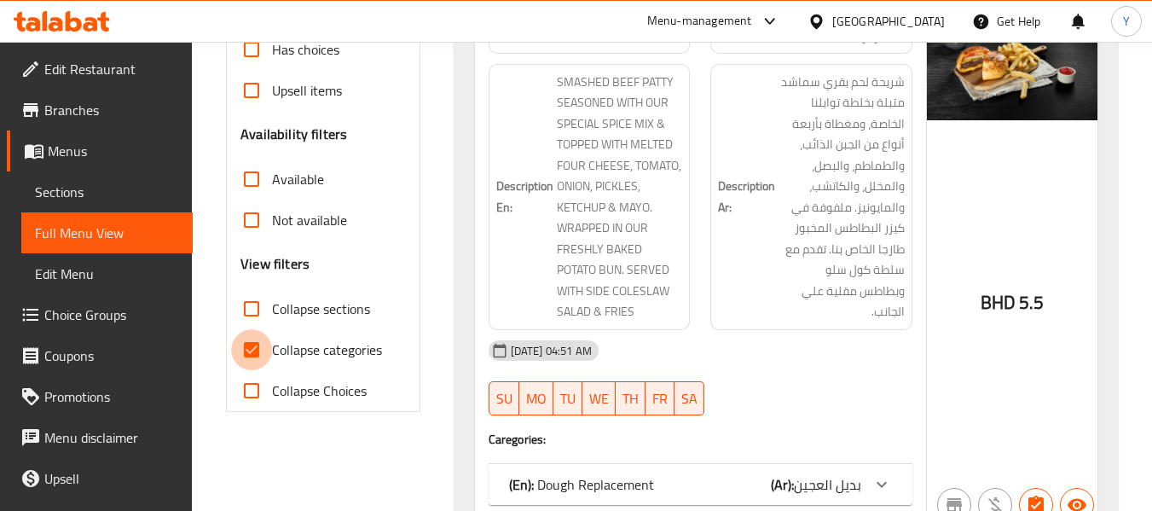
click at [254, 337] on input "Collapse categories" at bounding box center [251, 349] width 41 height 41
checkbox input "false"
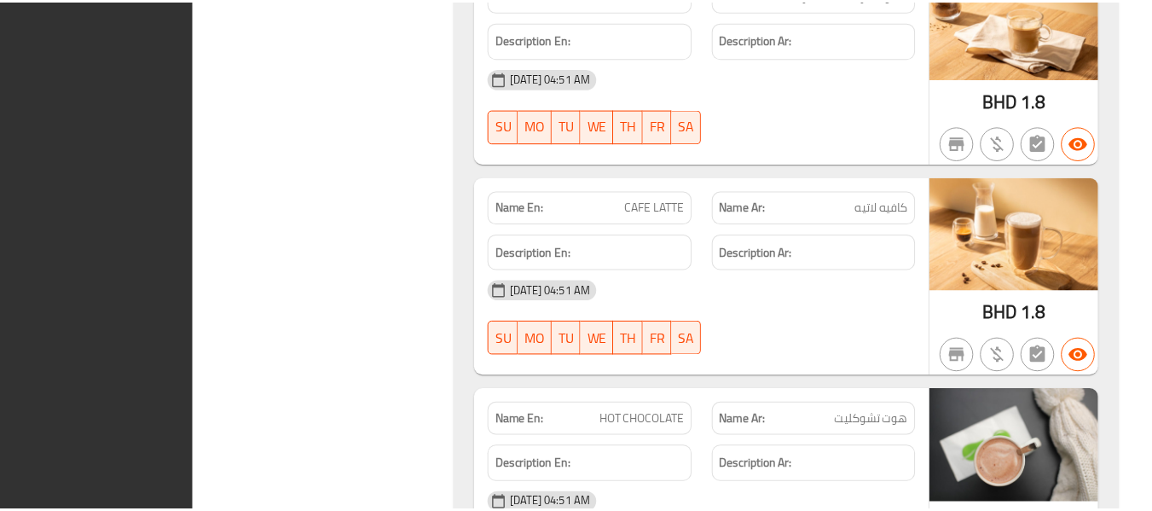
scroll to position [18366, 0]
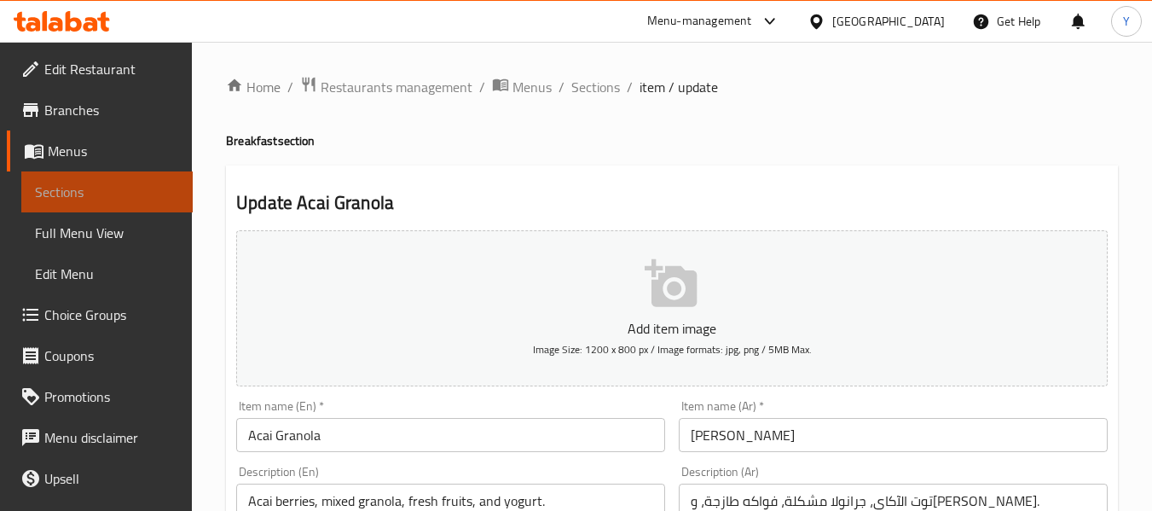
click at [155, 203] on link "Sections" at bounding box center [106, 191] width 171 height 41
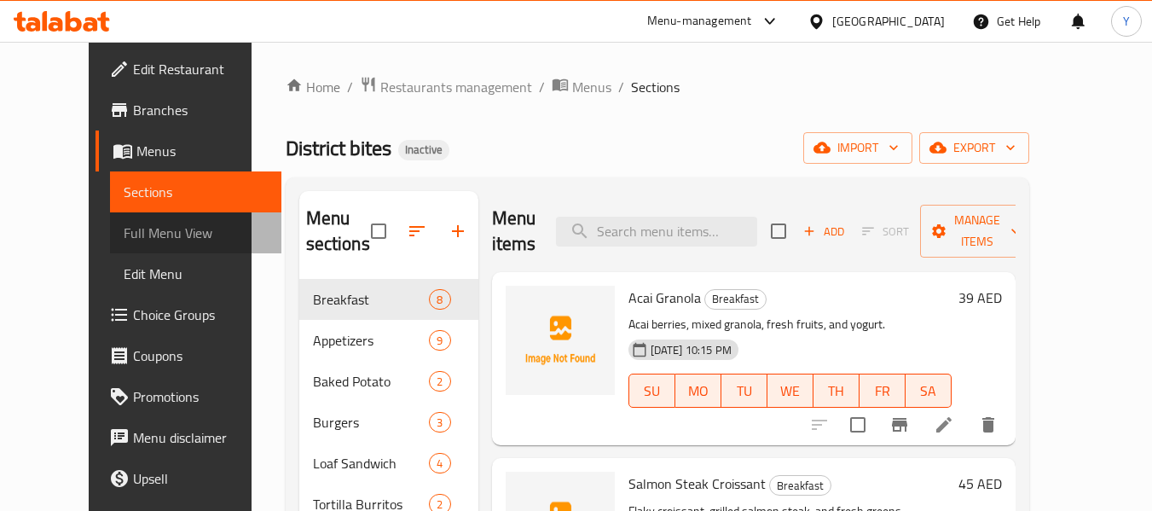
click at [136, 216] on link "Full Menu View" at bounding box center [195, 232] width 171 height 41
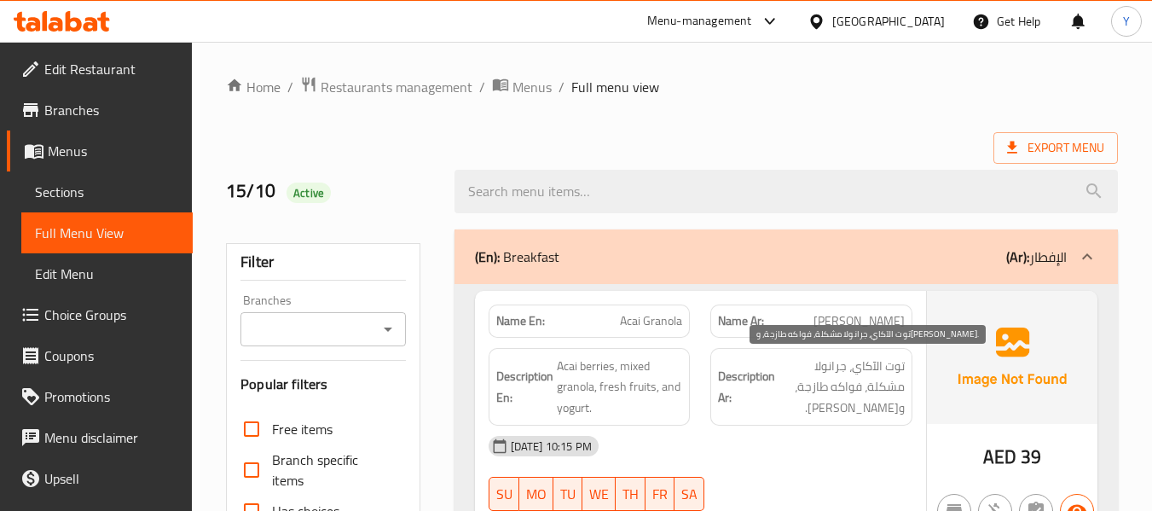
click at [823, 416] on span "توت الآكاي، جرانولا مشكلة، فواكه طازجة، و[PERSON_NAME]." at bounding box center [841, 387] width 126 height 63
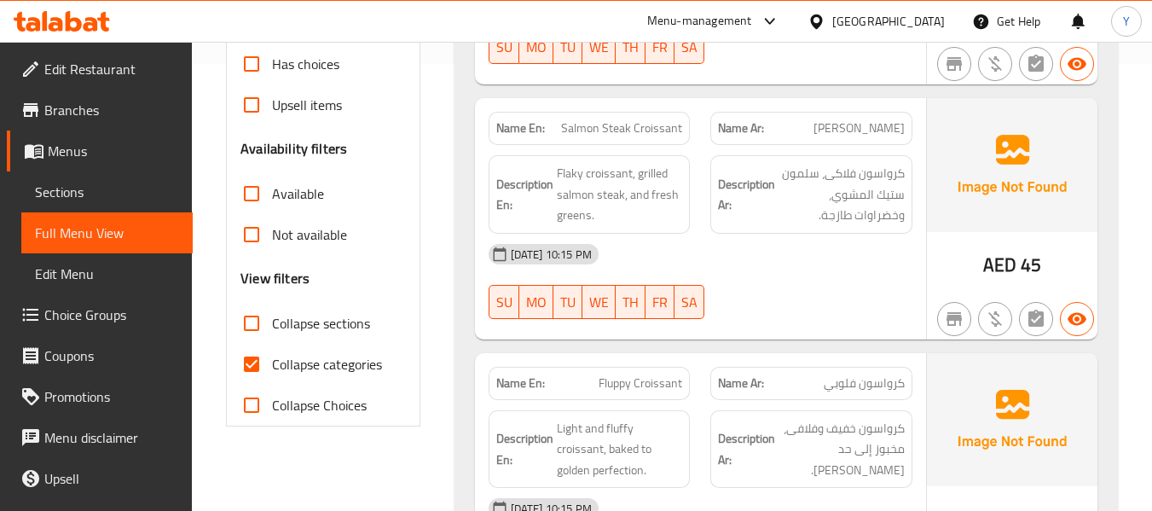
click at [520, 128] on strong "Name En:" at bounding box center [520, 128] width 49 height 18
copy strong "Name En:"
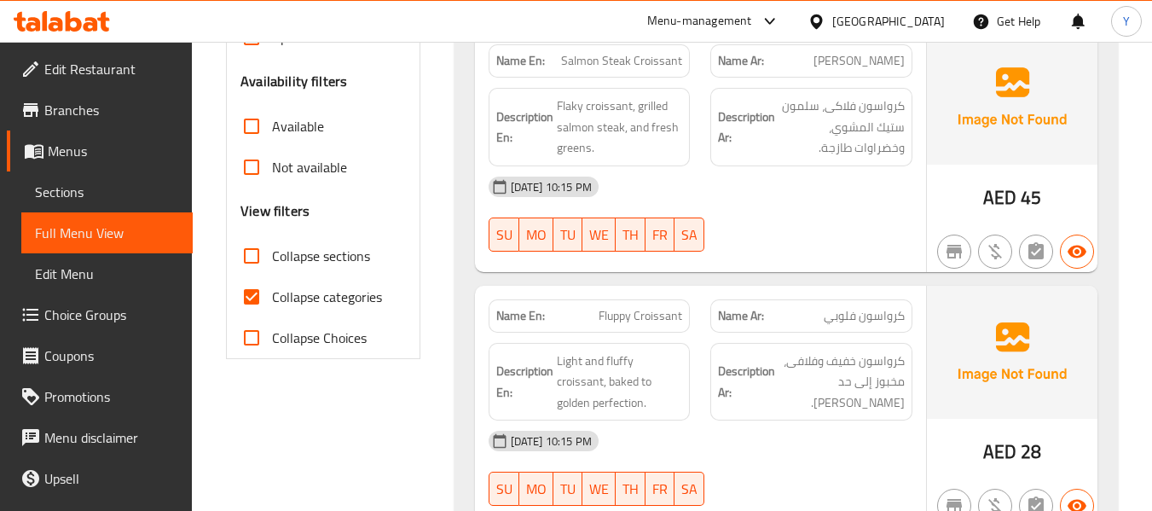
scroll to position [547, 0]
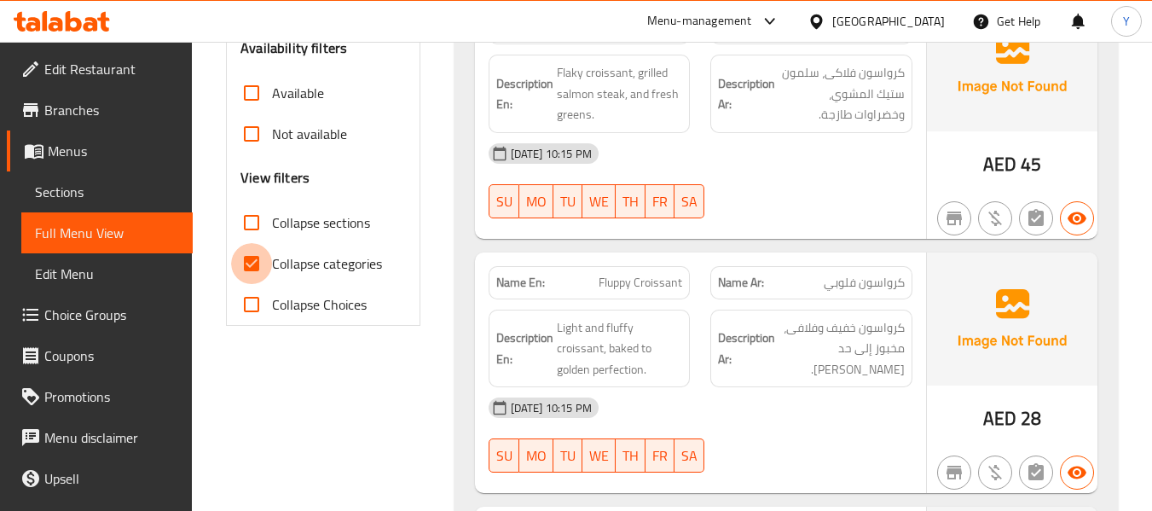
click at [237, 266] on input "Collapse categories" at bounding box center [251, 263] width 41 height 41
checkbox input "false"
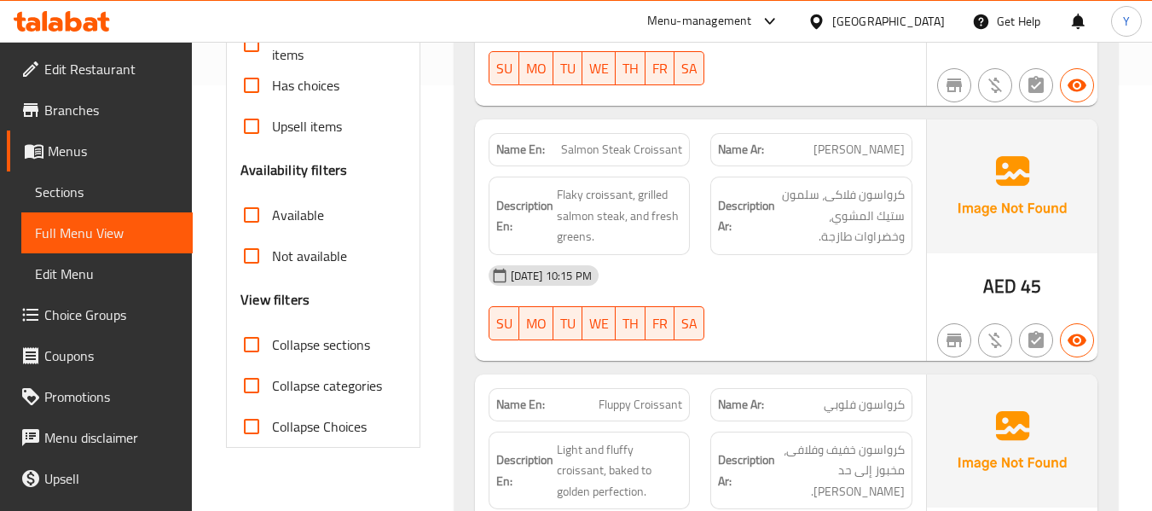
scroll to position [155, 0]
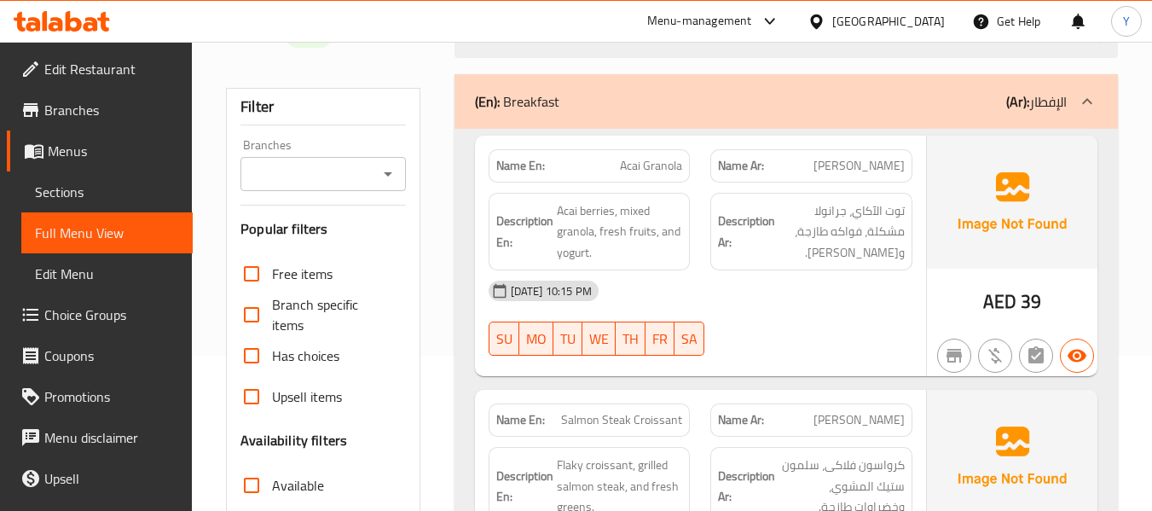
click at [690, 148] on div "Name En: Acai Granola" at bounding box center [589, 166] width 223 height 54
click at [687, 148] on div "Name En: Acai Granola" at bounding box center [589, 166] width 223 height 54
click at [689, 148] on div "Name En: Acai Granola" at bounding box center [589, 166] width 223 height 54
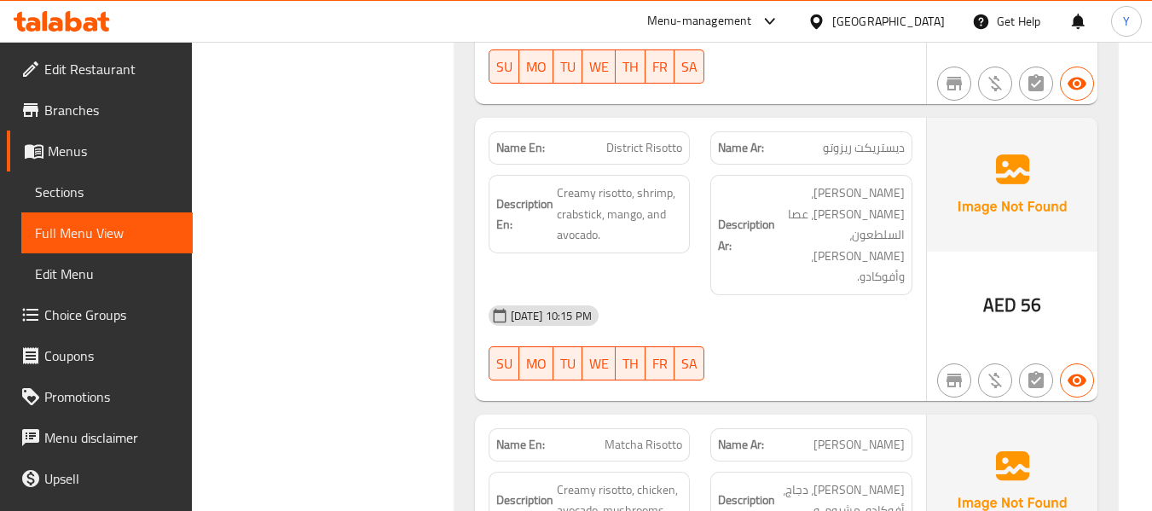
scroll to position [1724, 0]
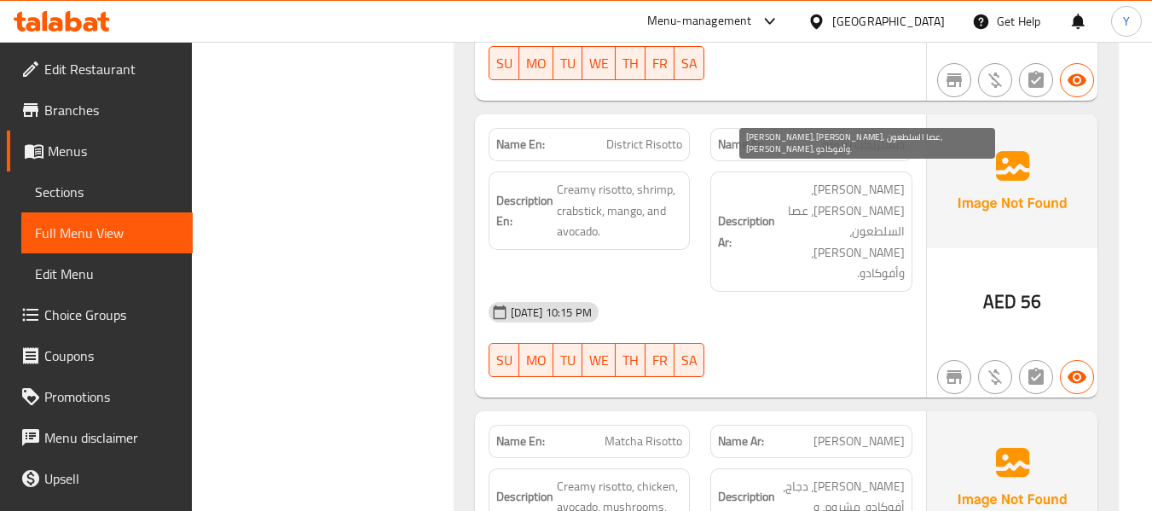
click at [795, 179] on span "ريزوتو كريمي، روبيان، عصا السلطعون، مانجو، وأفوكادو." at bounding box center [841, 231] width 126 height 105
drag, startPoint x: 795, startPoint y: 168, endPoint x: 855, endPoint y: 185, distance: 62.1
click at [855, 185] on span "ريزوتو كريمي، روبيان، عصا السلطعون، مانجو، وأفوكادو." at bounding box center [841, 231] width 126 height 105
copy span "عصا السلطعون"
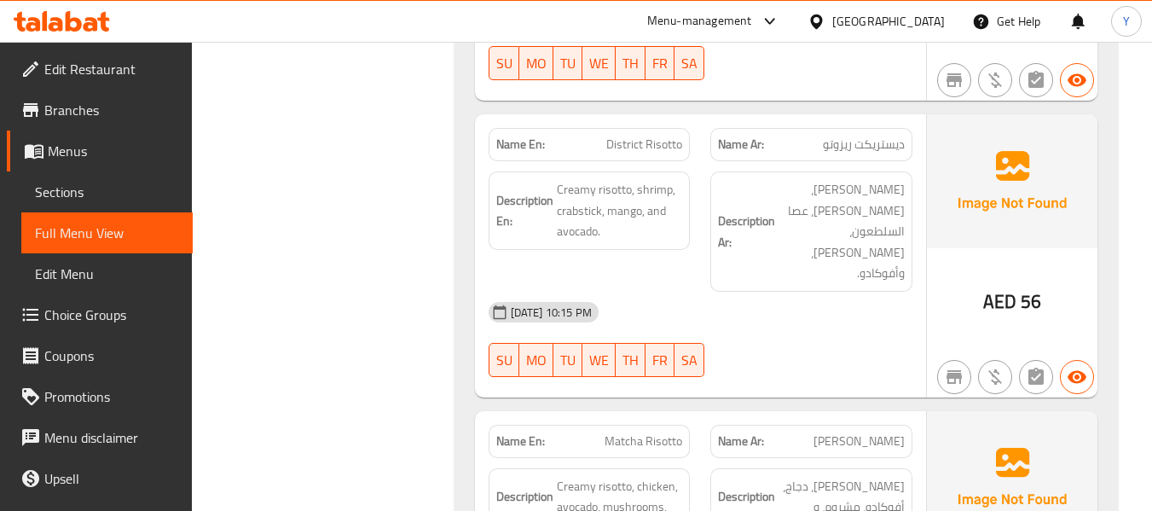
click at [547, 425] on div "Name En: Matcha Risotto" at bounding box center [590, 441] width 202 height 33
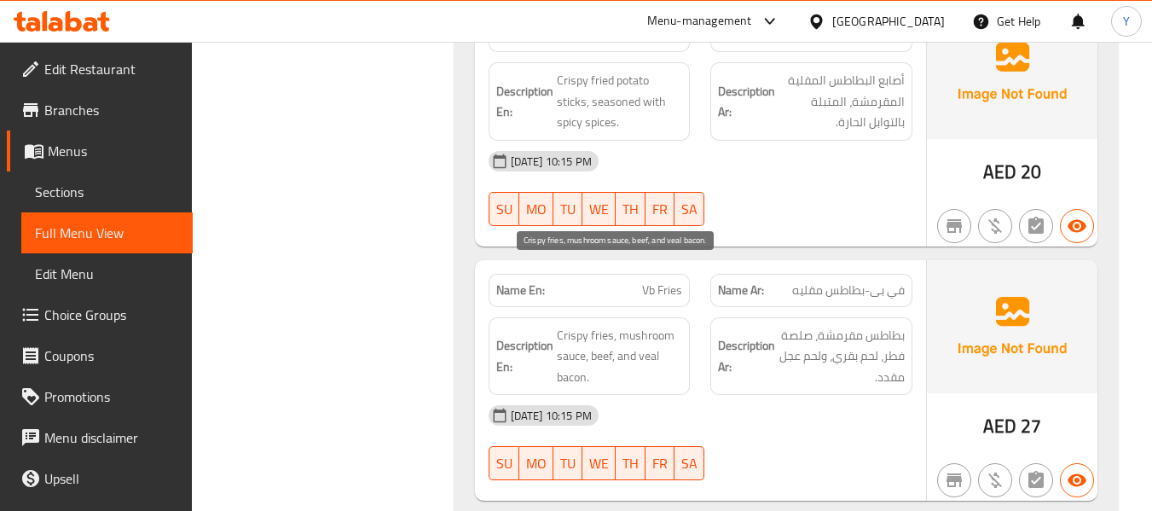
scroll to position [2747, 0]
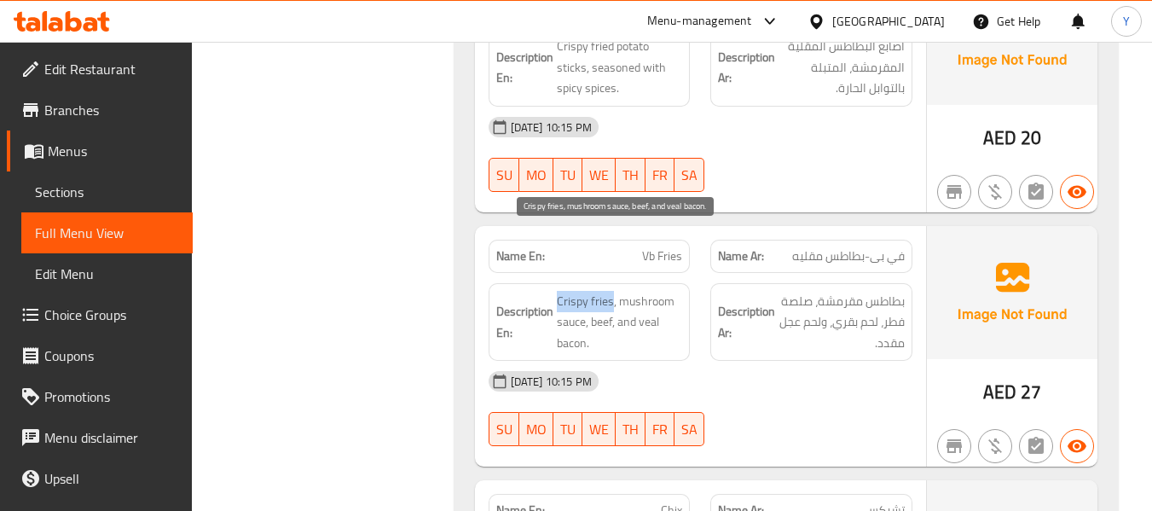
drag, startPoint x: 610, startPoint y: 239, endPoint x: 554, endPoint y: 242, distance: 56.4
click at [554, 291] on h6 "Description En: Crispy fries, mushroom sauce, beef, and veal bacon." at bounding box center [589, 322] width 187 height 63
copy span "Crispy fries"
click at [563, 291] on span "Crispy fries, mushroom sauce, beef, and veal bacon." at bounding box center [620, 322] width 126 height 63
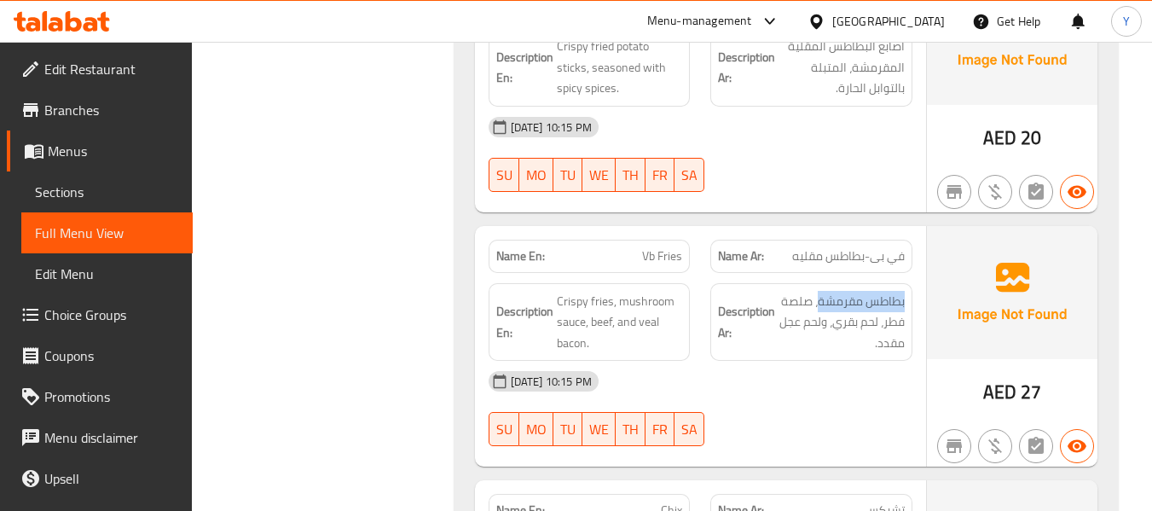
drag, startPoint x: 818, startPoint y: 238, endPoint x: 908, endPoint y: 233, distance: 90.5
click at [908, 283] on div "Description Ar: بطاطس مقرمشة، صلصة فطر، لحم بقري، ولحم عجل مقدد." at bounding box center [811, 322] width 202 height 78
copy span "بطاطس مقرمشة"
click at [508, 301] on strong "Description En:" at bounding box center [524, 322] width 57 height 42
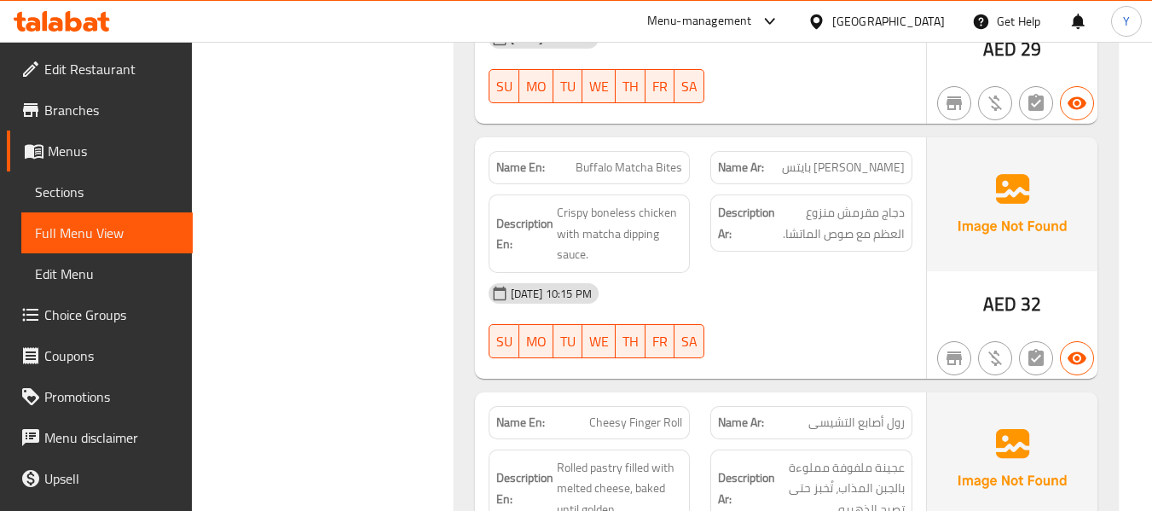
scroll to position [3600, 0]
drag, startPoint x: 853, startPoint y: 356, endPoint x: 804, endPoint y: 359, distance: 49.5
click at [804, 413] on p "Name Ar: رول أصابع التشيسى" at bounding box center [811, 422] width 187 height 18
copy span "التشيسى"
click at [732, 395] on div "Name Ar: رول أصابع التشيسى" at bounding box center [811, 422] width 223 height 54
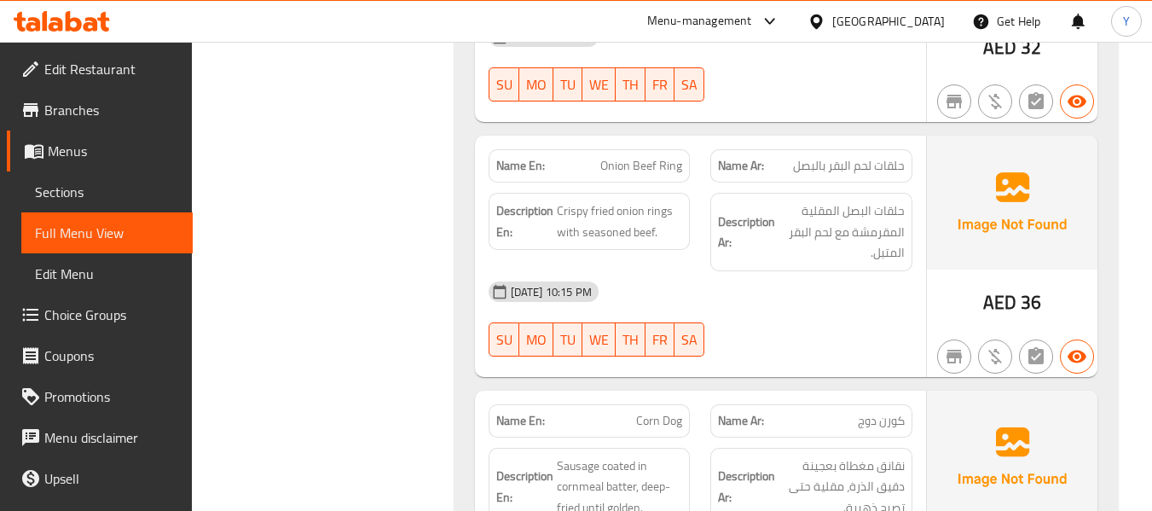
scroll to position [4111, 0]
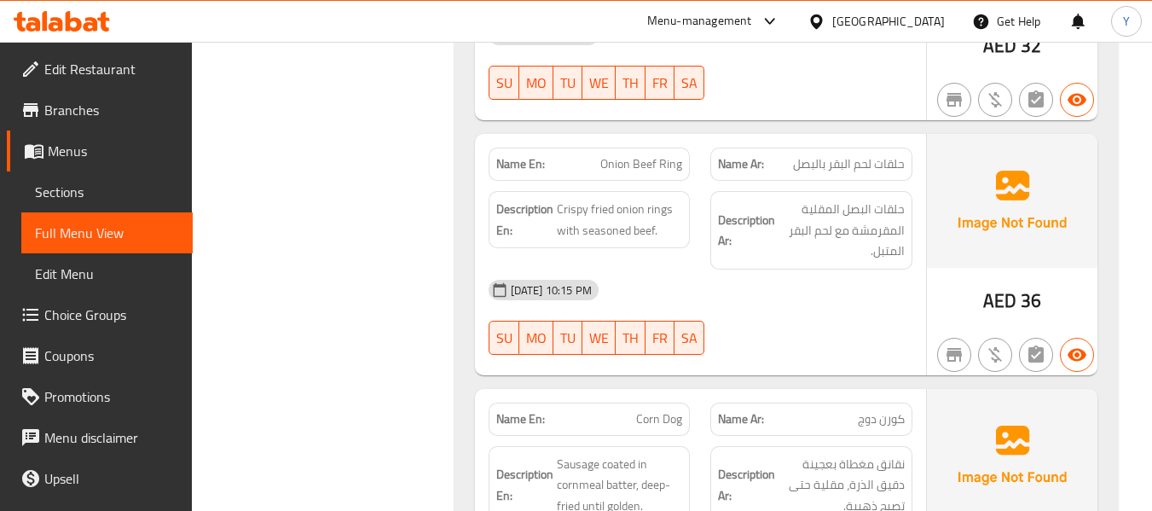
click at [666, 410] on span "Corn Dog" at bounding box center [659, 419] width 46 height 18
copy span "Corn Dog"
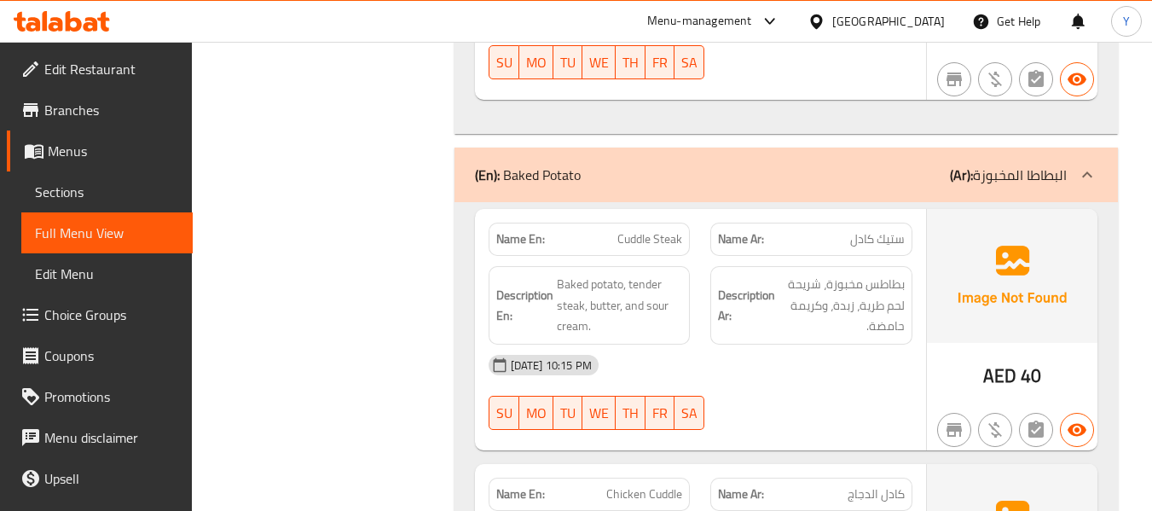
scroll to position [4655, 0]
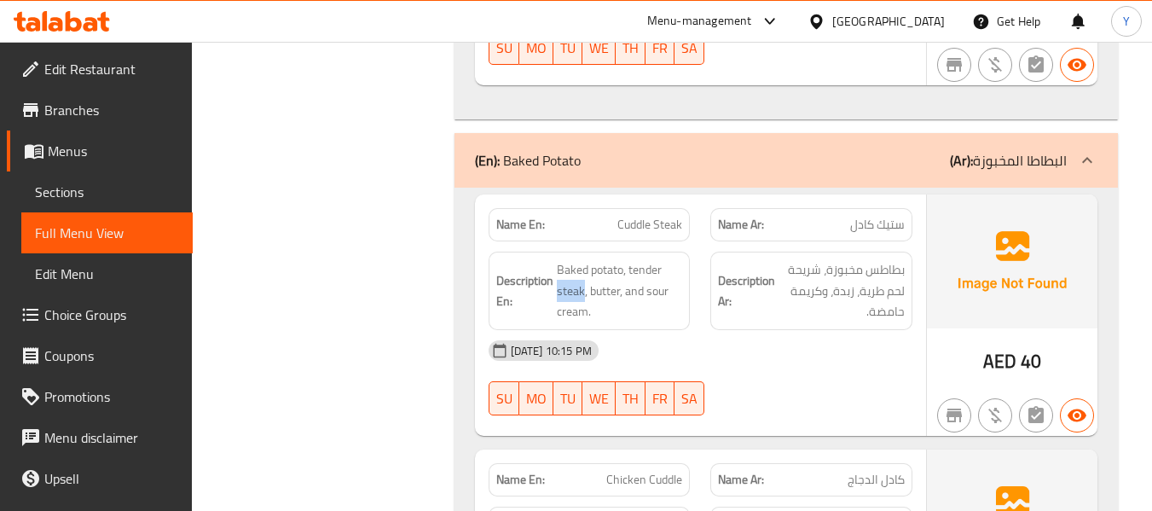
drag, startPoint x: 581, startPoint y: 229, endPoint x: 553, endPoint y: 227, distance: 28.2
click at [553, 259] on h6 "Description En: Baked potato, tender steak, butter, and sour cream." at bounding box center [589, 290] width 187 height 63
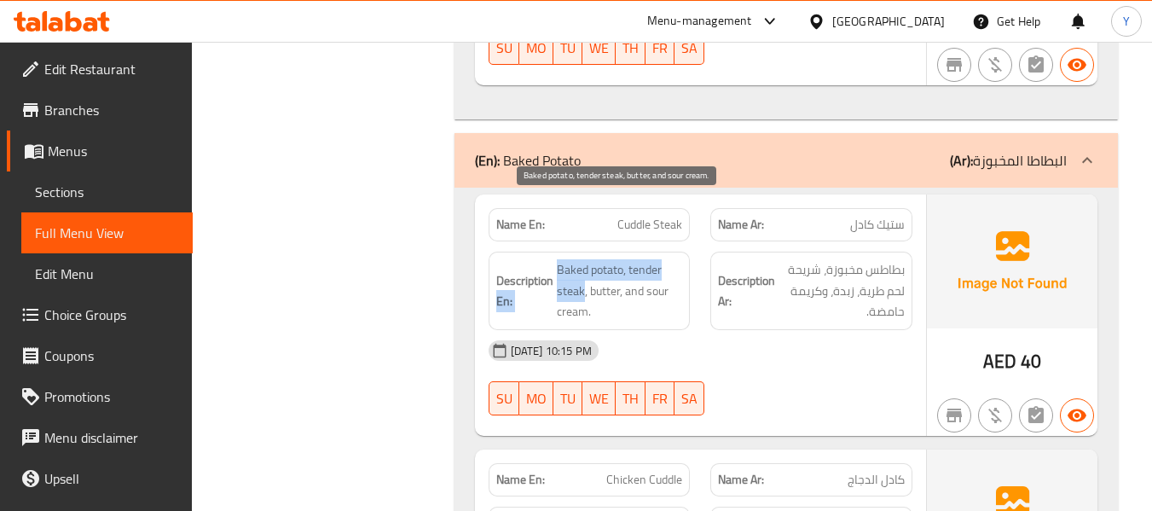
click at [568, 259] on span "Baked potato, tender steak, butter, and sour cream." at bounding box center [620, 290] width 126 height 63
copy span "steak"
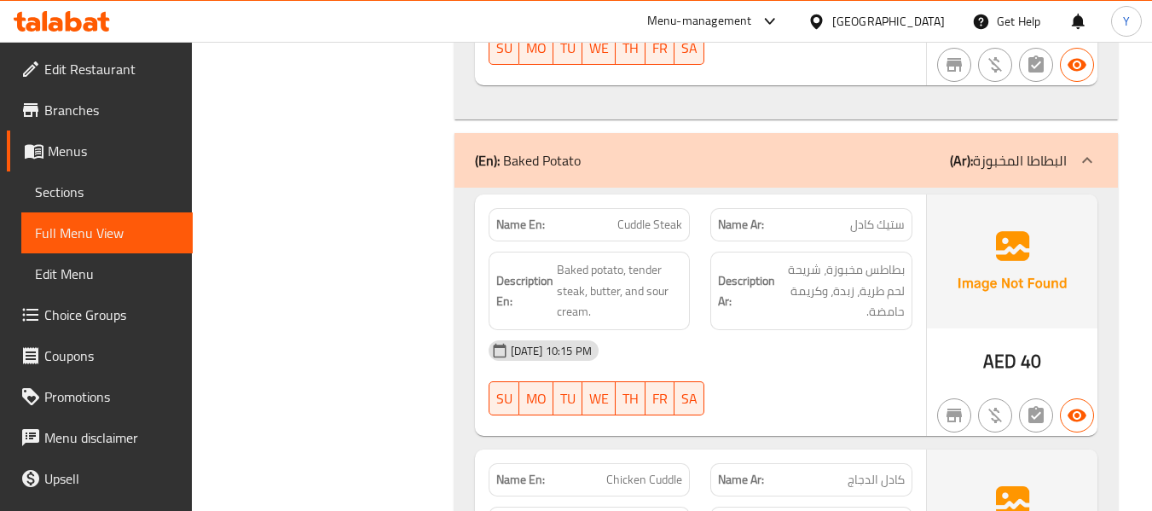
click at [511, 270] on strong "Description En:" at bounding box center [524, 291] width 57 height 42
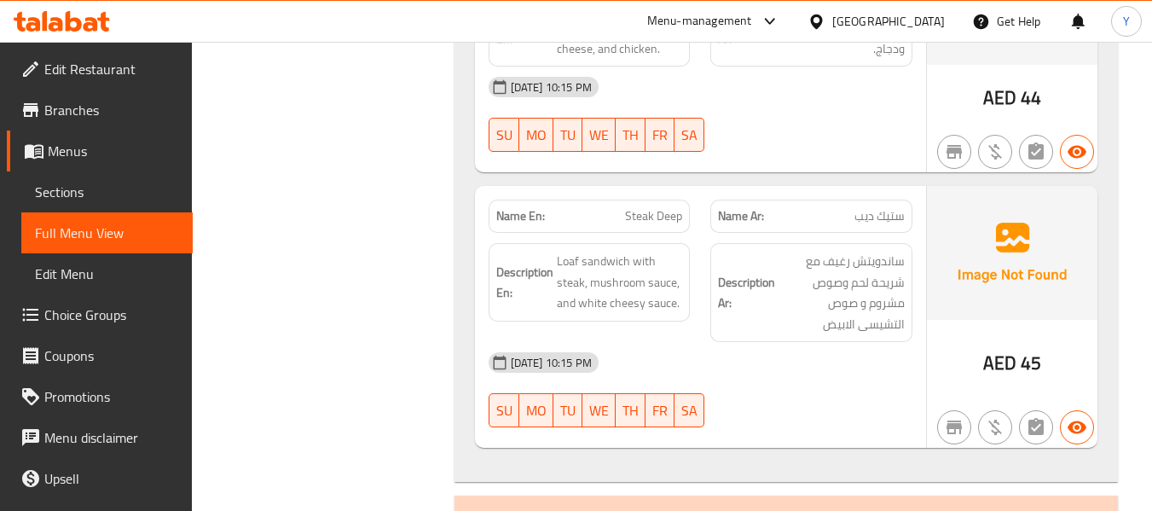
scroll to position [7009, 0]
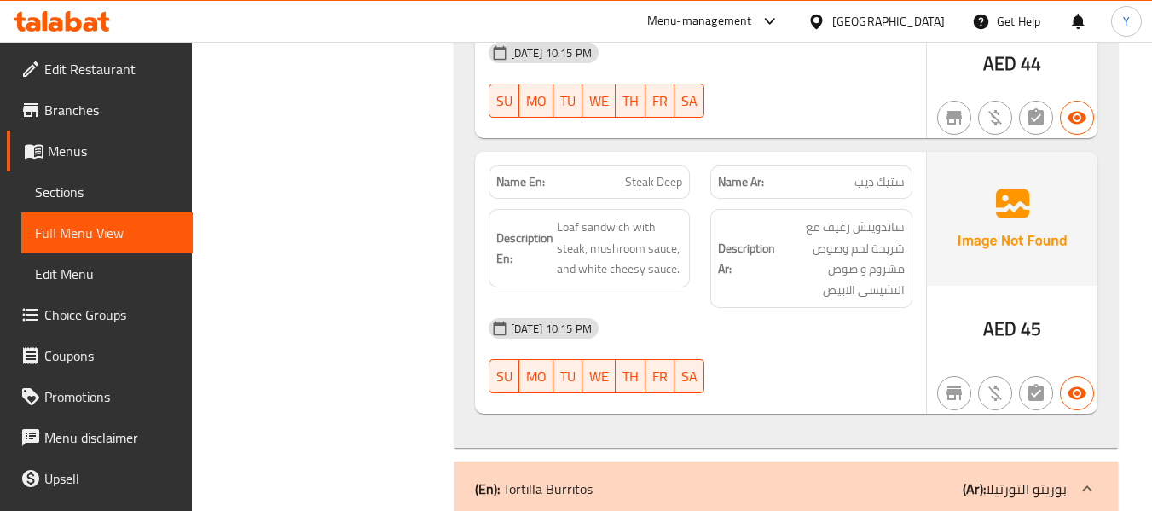
click at [697, 199] on div "Description En: Loaf sandwich with steak, mushroom sauce, and white cheesy sauc…" at bounding box center [589, 258] width 223 height 119
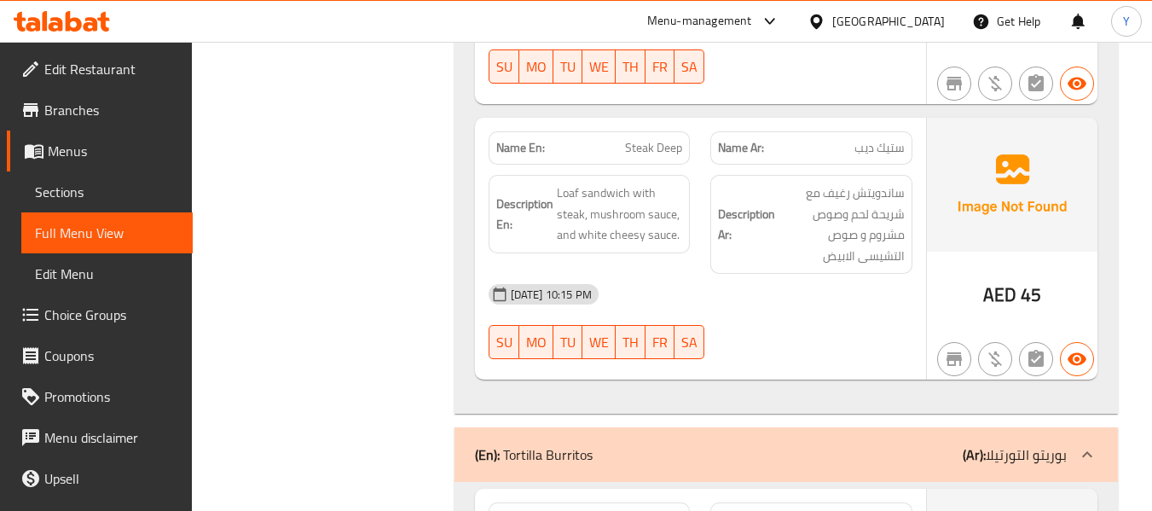
scroll to position [7077, 0]
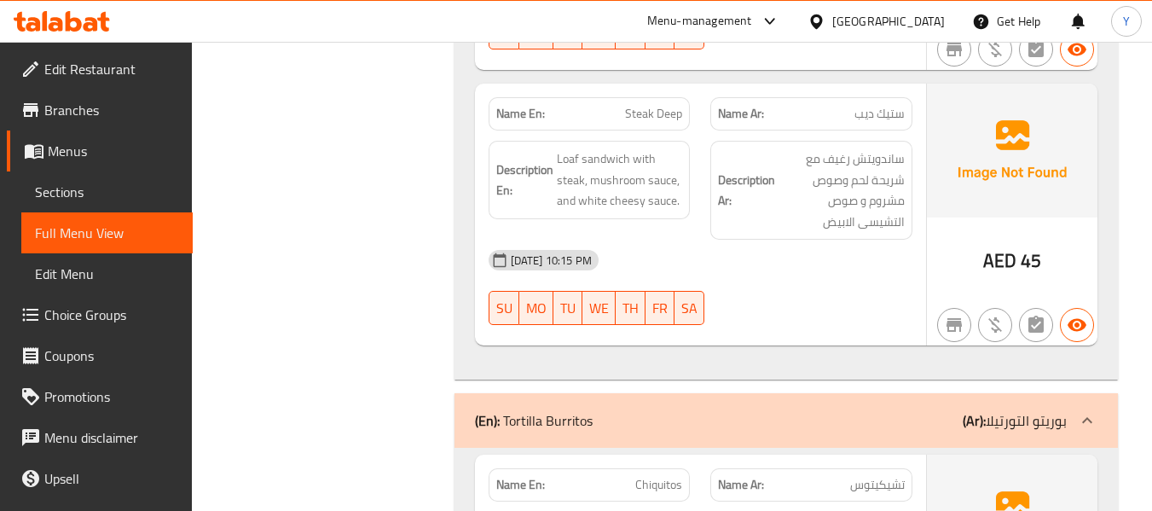
click at [836, 240] on div "[DATE] 10:15 PM" at bounding box center [700, 260] width 444 height 41
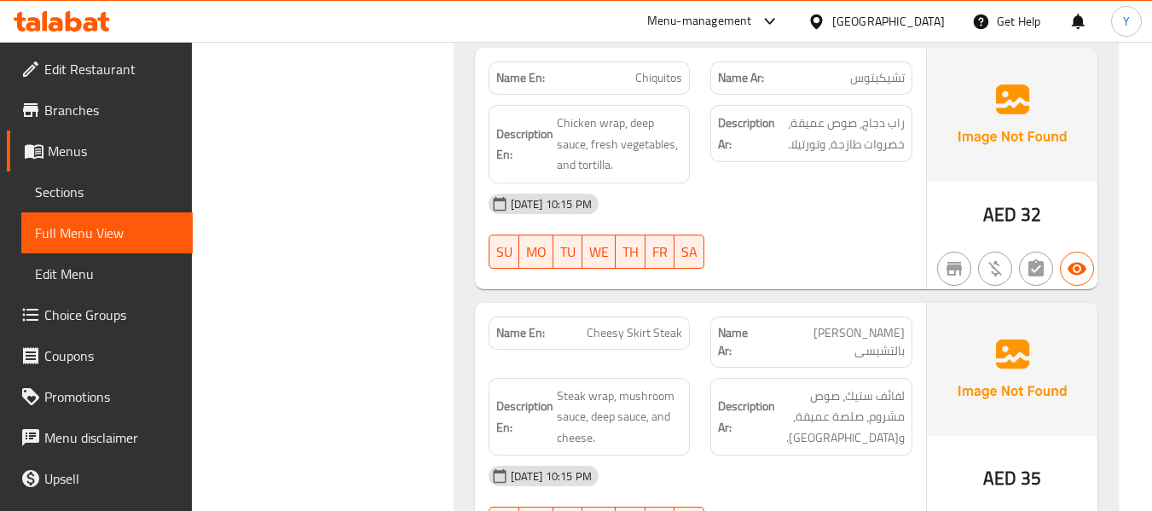
scroll to position [7486, 0]
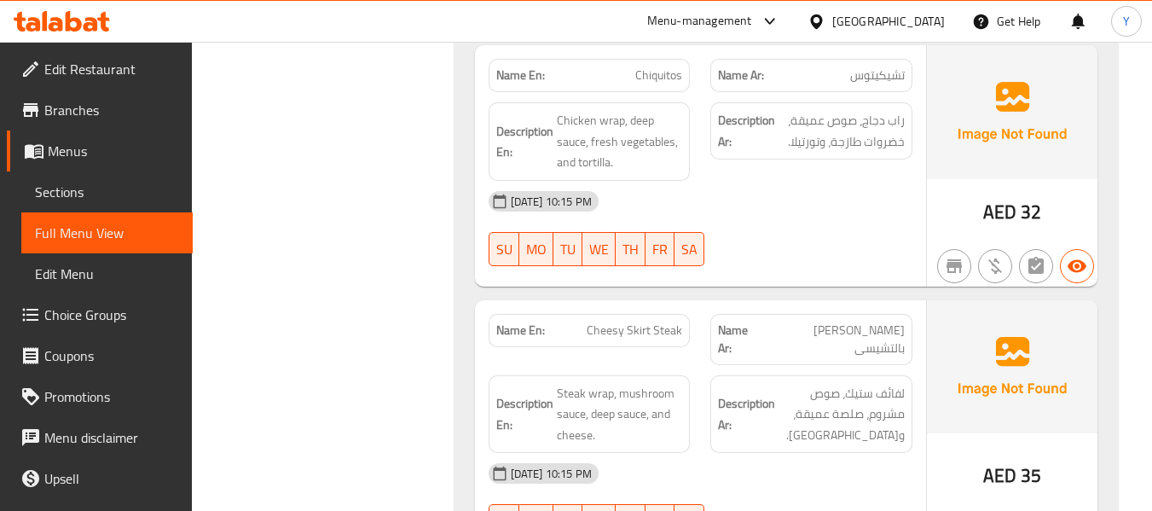
click at [848, 321] on span "ستيك سكيرت بالتشيسى" at bounding box center [834, 339] width 142 height 36
copy span "ستيك سكيرت بالتشيسى"
click at [536, 393] on strong "Description En:" at bounding box center [524, 414] width 57 height 42
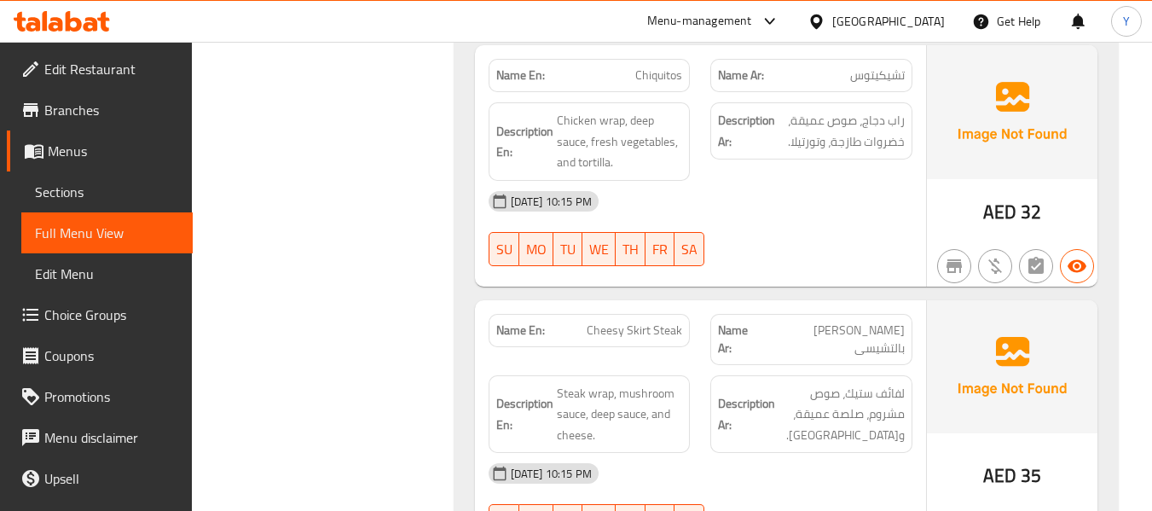
click at [657, 321] on span "Cheesy Skirt Steak" at bounding box center [634, 330] width 95 height 18
copy span "Cheesy Skirt Steak"
click at [699, 365] on div "Description En: Steak wrap, mushroom sauce, deep sauce, and cheese." at bounding box center [589, 414] width 223 height 99
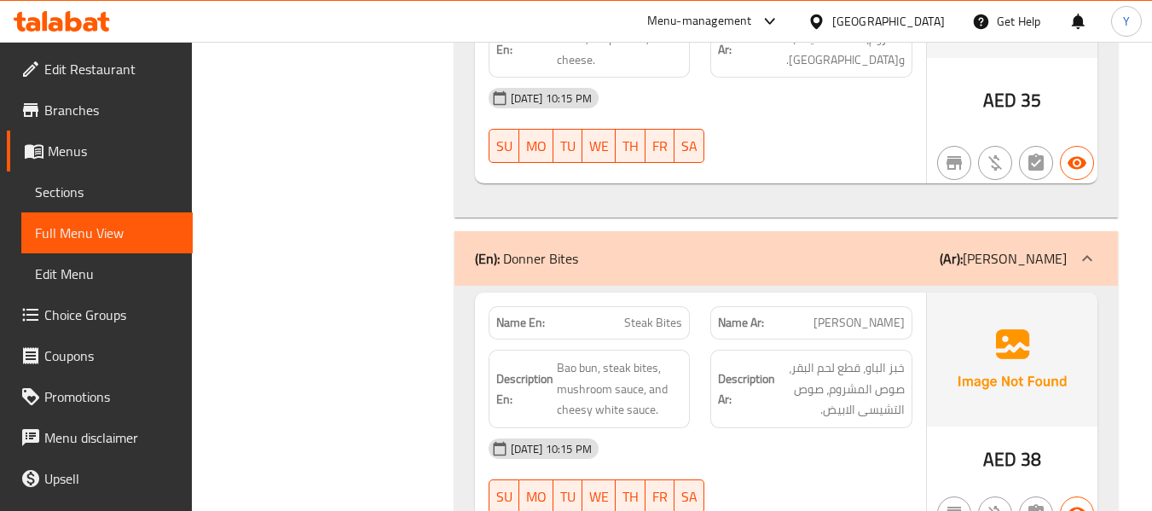
scroll to position [7895, 0]
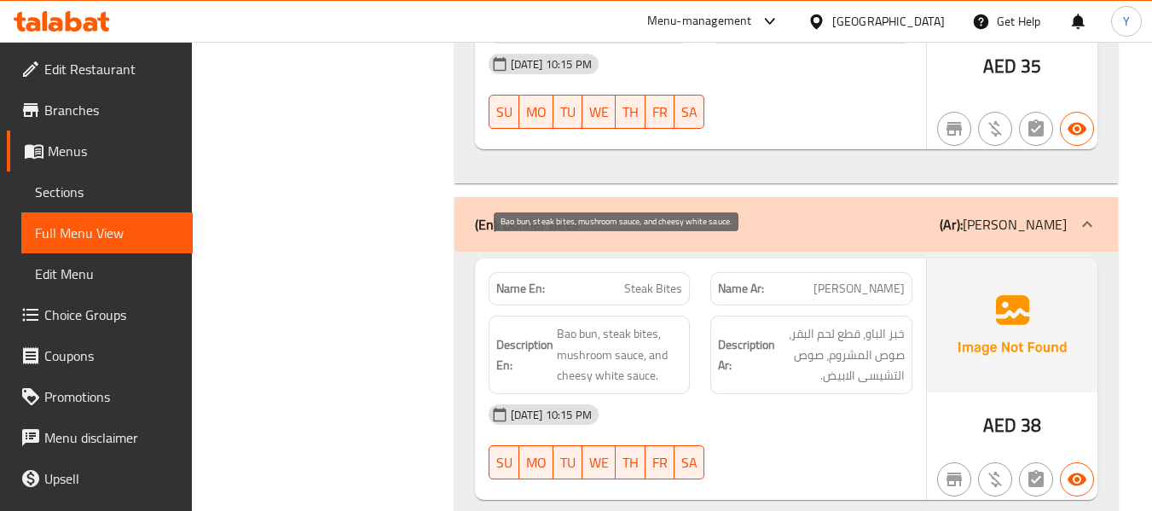
click at [585, 323] on span "Bao bun, steak bites, mushroom sauce, and cheesy white sauce." at bounding box center [620, 354] width 126 height 63
copy span "bun"
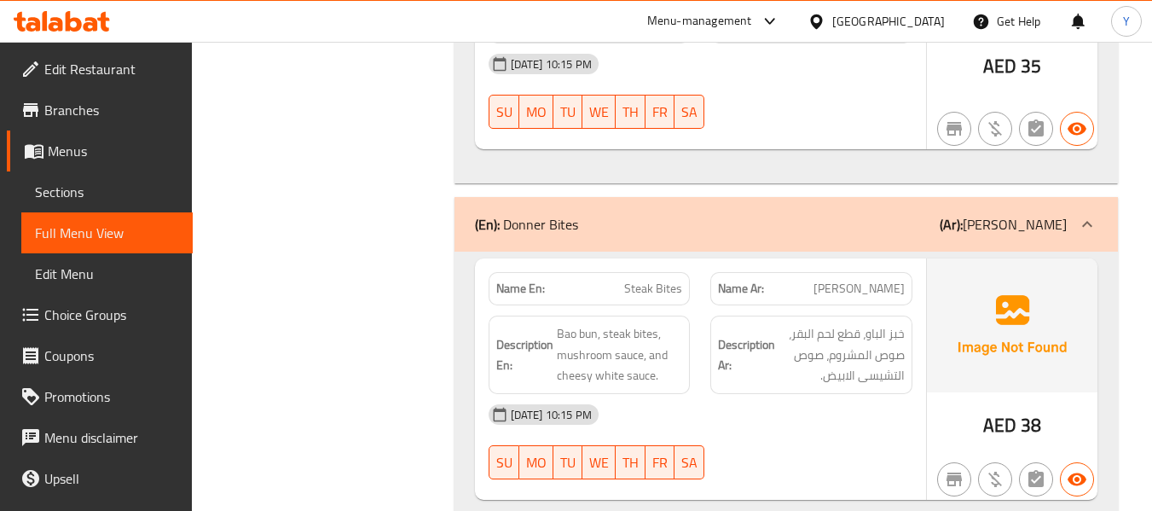
click at [512, 334] on strong "Description En:" at bounding box center [524, 355] width 57 height 42
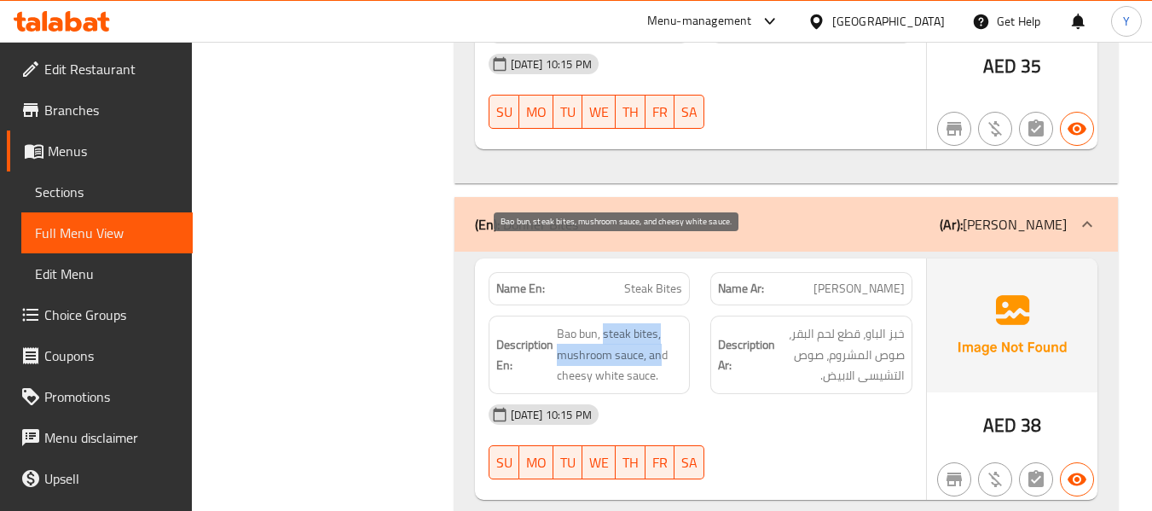
drag, startPoint x: 605, startPoint y: 252, endPoint x: 658, endPoint y: 266, distance: 55.6
click at [658, 323] on span "Bao bun, steak bites, mushroom sauce, and cheesy white sauce." at bounding box center [620, 354] width 126 height 63
click at [655, 323] on span "Bao bun, steak bites, mushroom sauce, and cheesy white sauce." at bounding box center [620, 354] width 126 height 63
drag, startPoint x: 655, startPoint y: 256, endPoint x: 605, endPoint y: 254, distance: 50.3
click at [605, 323] on span "Bao bun, steak bites, mushroom sauce, and cheesy white sauce." at bounding box center [620, 354] width 126 height 63
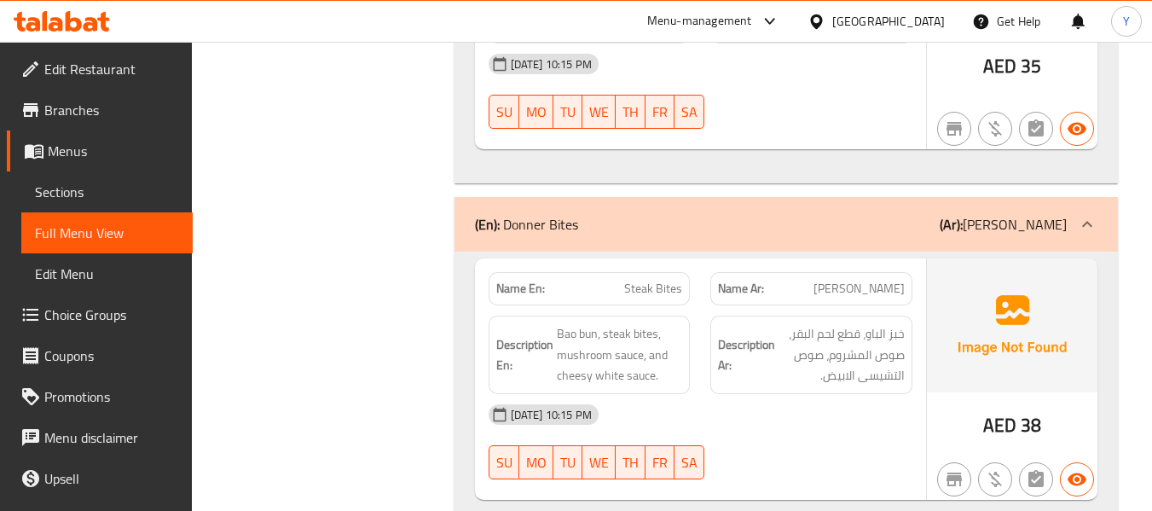
click at [546, 334] on strong "Description En:" at bounding box center [524, 355] width 57 height 42
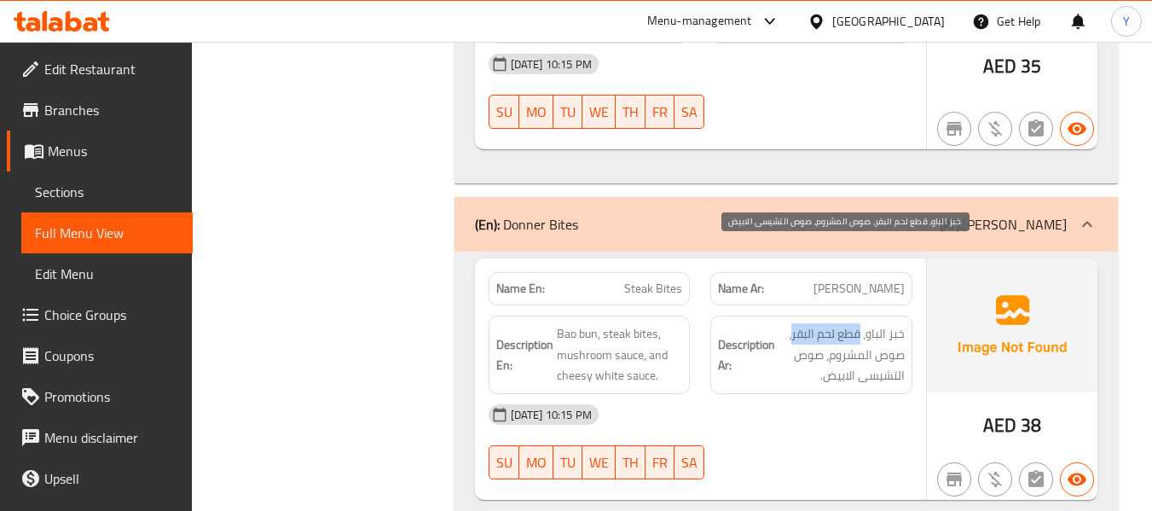
drag, startPoint x: 861, startPoint y: 256, endPoint x: 792, endPoint y: 263, distance: 69.4
click at [792, 323] on span "خبز الباو، قطع لحم البقر، صوص المشروم، صوص التشيسى الابيض." at bounding box center [841, 354] width 126 height 63
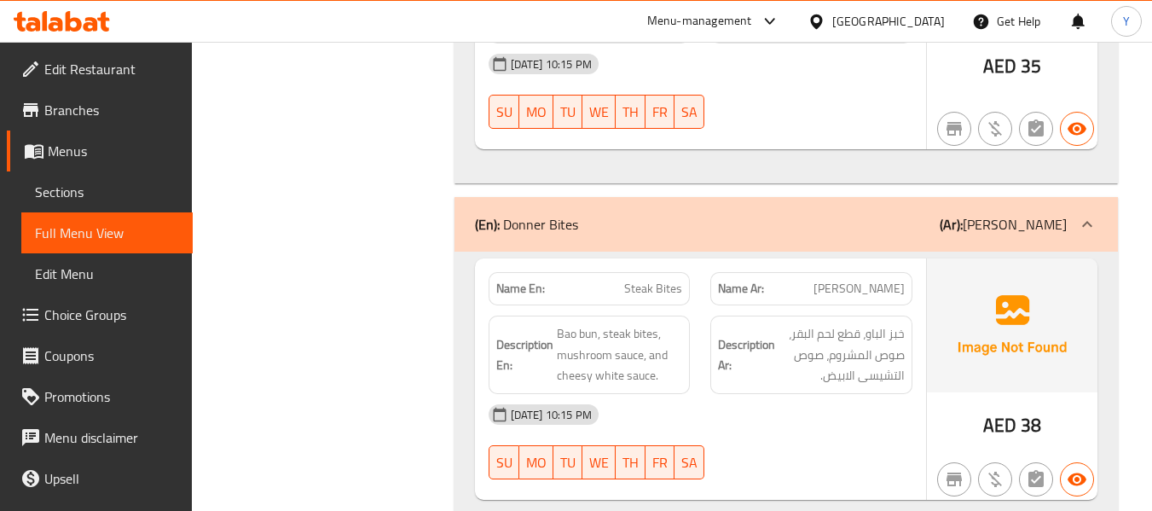
click at [548, 334] on strong "Description En:" at bounding box center [524, 355] width 57 height 42
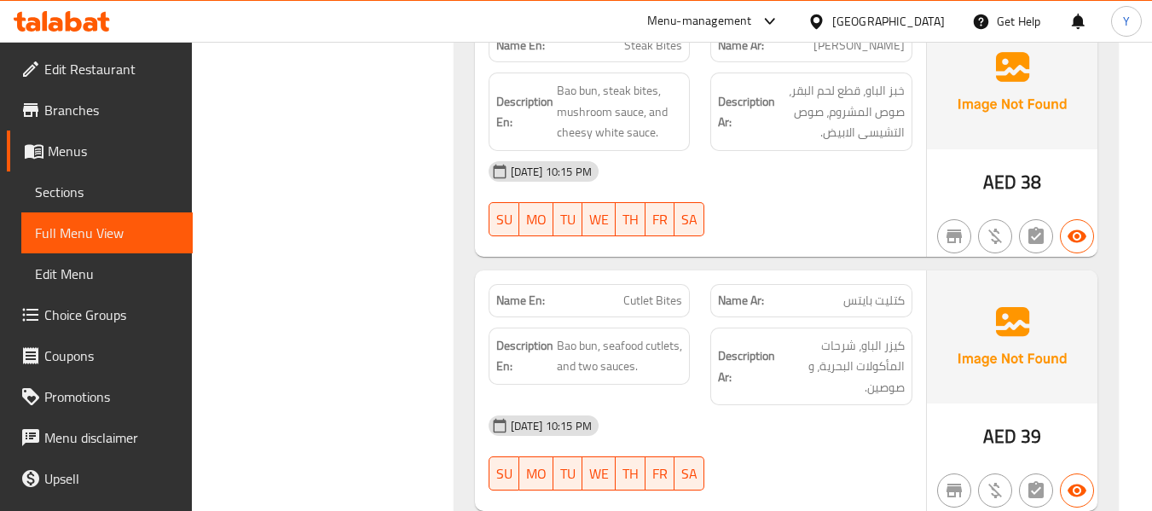
scroll to position [8168, 0]
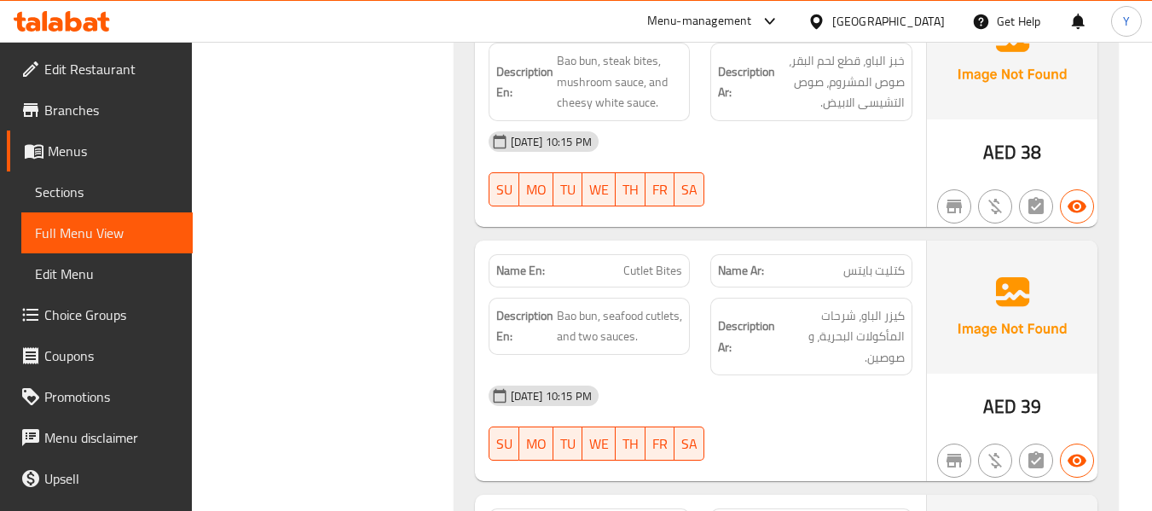
click at [635, 262] on span "Cutlet Bites" at bounding box center [652, 271] width 59 height 18
click at [529, 287] on div "Description En: Bao bun, seafood cutlets, and two sauces." at bounding box center [589, 336] width 223 height 99
click at [890, 262] on span "كتليت بايتس" at bounding box center [873, 271] width 61 height 18
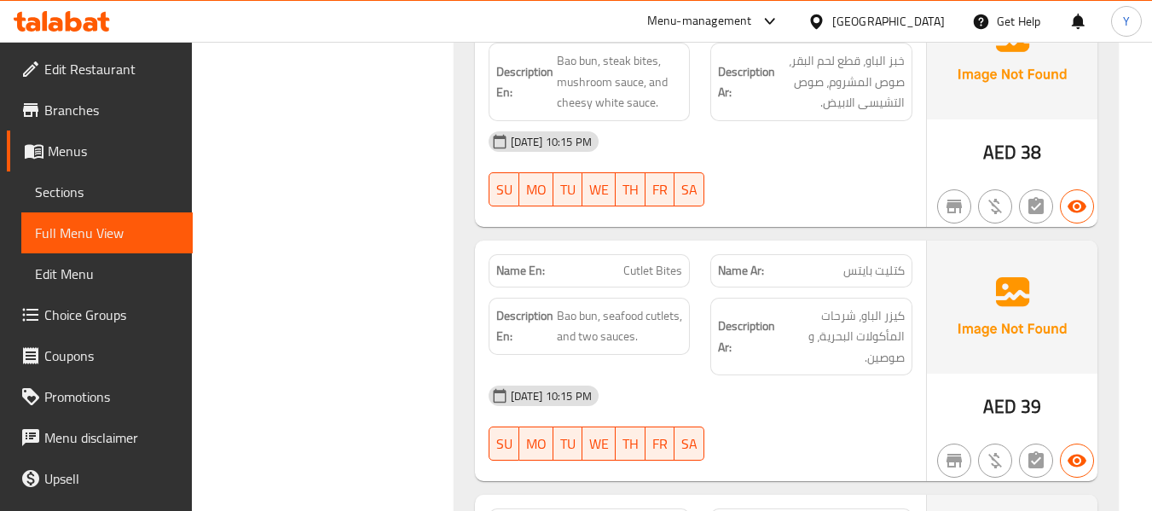
click at [460, 329] on div "Name En: Steak Bites Name Ar: ستيك بايتس Description En: Bao bun, steak bites, …" at bounding box center [785, 374] width 663 height 791
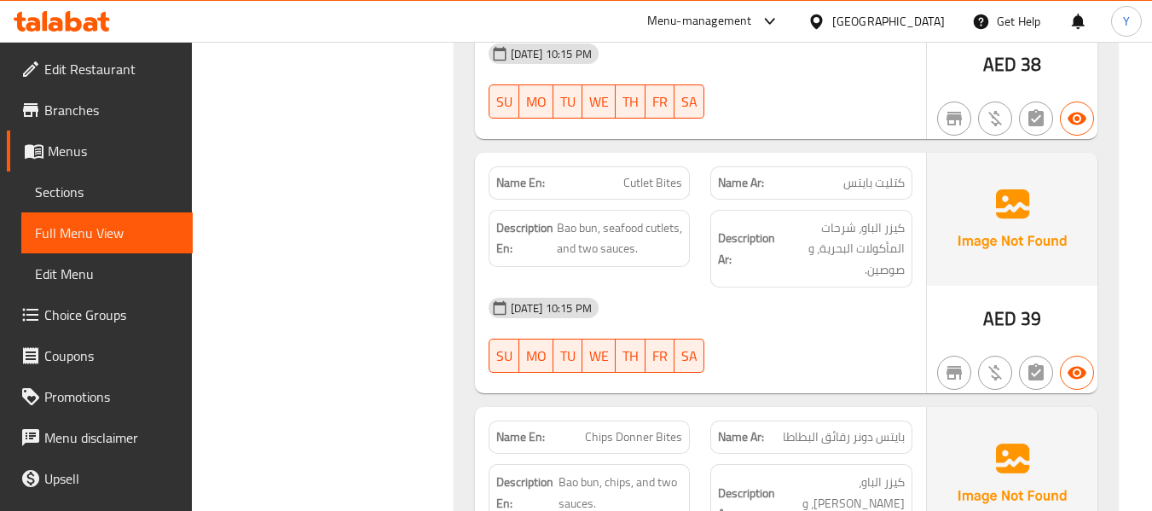
scroll to position [8441, 0]
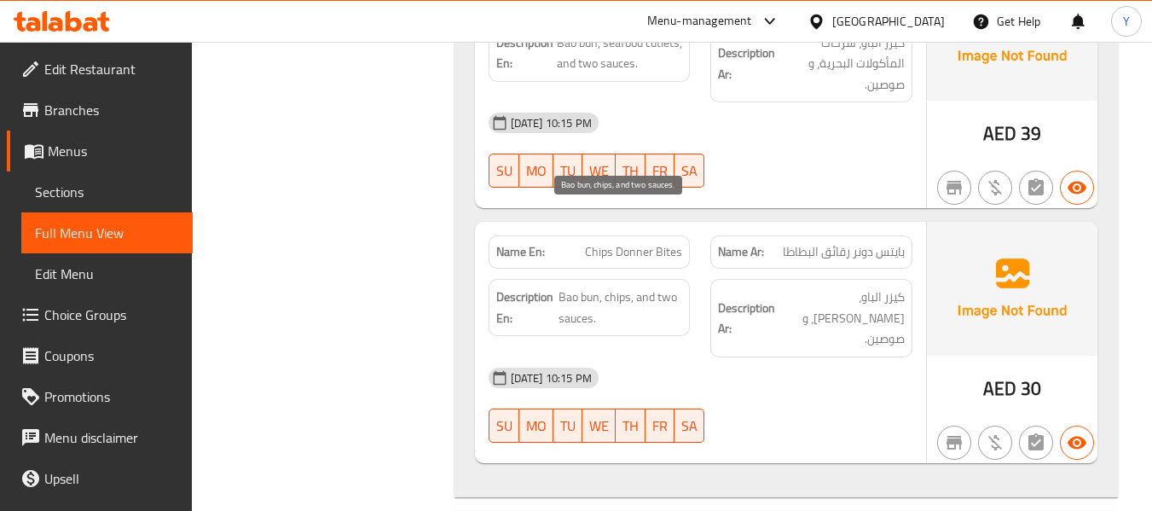
click at [621, 286] on span "Bao bun, chips, and two sauces." at bounding box center [620, 307] width 124 height 42
click at [510, 367] on div "[DATE] 10:15 PM" at bounding box center [544, 377] width 110 height 20
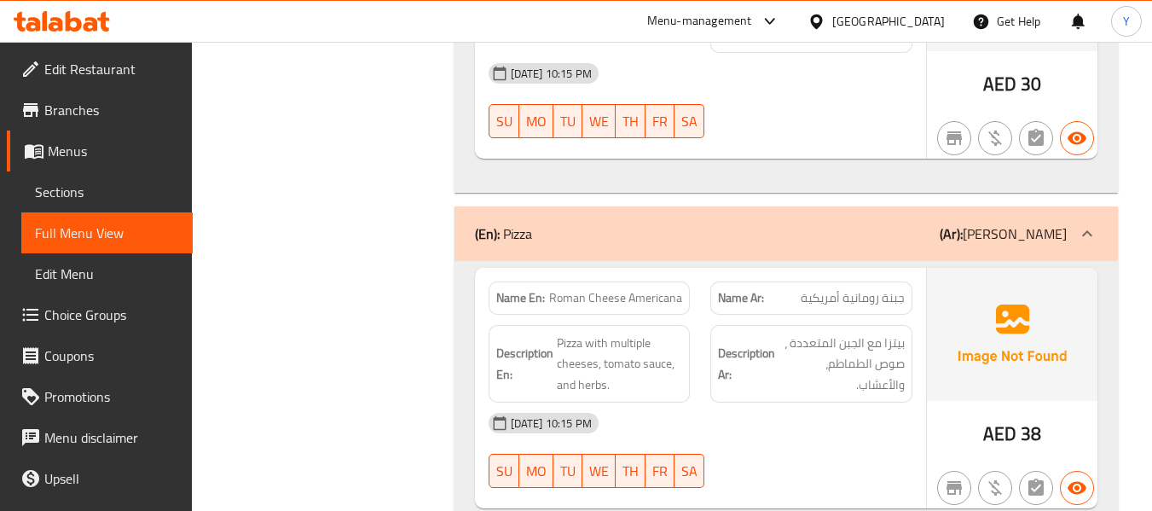
scroll to position [8748, 0]
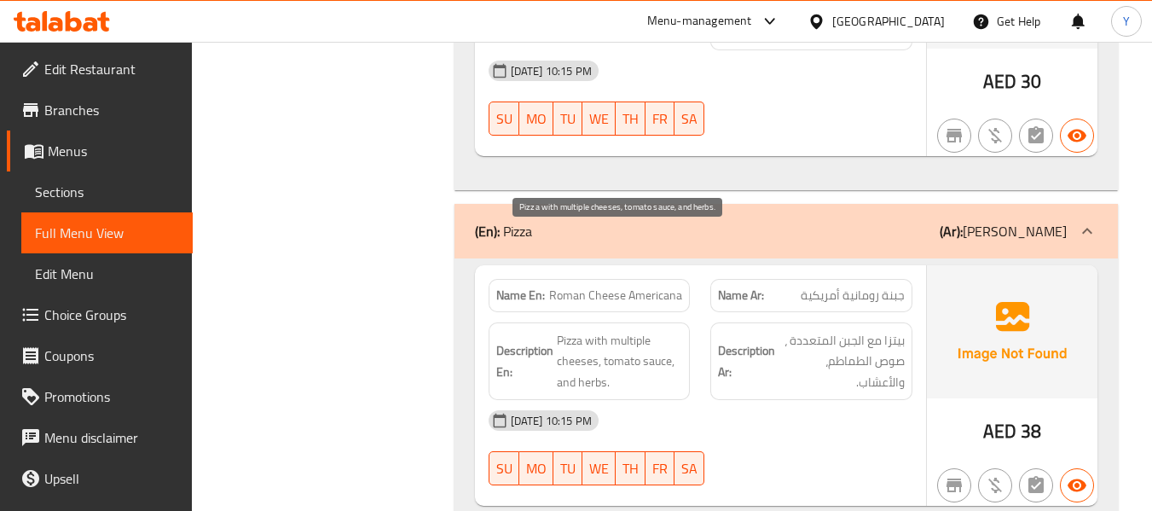
click at [564, 330] on span "Pizza with multiple cheeses, tomato sauce, and herbs." at bounding box center [620, 361] width 126 height 63
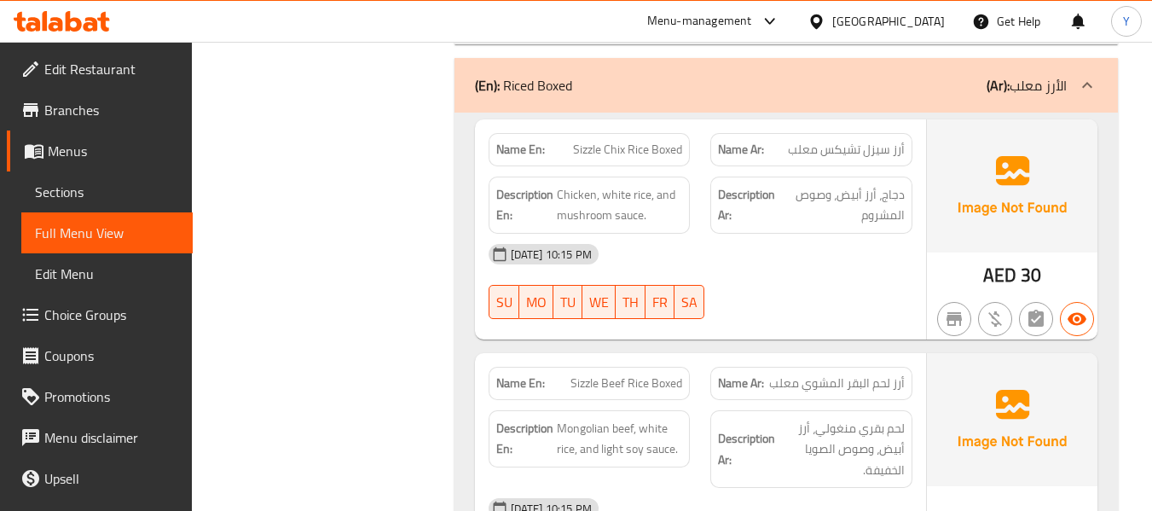
scroll to position [9464, 0]
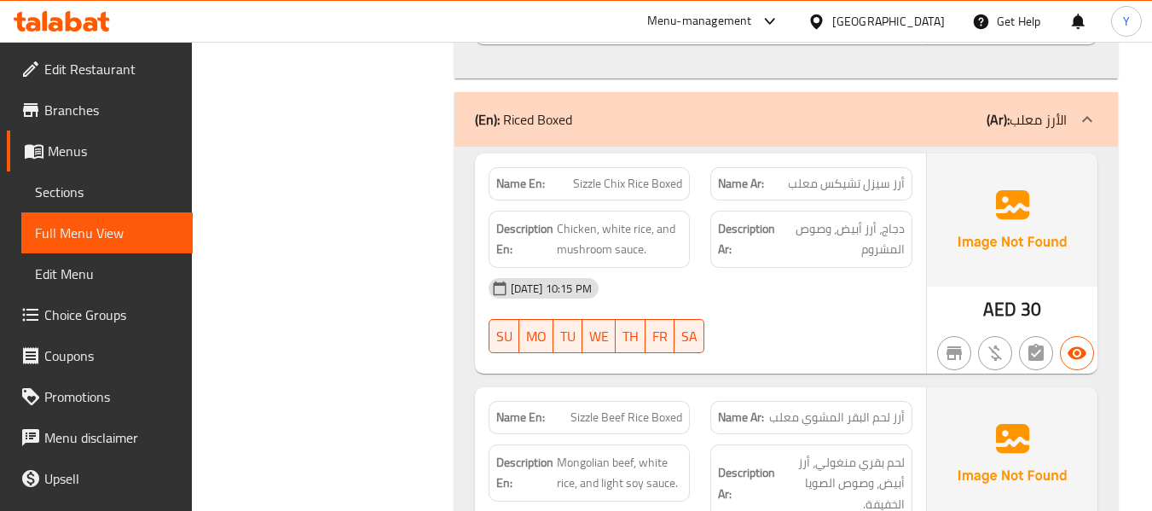
click at [579, 408] on span "Sizzle Beef Rice Boxed" at bounding box center [626, 417] width 112 height 18
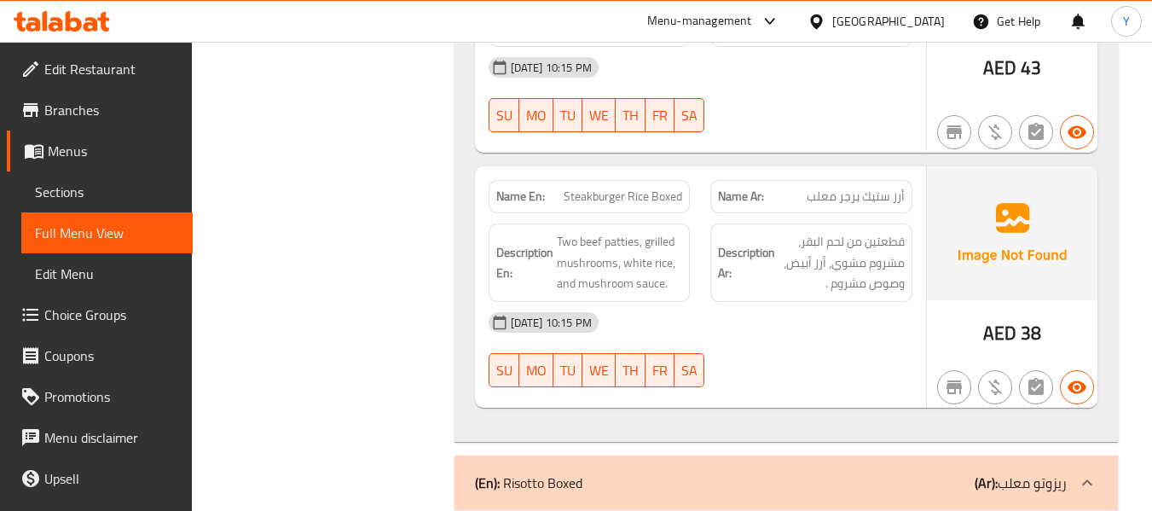
scroll to position [10249, 0]
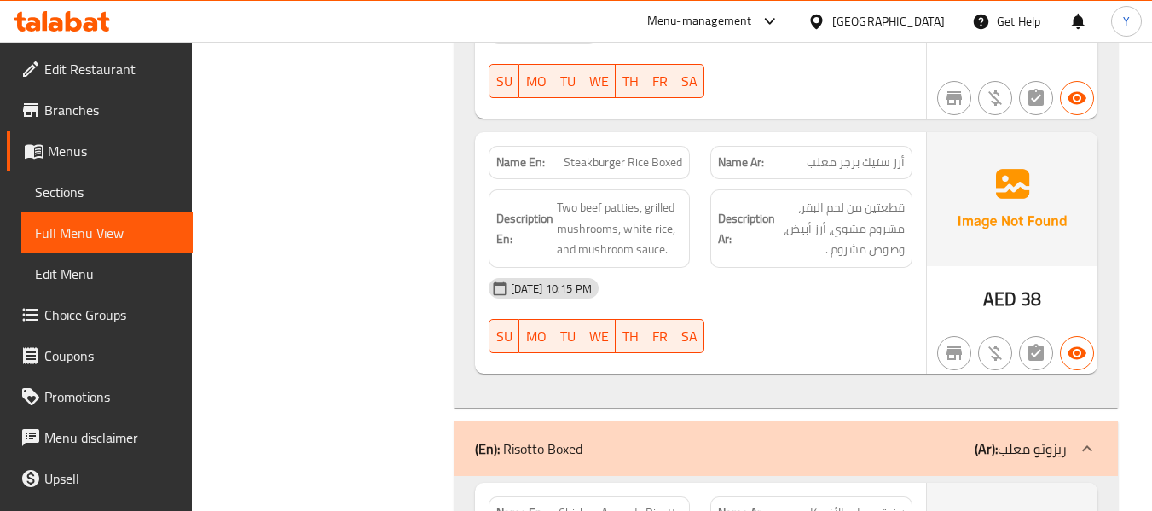
click at [807, 268] on div "14-10-2025 10:15 PM SU MO TU WE TH FR SA" at bounding box center [700, 315] width 444 height 95
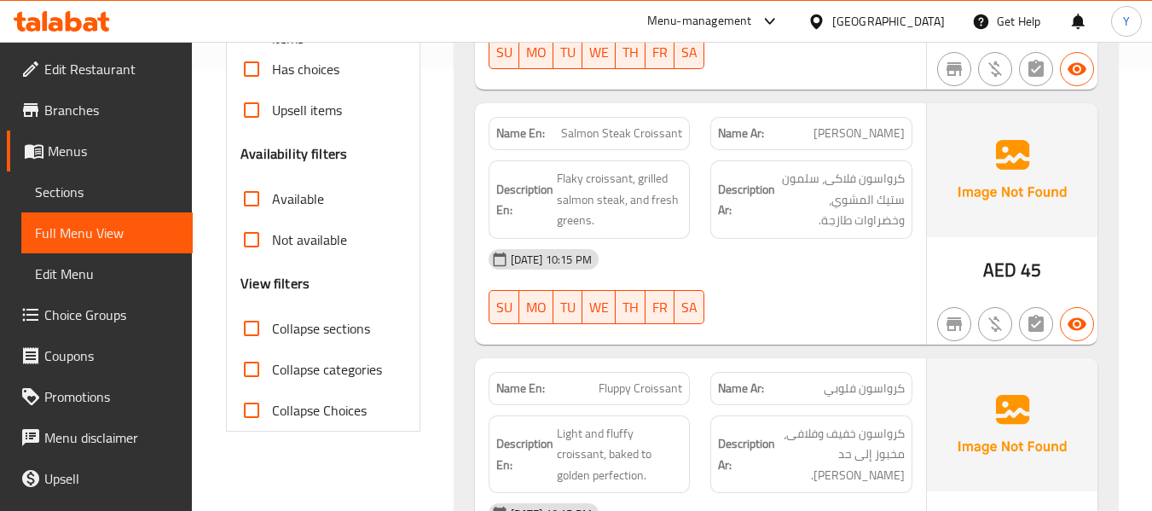
scroll to position [610, 0]
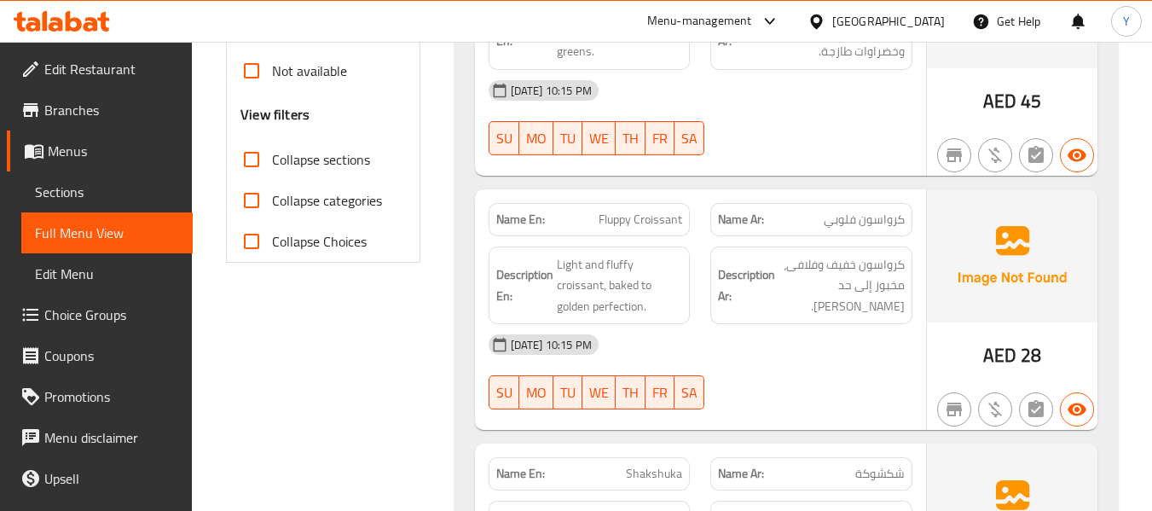
click at [265, 159] on input "Collapse sections" at bounding box center [251, 159] width 41 height 41
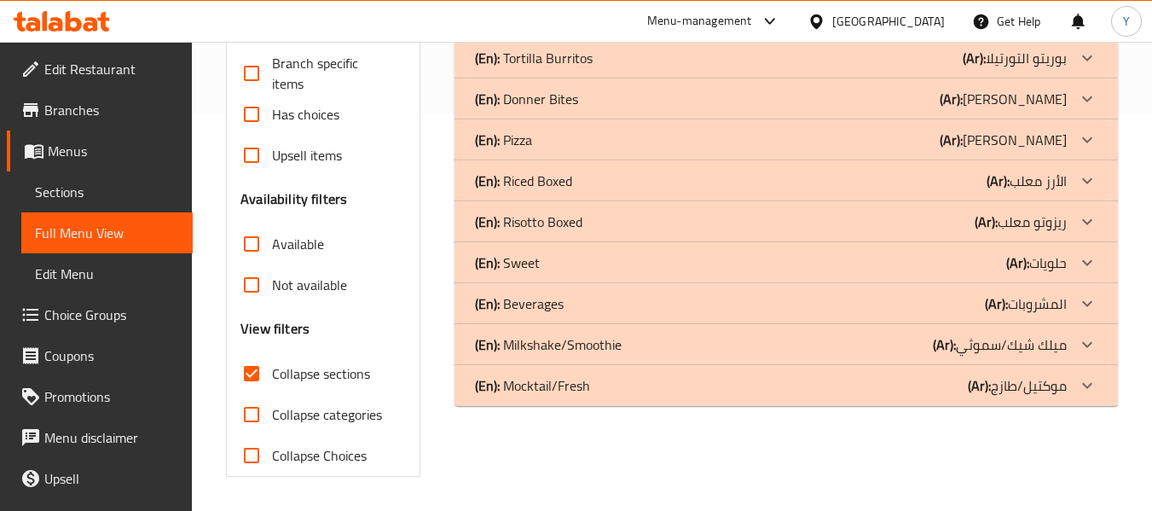
scroll to position [396, 0]
click at [257, 368] on input "Collapse sections" at bounding box center [251, 373] width 41 height 41
checkbox input "false"
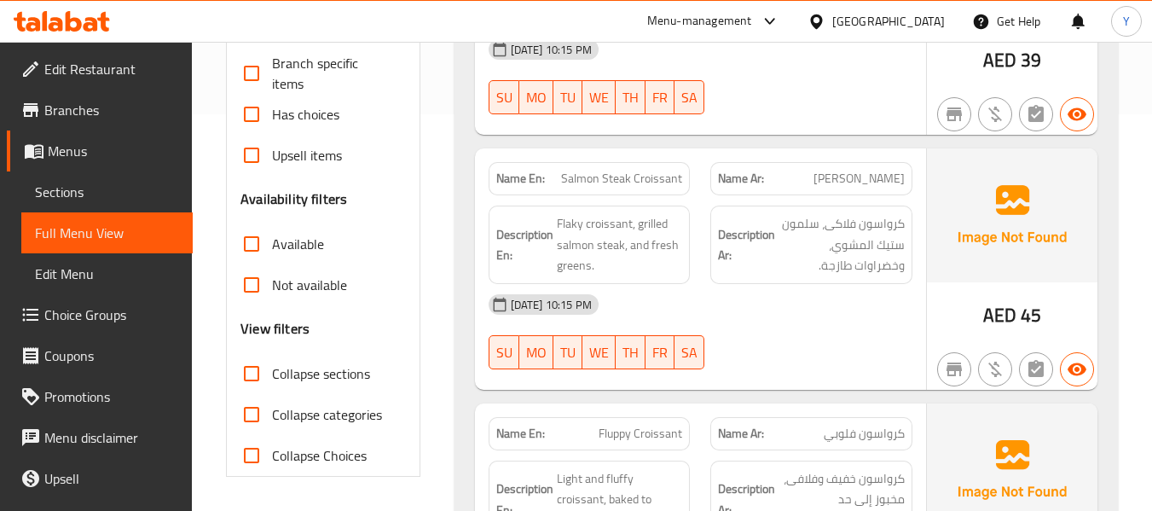
scroll to position [610, 0]
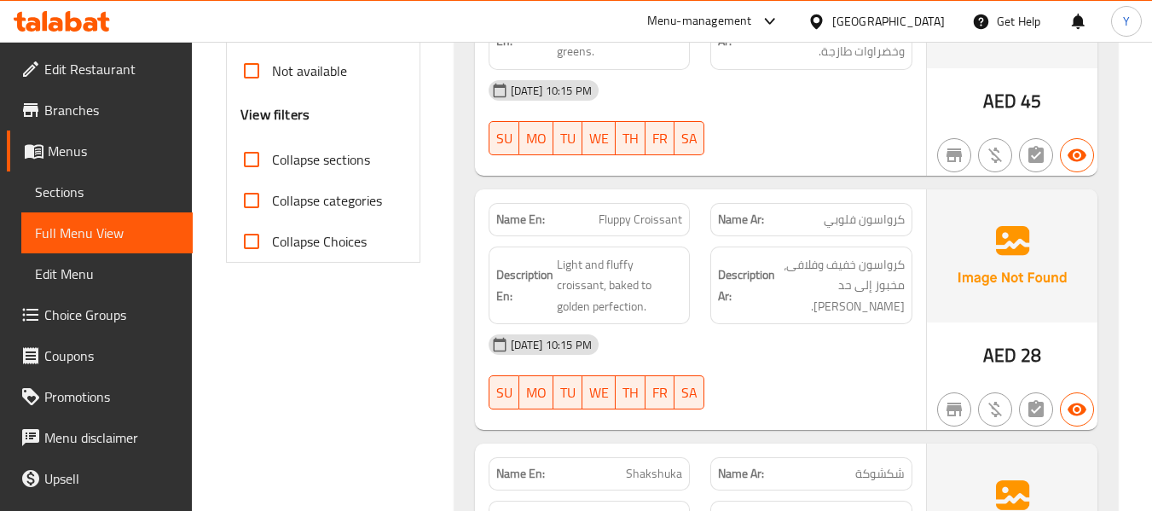
click at [694, 274] on div "Description En: Light and fluffy croissant, baked to golden perfection." at bounding box center [589, 285] width 223 height 99
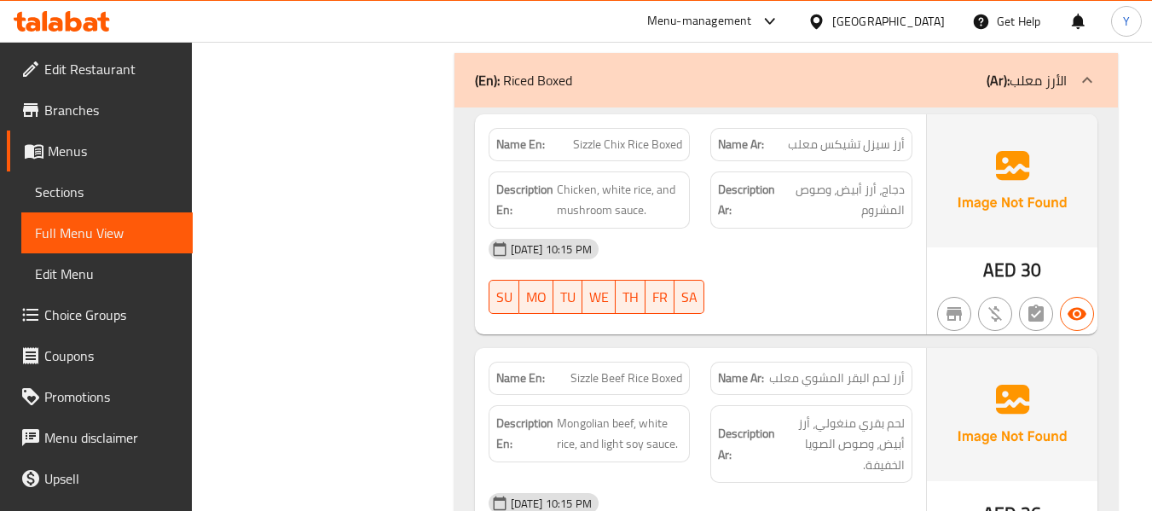
scroll to position [10546, 0]
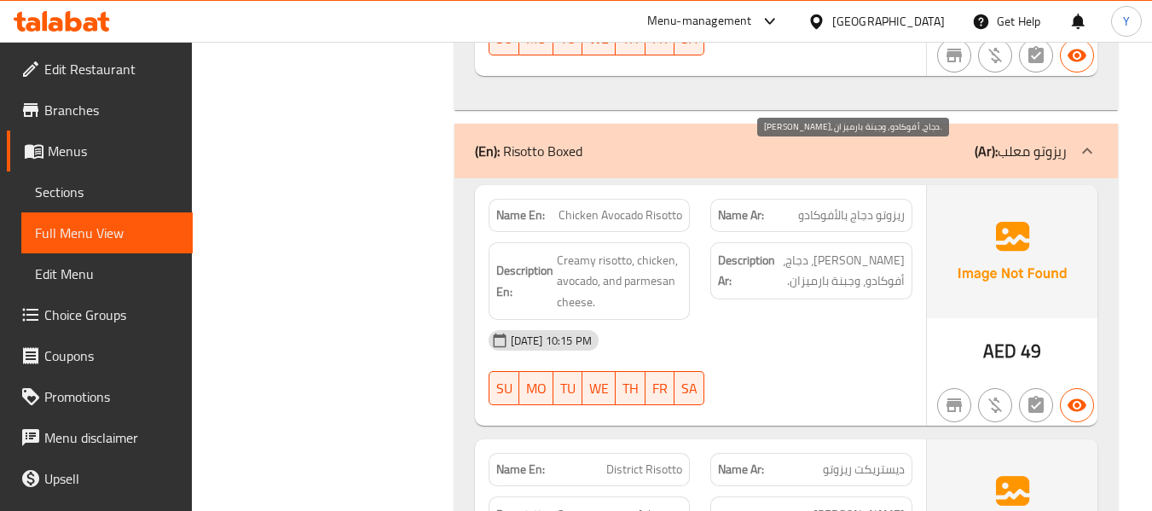
click at [824, 250] on span "ريزوتو كريمي، دجاج، أفوكادو، وجبنة بارميزان." at bounding box center [841, 271] width 126 height 42
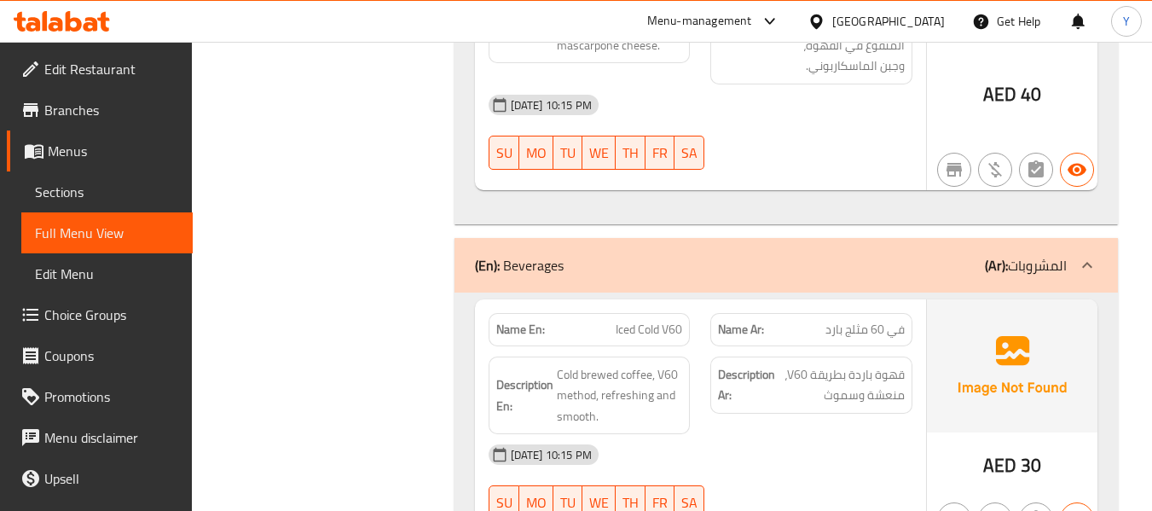
scroll to position [12285, 0]
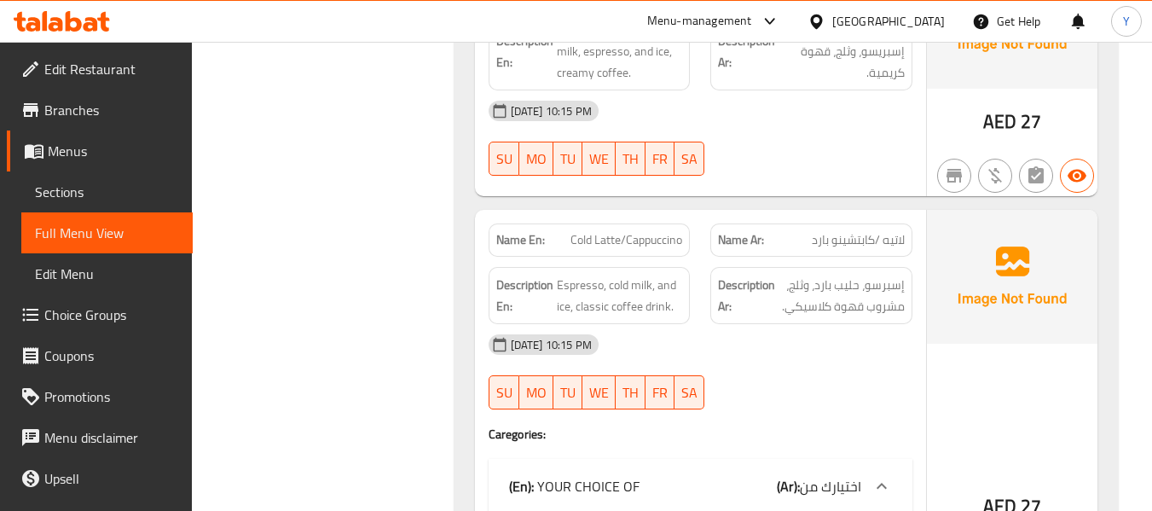
scroll to position [13616, 0]
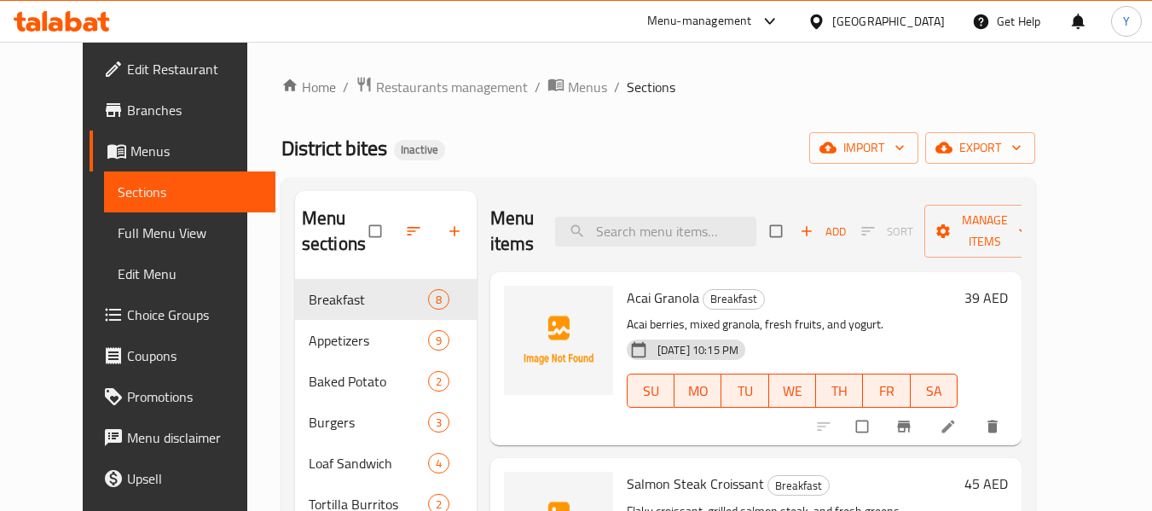
click at [901, 28] on div "[GEOGRAPHIC_DATA]" at bounding box center [888, 21] width 113 height 19
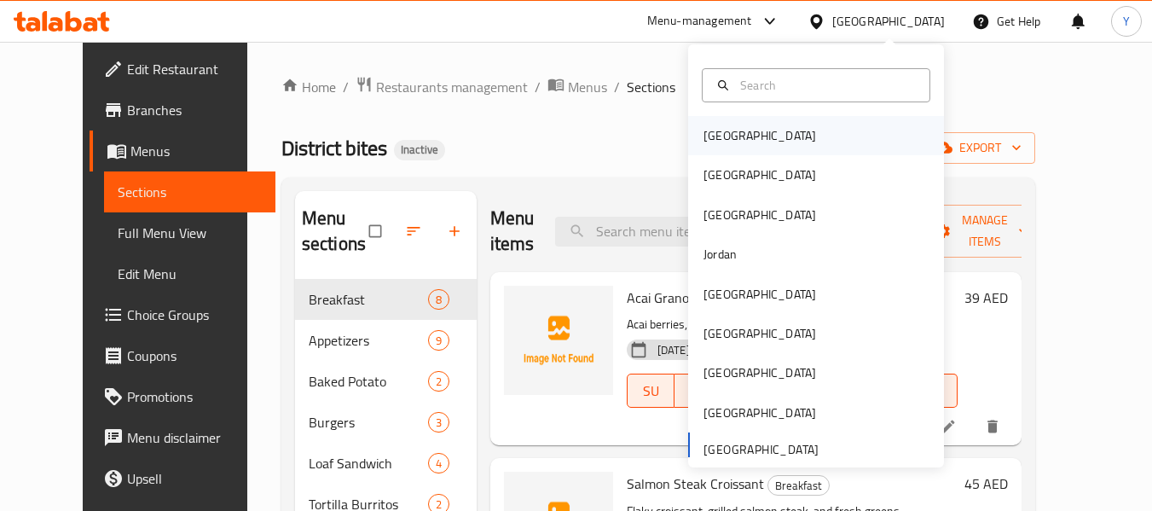
click at [738, 134] on div "[GEOGRAPHIC_DATA]" at bounding box center [760, 135] width 140 height 39
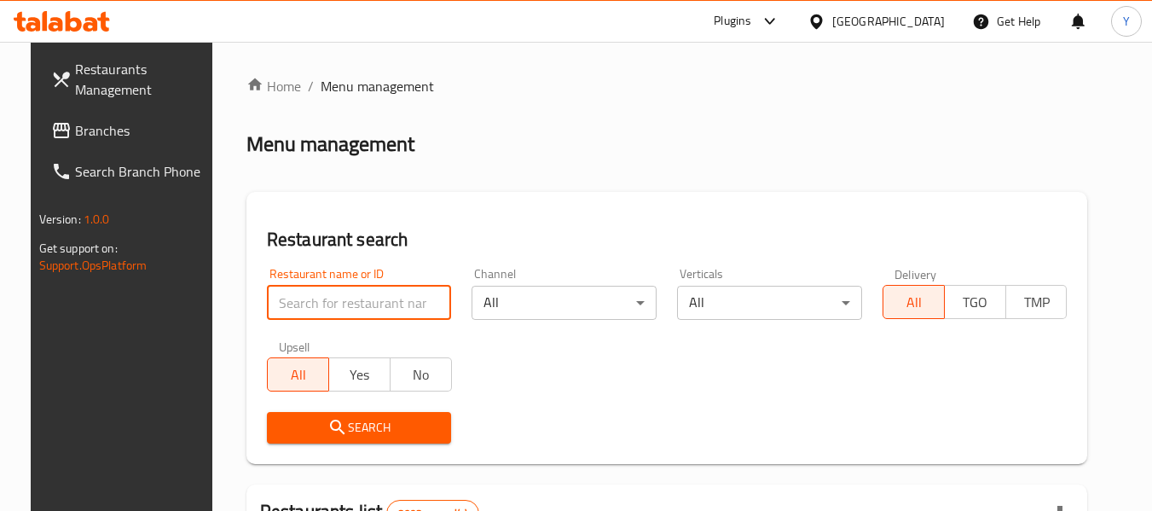
click at [414, 299] on input "search" at bounding box center [359, 303] width 185 height 34
paste input "District bites"
click at [307, 304] on input "District bites" at bounding box center [359, 303] width 185 height 34
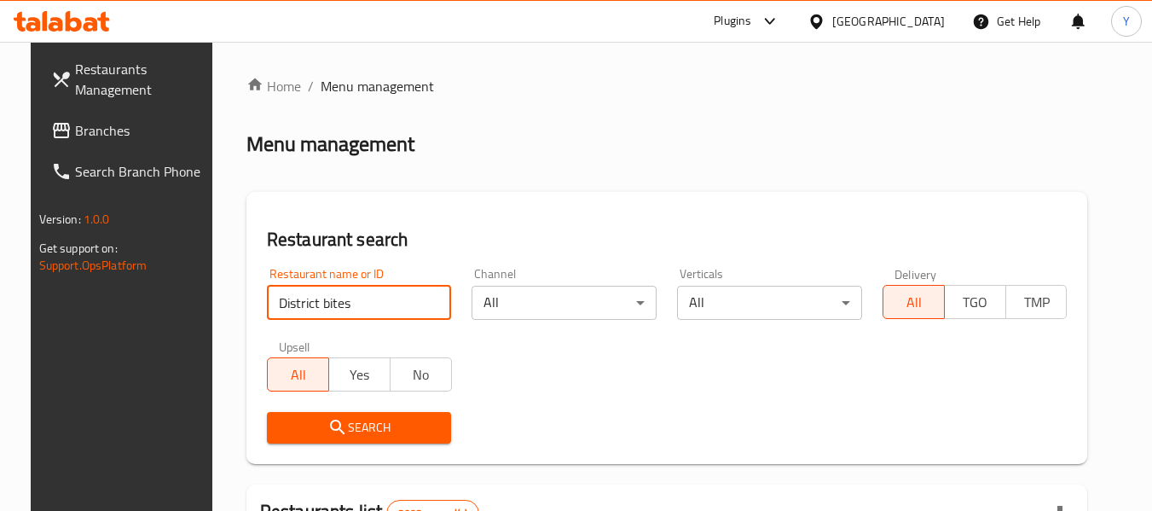
paste input "Zaatar W Zeit"
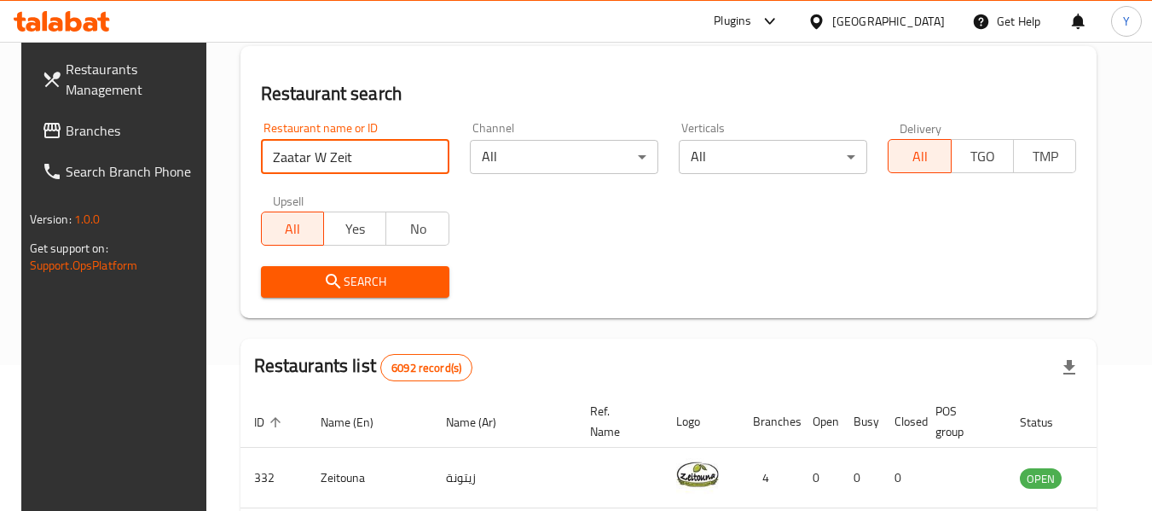
scroll to position [156, 0]
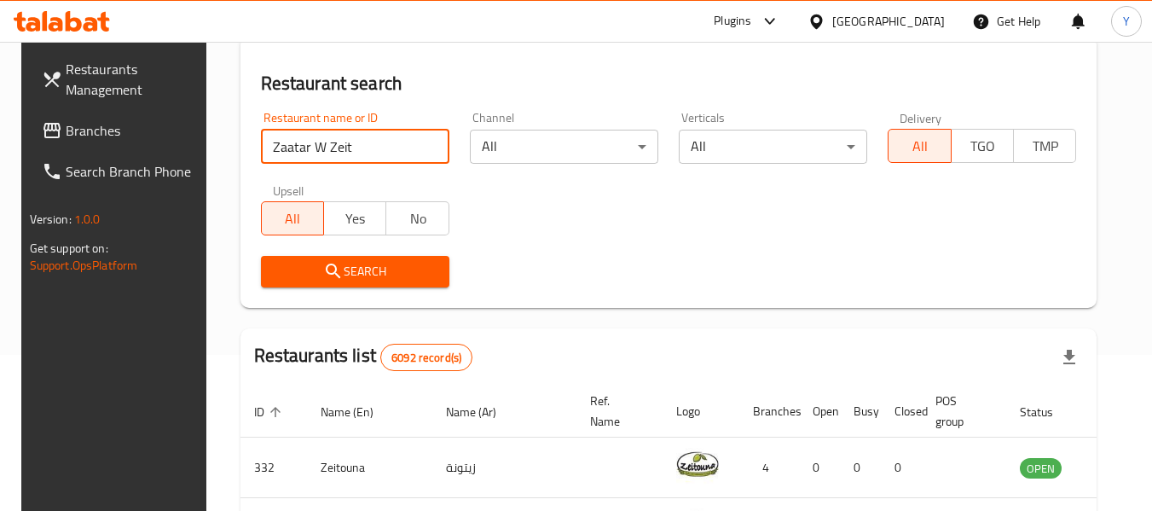
type input "Zaatar W Zeit"
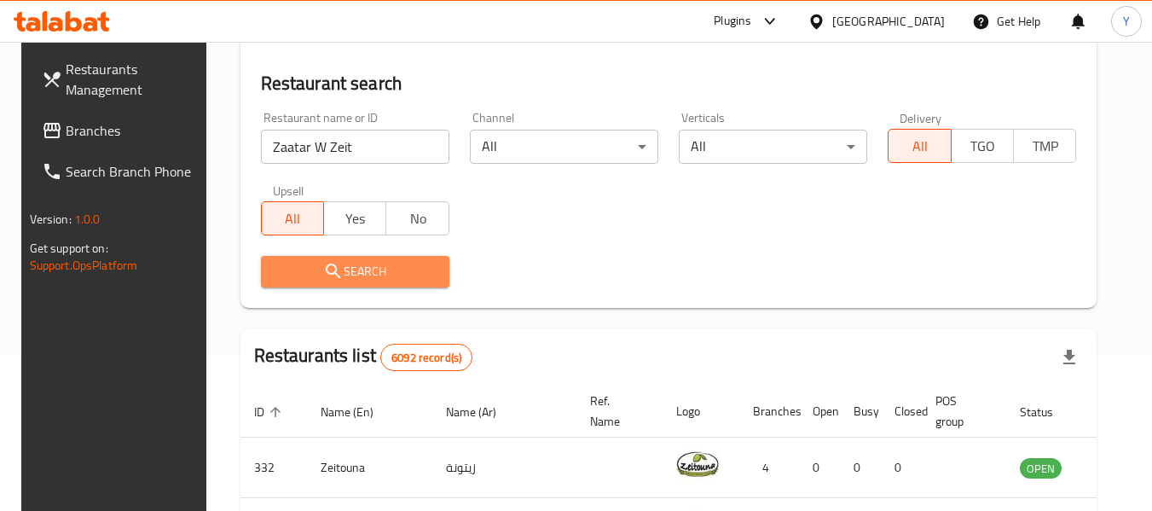
click at [339, 269] on span "Search" at bounding box center [355, 271] width 161 height 21
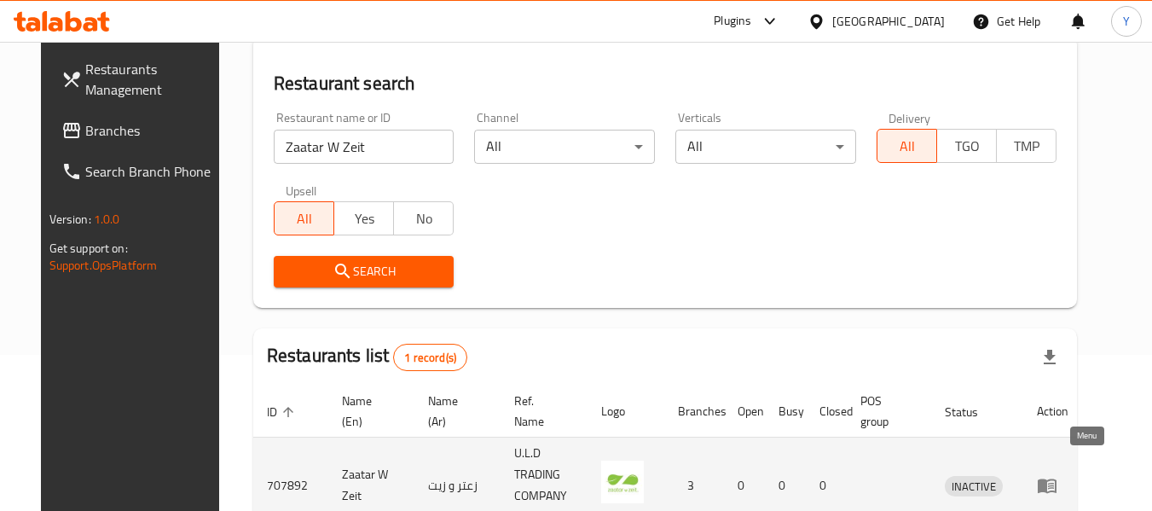
click at [1056, 479] on icon "enhanced table" at bounding box center [1047, 486] width 19 height 14
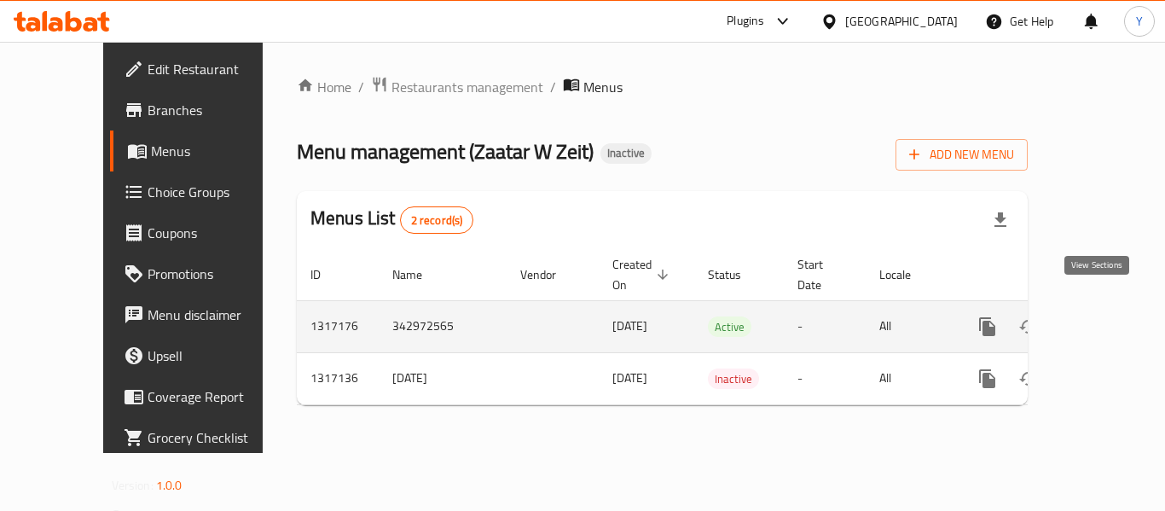
click at [1100, 316] on icon "enhanced table" at bounding box center [1110, 326] width 20 height 20
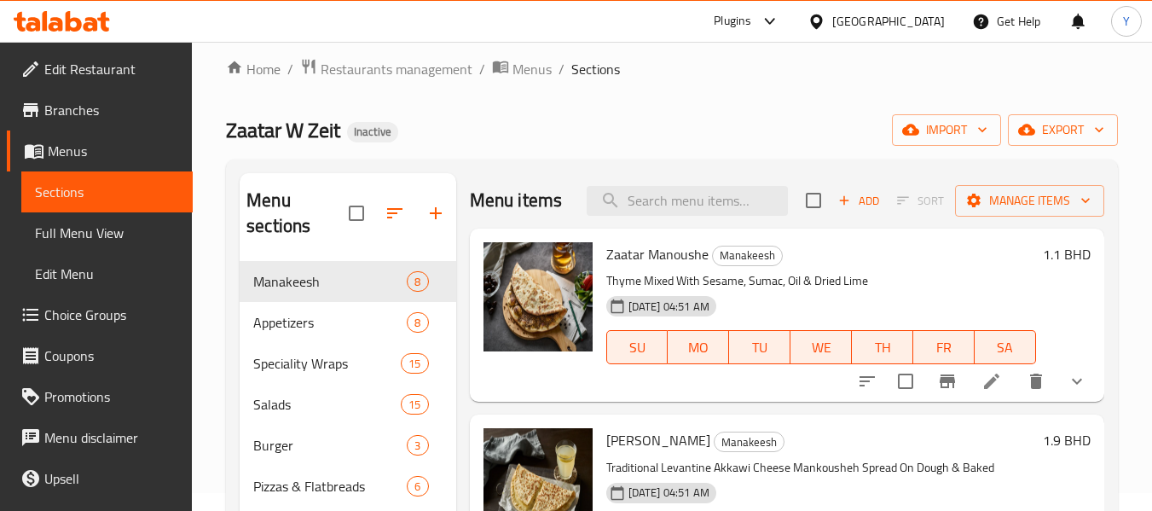
scroll to position [3, 0]
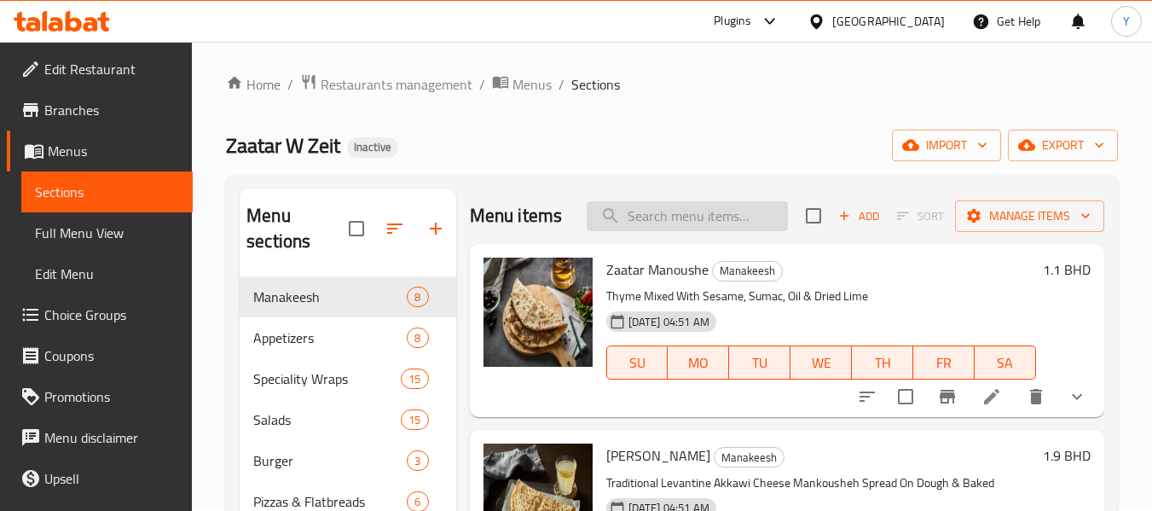
click at [702, 231] on input "search" at bounding box center [687, 216] width 201 height 30
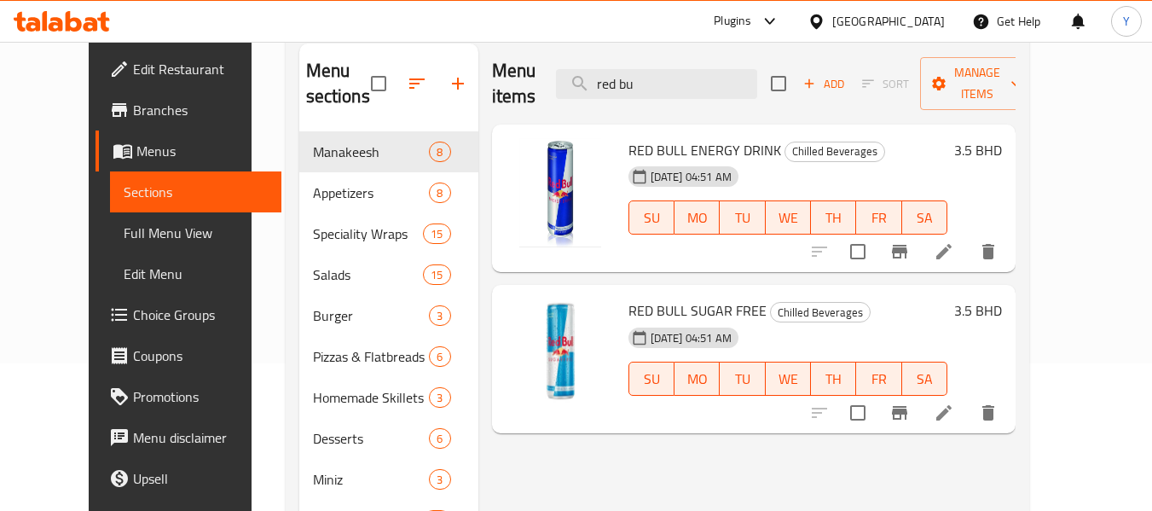
scroll to position [152, 0]
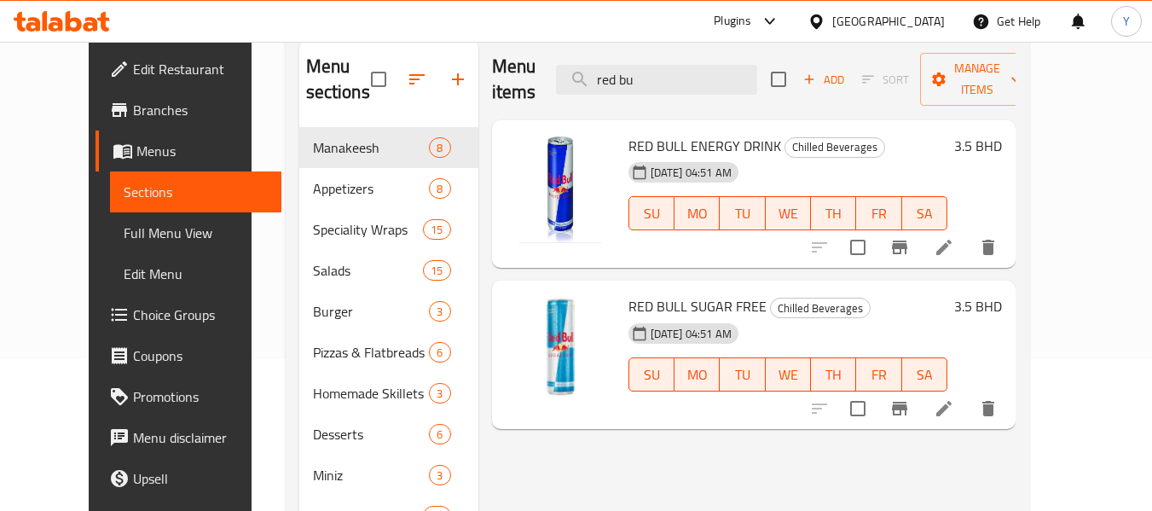
type input "red bu"
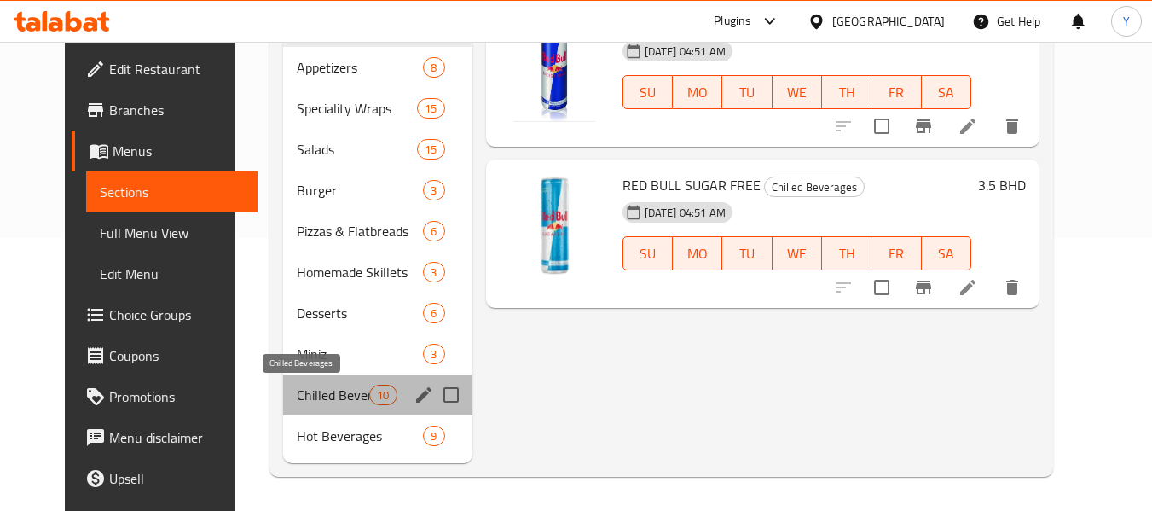
click at [319, 399] on span "Chilled Beverages" at bounding box center [333, 395] width 72 height 20
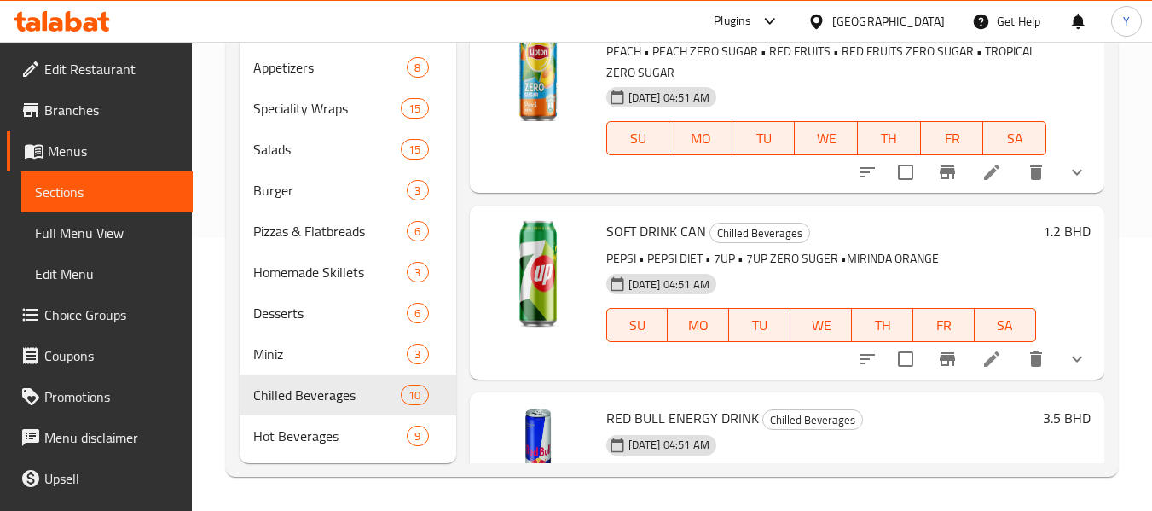
scroll to position [1056, 0]
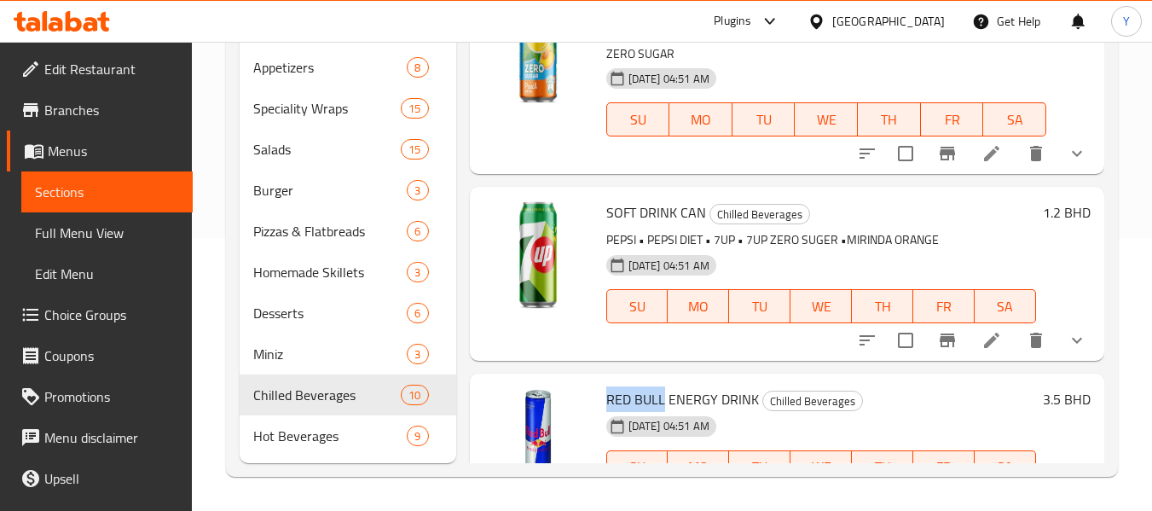
drag, startPoint x: 661, startPoint y: 427, endPoint x: 605, endPoint y: 425, distance: 55.4
click at [606, 412] on span "RED BULL ENERGY DRINK" at bounding box center [682, 399] width 153 height 26
copy span "RED BULL"
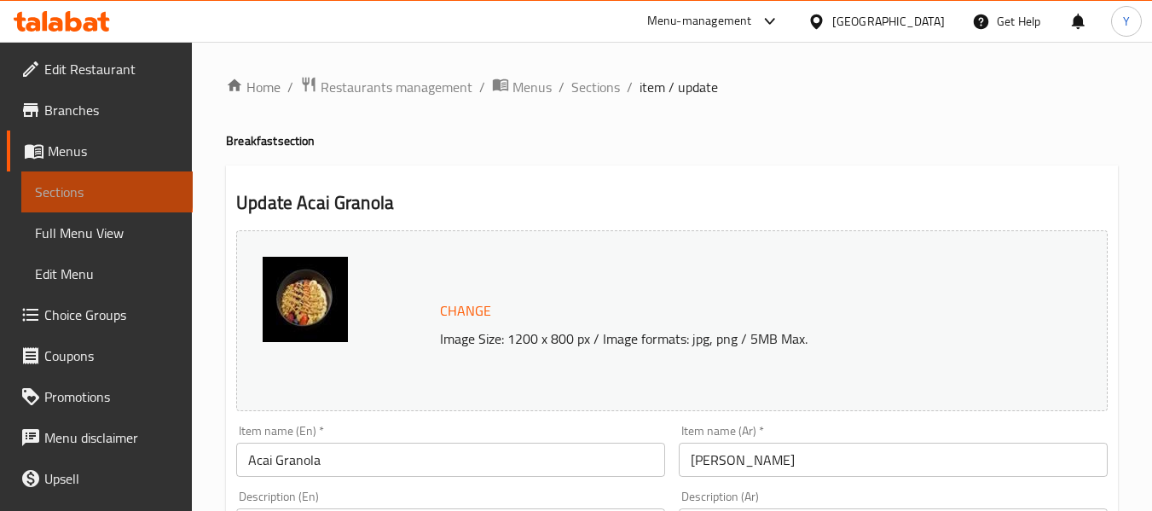
click at [106, 189] on span "Sections" at bounding box center [107, 192] width 144 height 20
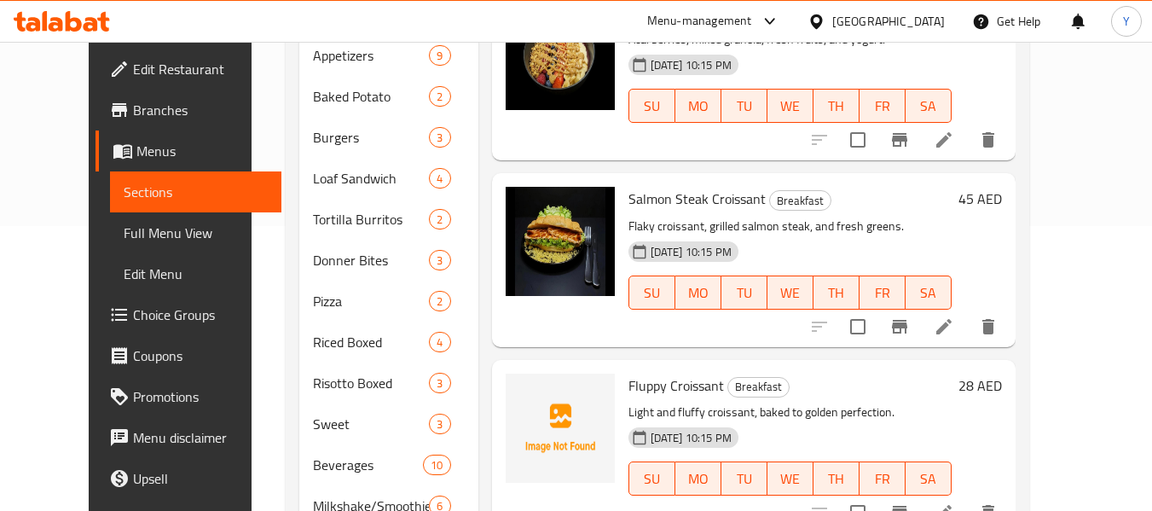
scroll to position [278, 0]
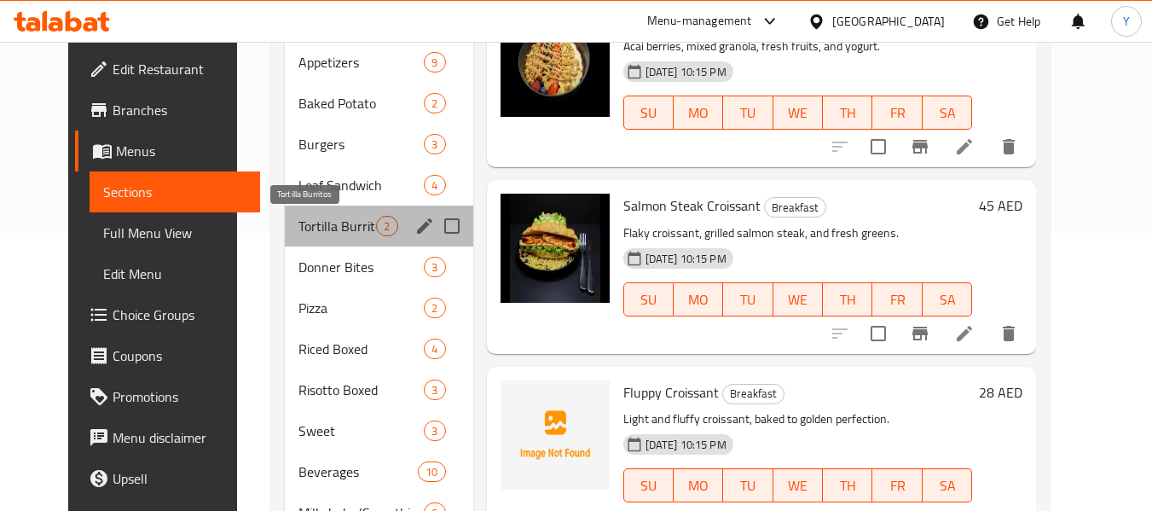
click at [328, 229] on span "Tortilla Burritos" at bounding box center [337, 226] width 78 height 20
